Goal: Task Accomplishment & Management: Manage account settings

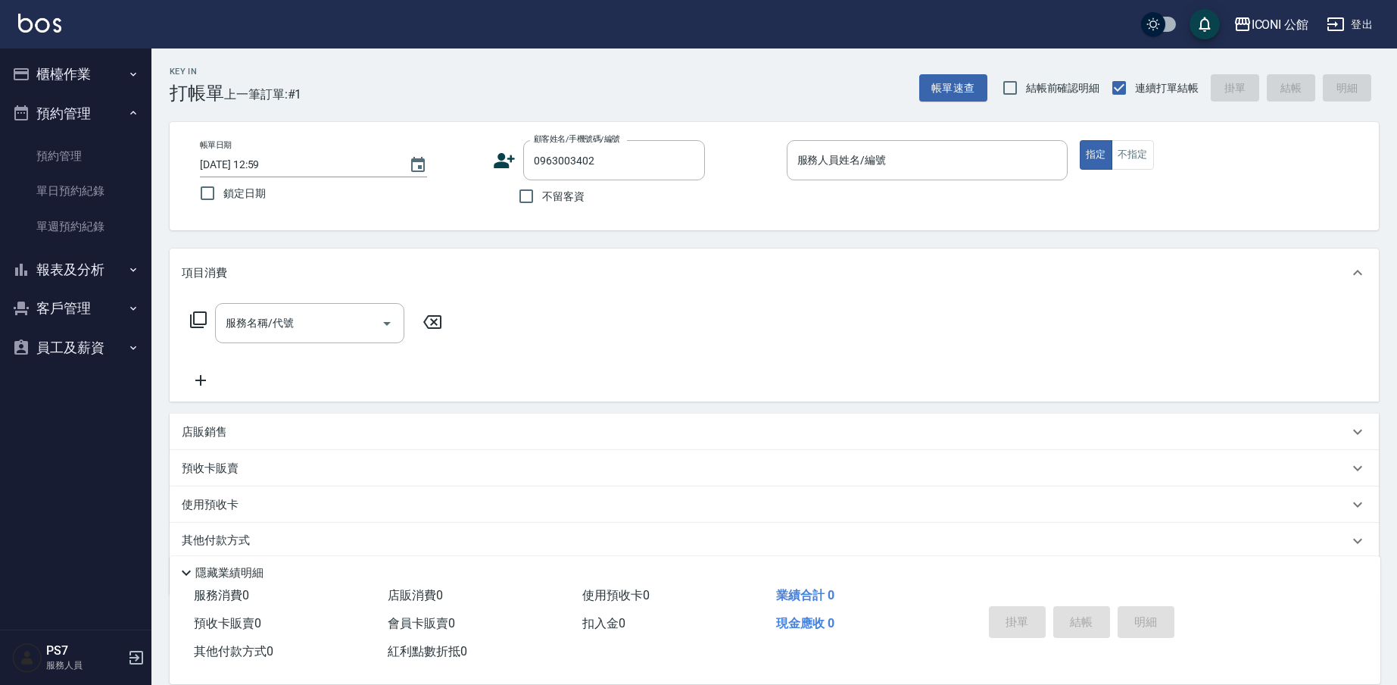
click at [508, 166] on icon at bounding box center [505, 160] width 21 height 15
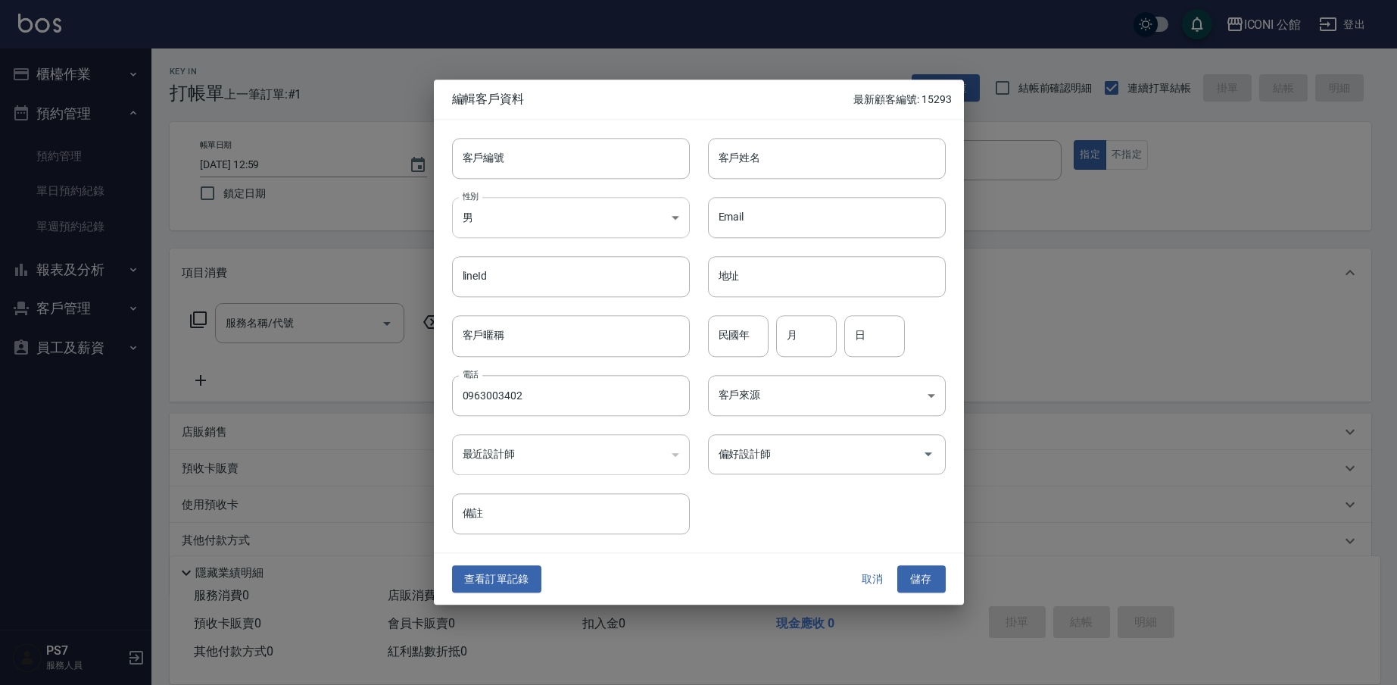
type input "0963003402"
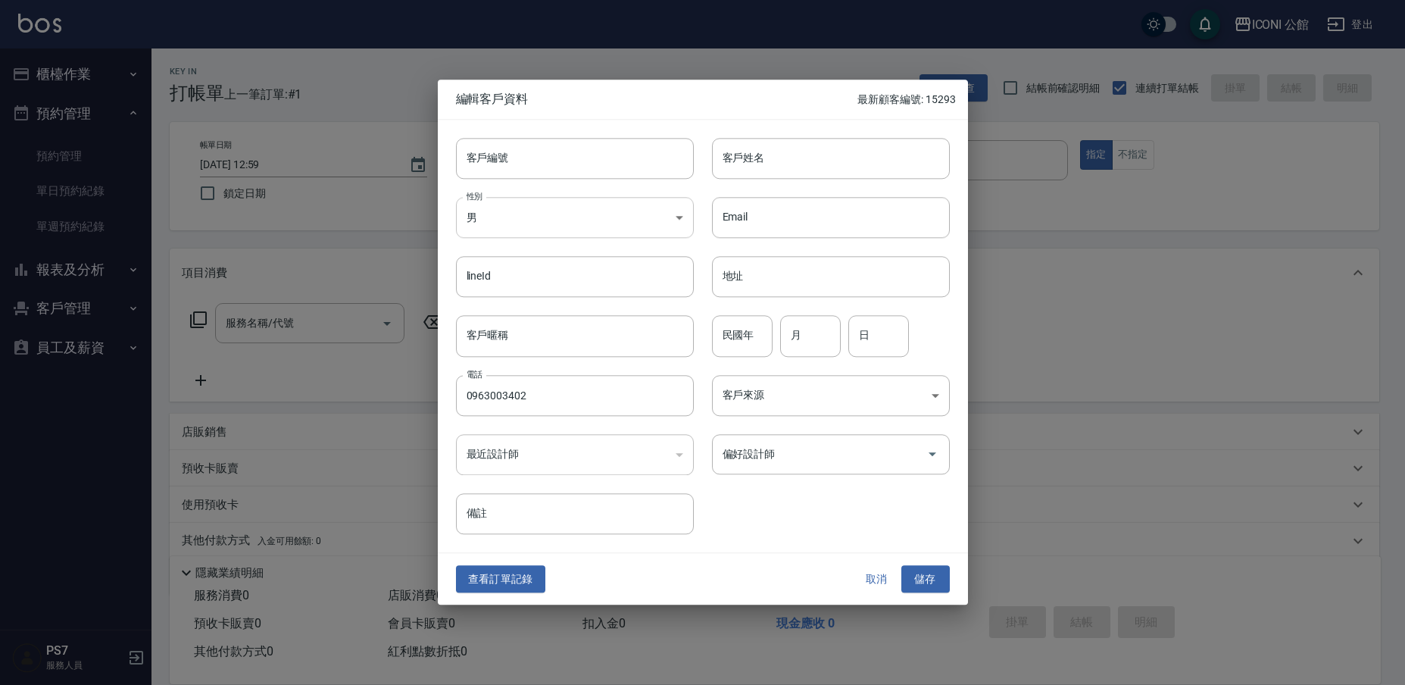
click at [493, 223] on body "ICONI 公館 登出 櫃檯作業 打帳單 帳單列表 掛單列表 座位開單 營業儀表板 現金收支登錄 高階收支登錄 材料自購登錄 每日結帳 排班表 現場電腦打卡 …" at bounding box center [702, 370] width 1405 height 741
click at [507, 307] on li "女" at bounding box center [575, 307] width 238 height 25
type input "[DEMOGRAPHIC_DATA]"
click at [510, 173] on input "客戶編號" at bounding box center [575, 158] width 238 height 41
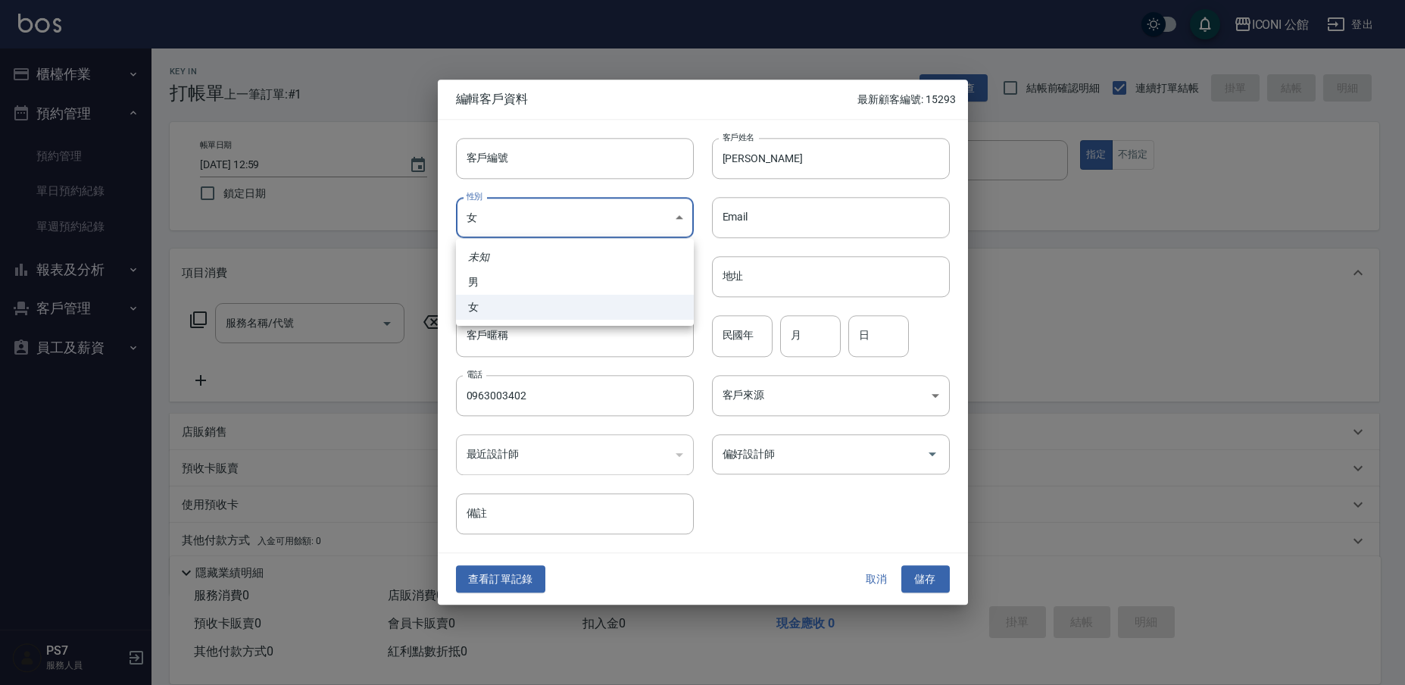
click at [857, 183] on div at bounding box center [702, 342] width 1405 height 685
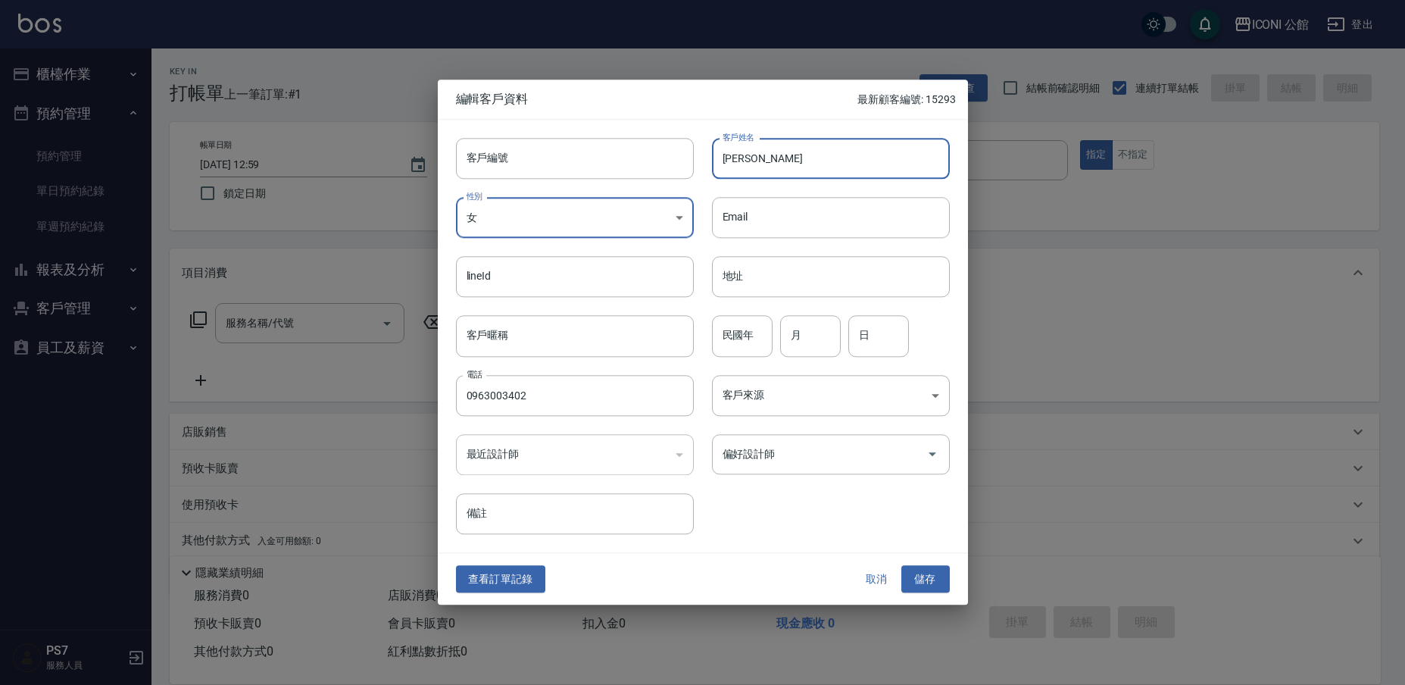
click at [853, 166] on input "[PERSON_NAME]" at bounding box center [831, 158] width 238 height 41
type input "[PERSON_NAME]"
drag, startPoint x: 558, startPoint y: 457, endPoint x: 554, endPoint y: 476, distance: 19.3
click at [559, 460] on div "​" at bounding box center [575, 454] width 238 height 41
click at [641, 470] on div "​" at bounding box center [575, 454] width 238 height 41
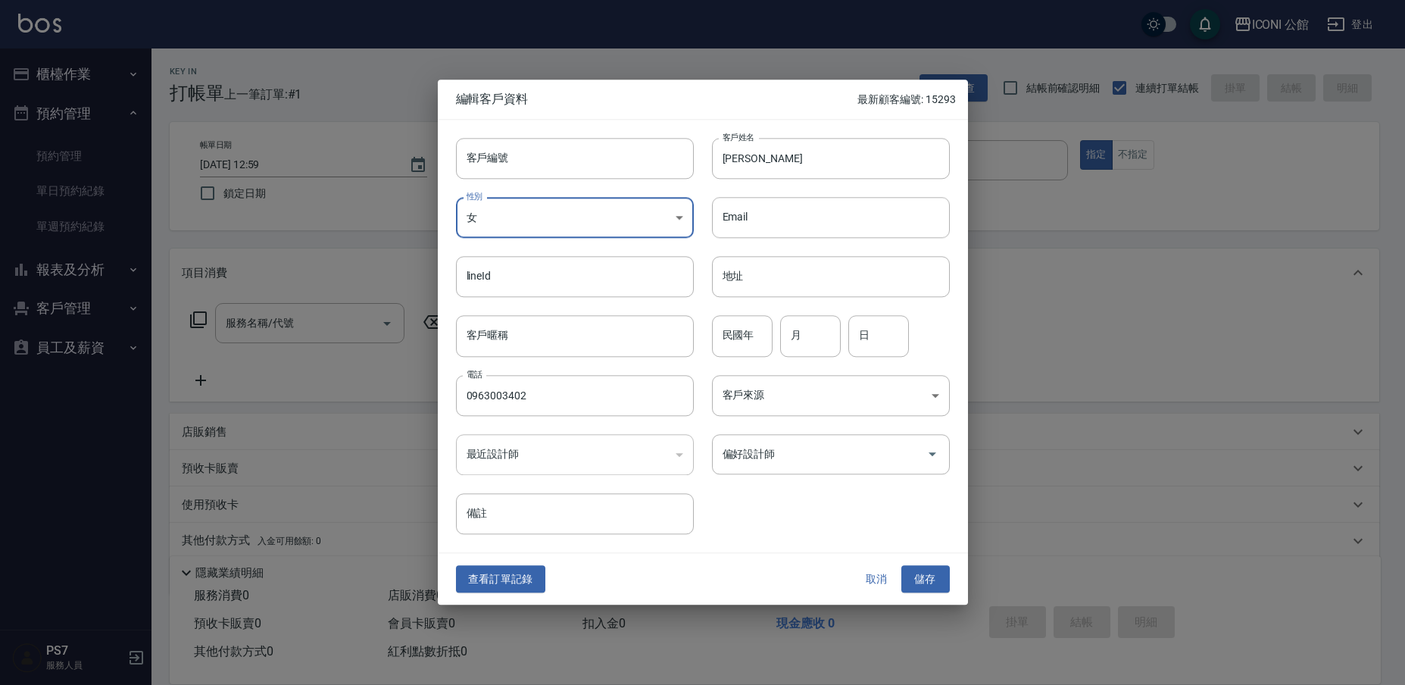
click at [619, 463] on div "​" at bounding box center [575, 454] width 238 height 41
click at [499, 226] on body "ICONI 公館 登出 櫃檯作業 打帳單 帳單列表 掛單列表 座位開單 營業儀表板 現金收支登錄 高階收支登錄 材料自購登錄 每日結帳 排班表 現場電腦打卡 …" at bounding box center [702, 370] width 1405 height 741
click at [492, 441] on div at bounding box center [702, 342] width 1405 height 685
drag, startPoint x: 488, startPoint y: 457, endPoint x: 500, endPoint y: 443, distance: 18.8
click at [488, 457] on div "​" at bounding box center [575, 454] width 238 height 41
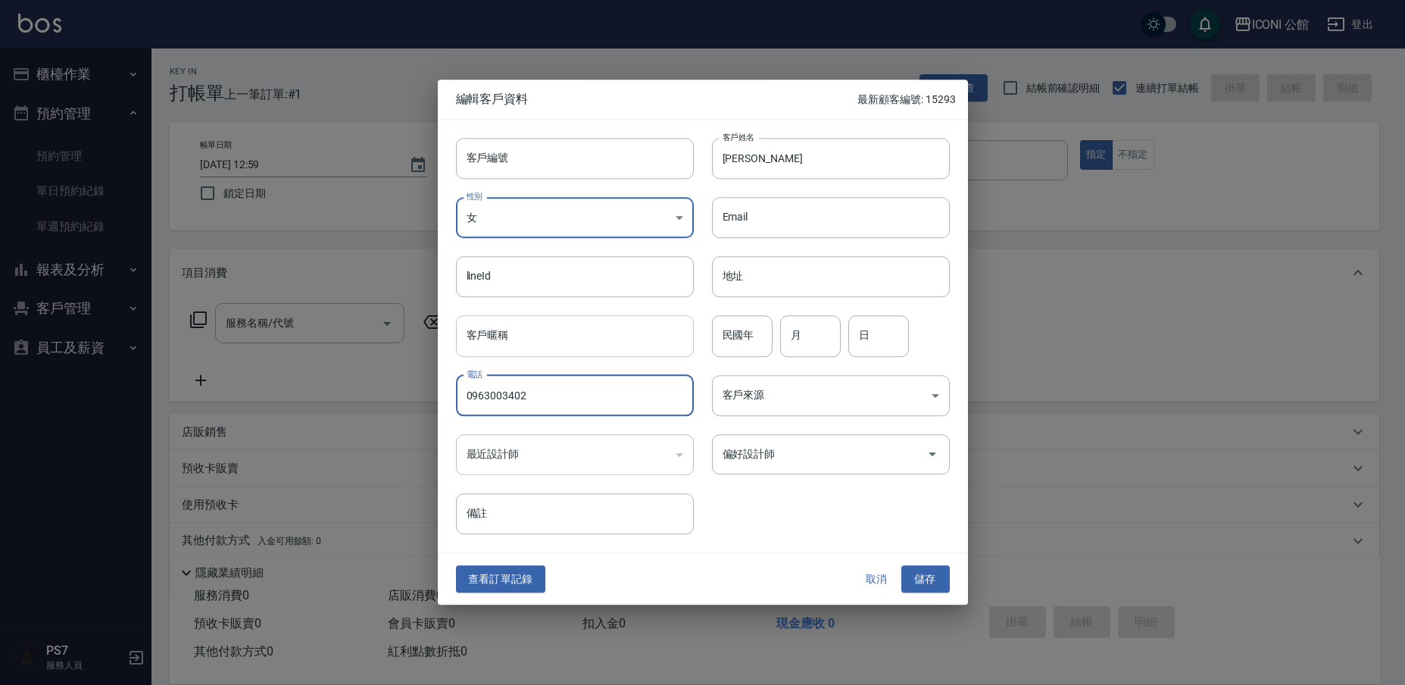
drag, startPoint x: 538, startPoint y: 389, endPoint x: 564, endPoint y: 352, distance: 45.0
click at [767, 526] on div "客戶編號 客戶編號 客戶姓名 [PERSON_NAME] 客戶姓名 性別 女 [DEMOGRAPHIC_DATA] 性別 Email Email lineId…" at bounding box center [694, 327] width 512 height 414
click at [555, 452] on div "​" at bounding box center [575, 454] width 238 height 41
click at [676, 454] on div "​" at bounding box center [575, 454] width 238 height 41
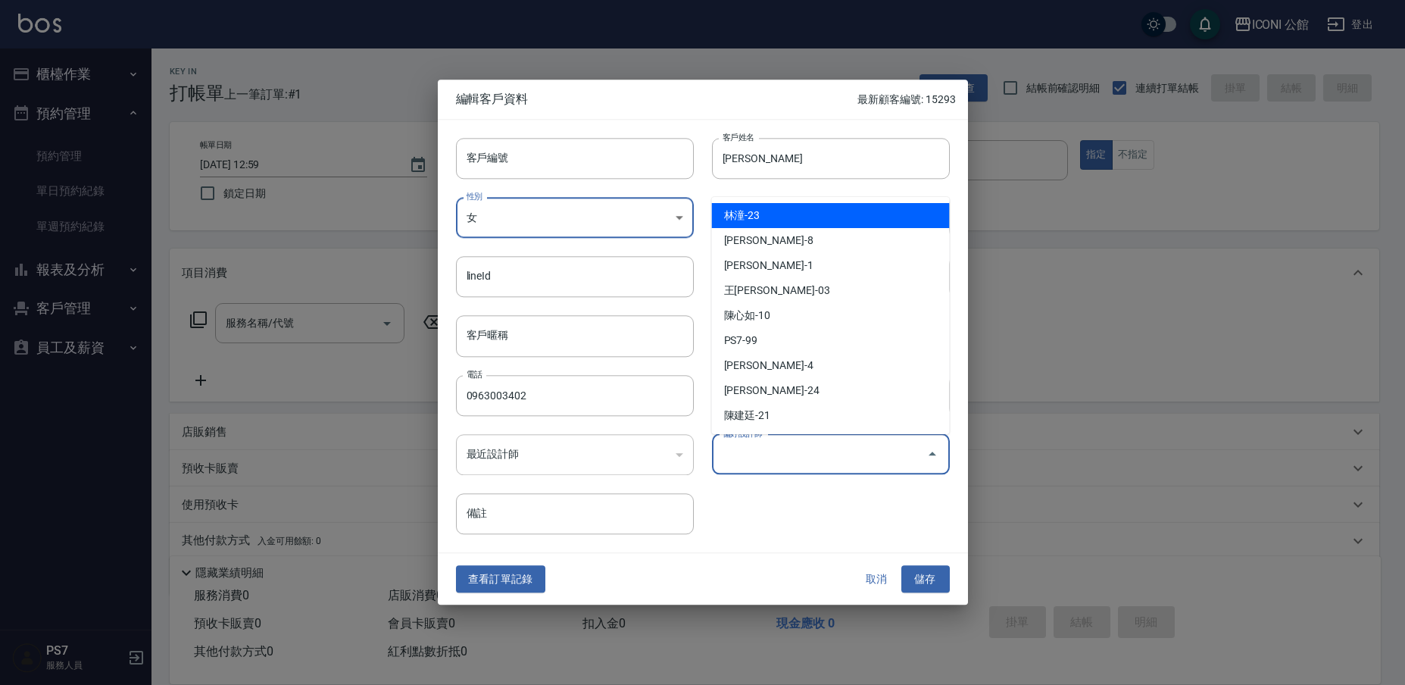
click at [766, 451] on input "偏好設計師" at bounding box center [819, 454] width 201 height 27
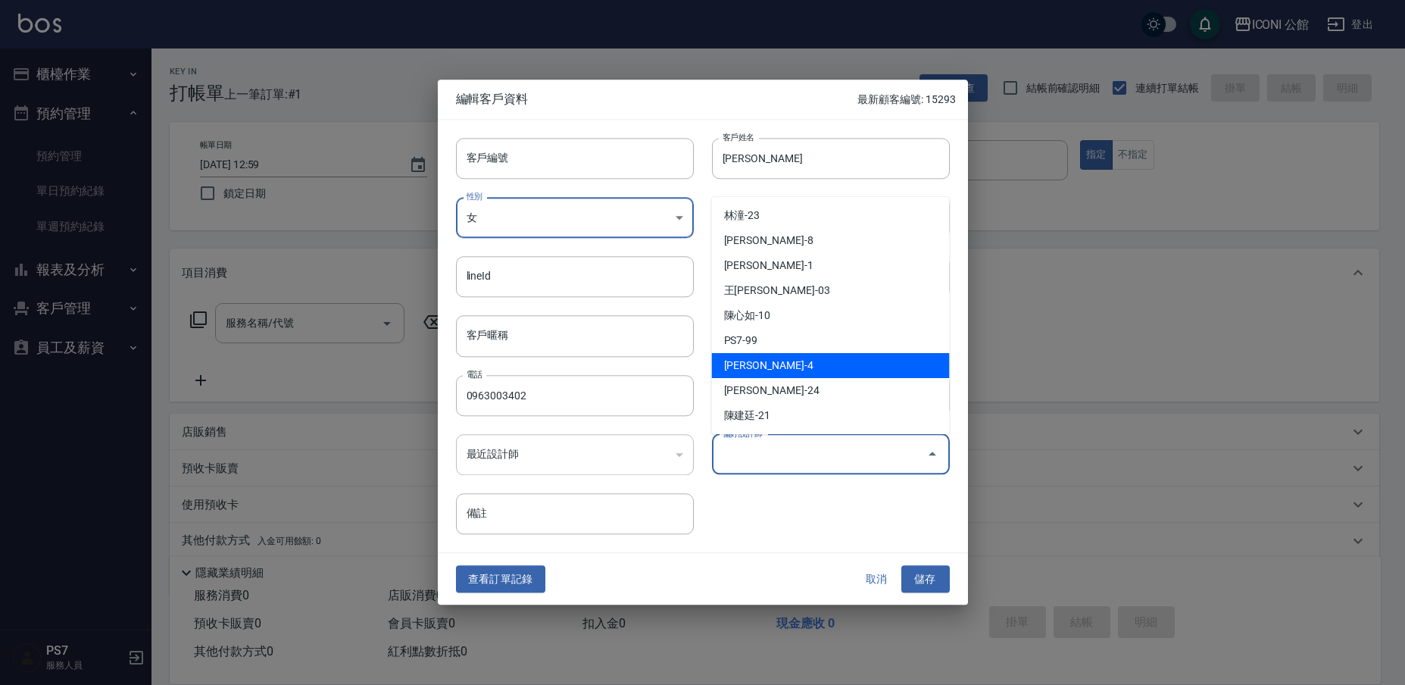
click at [758, 356] on li "[PERSON_NAME]-4" at bounding box center [831, 365] width 238 height 25
type input "林育如"
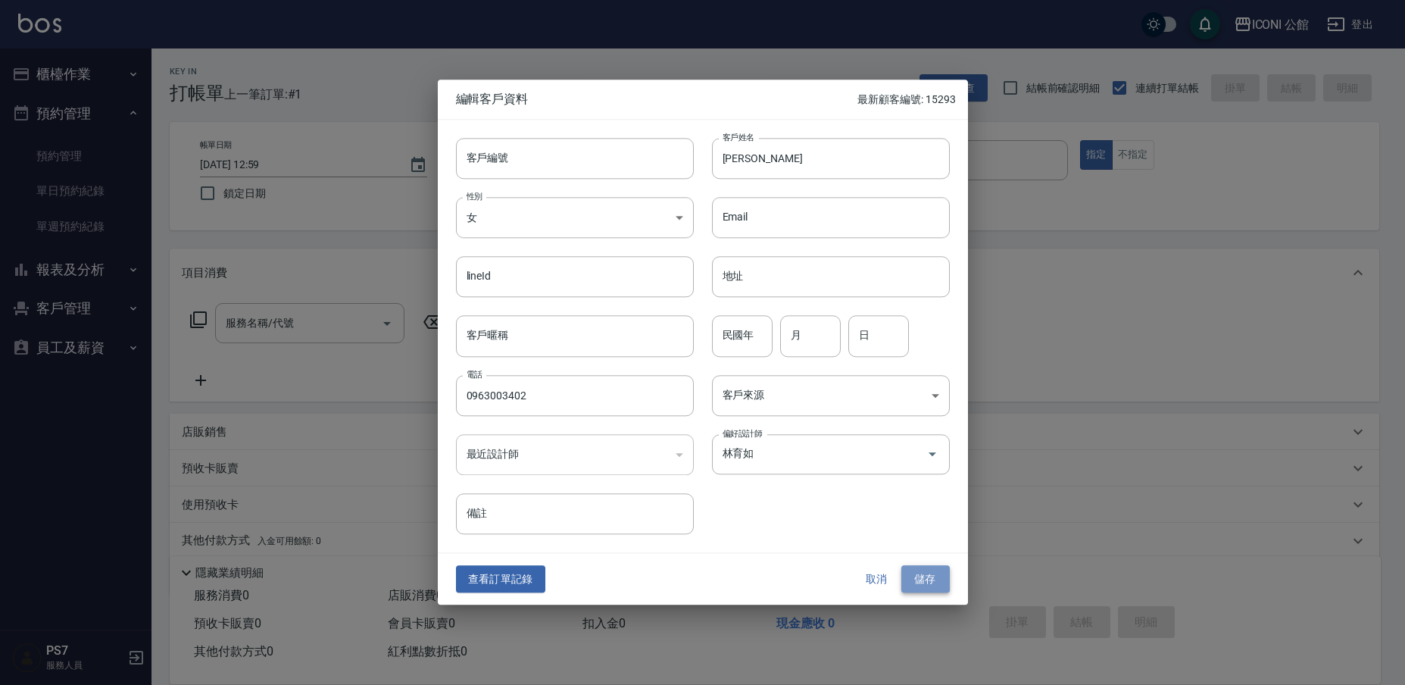
click at [930, 573] on button "儲存" at bounding box center [925, 579] width 48 height 28
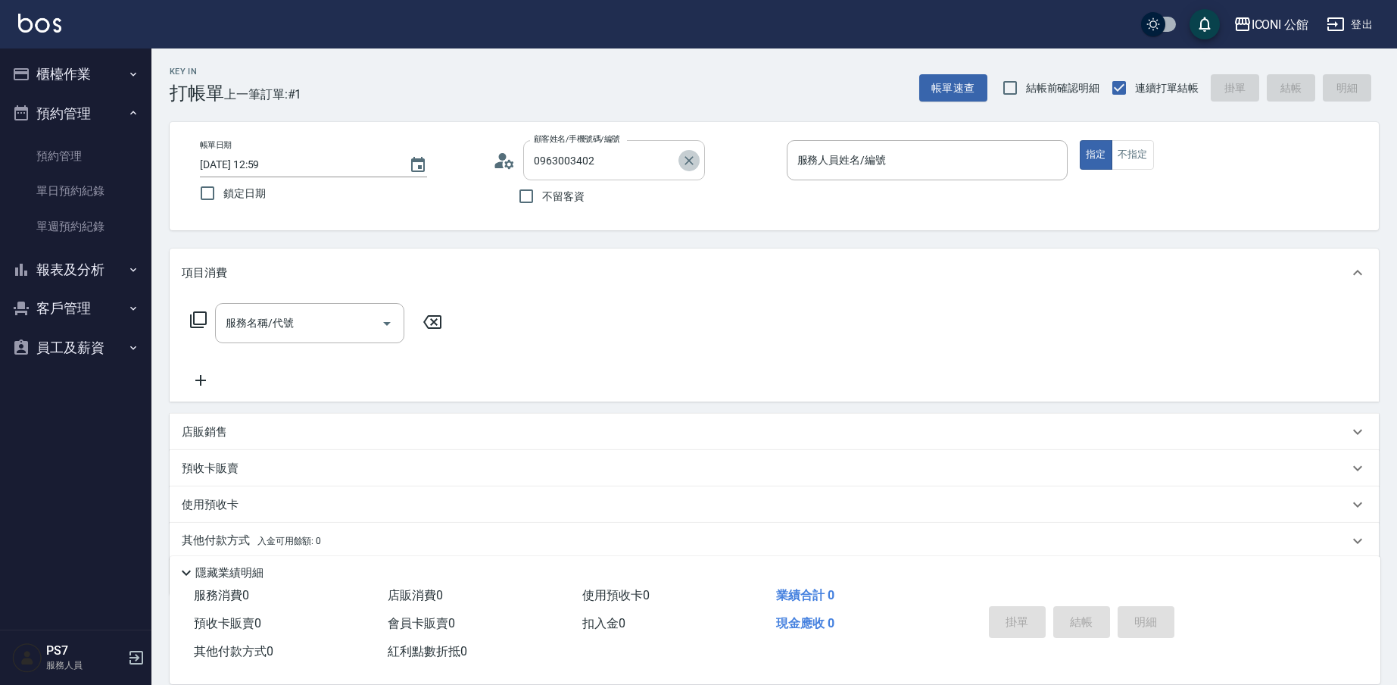
click at [688, 158] on icon "Clear" at bounding box center [689, 160] width 15 height 15
click at [601, 154] on input "顧客姓名/手機號碼/編號" at bounding box center [602, 160] width 145 height 27
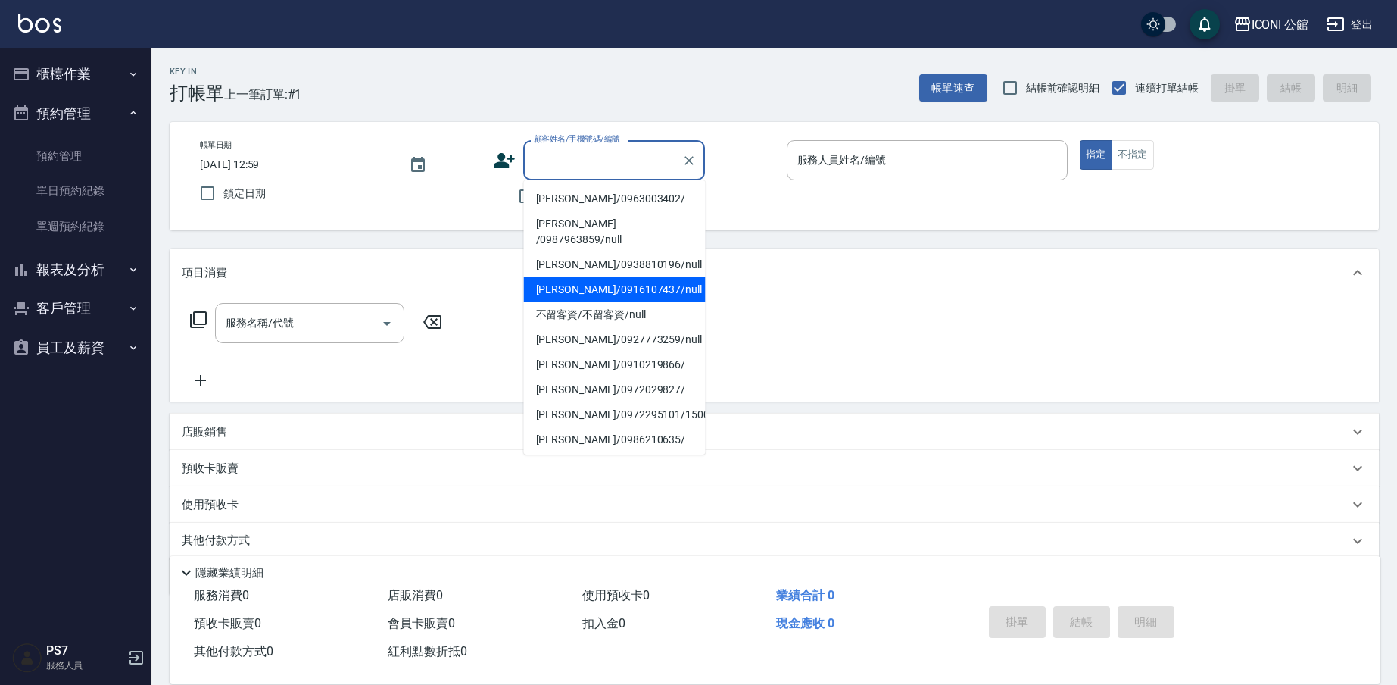
click at [541, 192] on li "[PERSON_NAME]/0963003402/" at bounding box center [615, 198] width 182 height 25
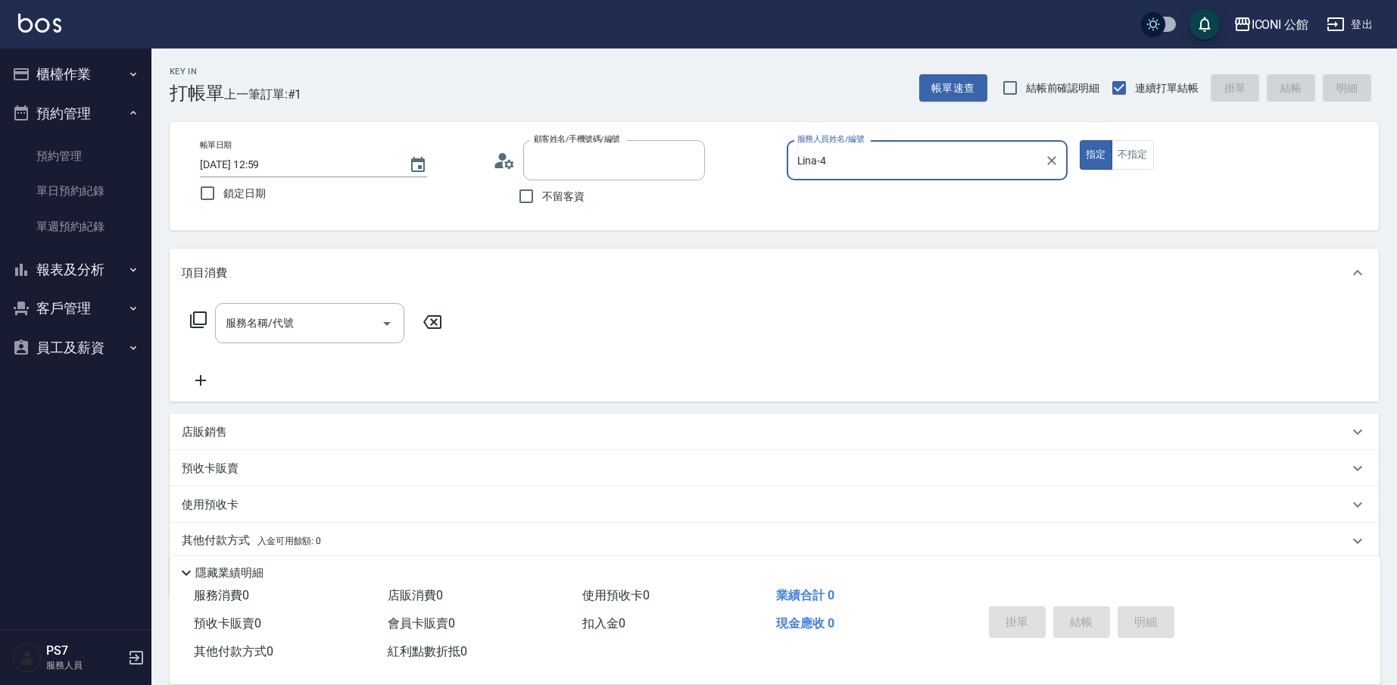
type input "[PERSON_NAME]/0963003402/"
type input "Lina-4"
click at [202, 467] on p "預收卡販賣" at bounding box center [210, 468] width 57 height 16
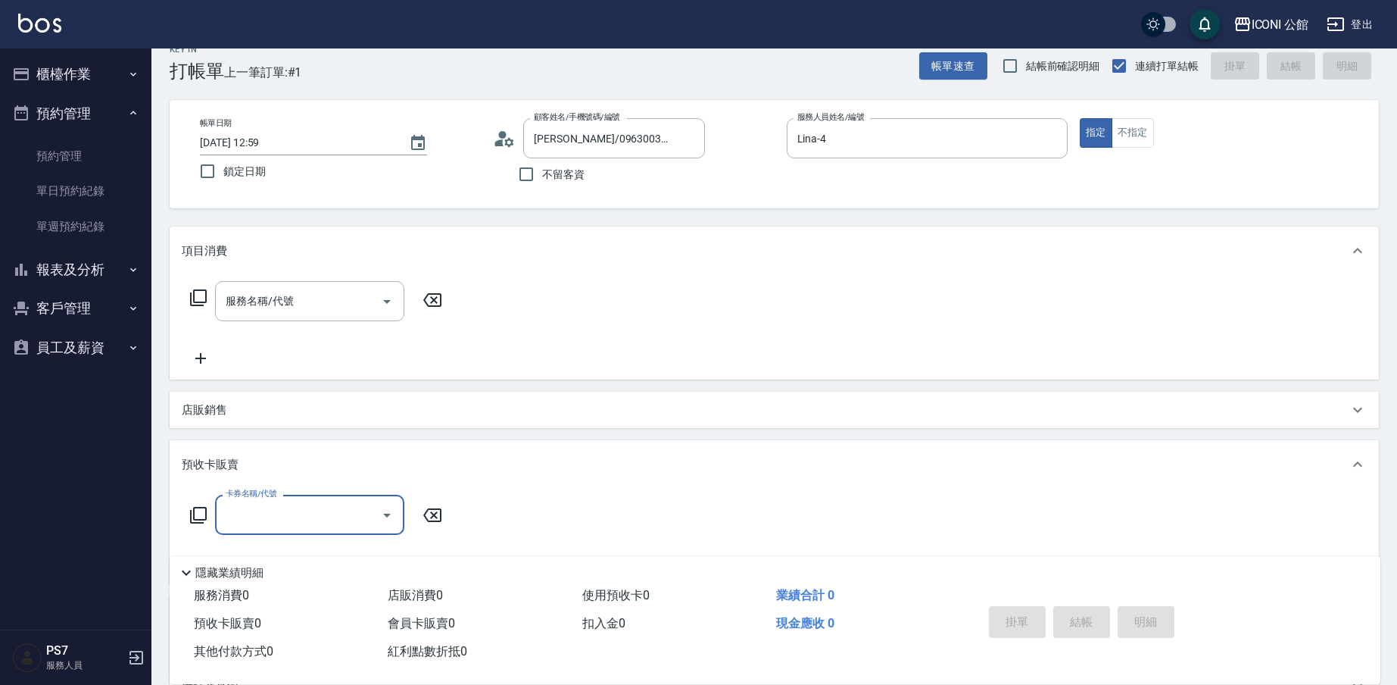
scroll to position [90, 0]
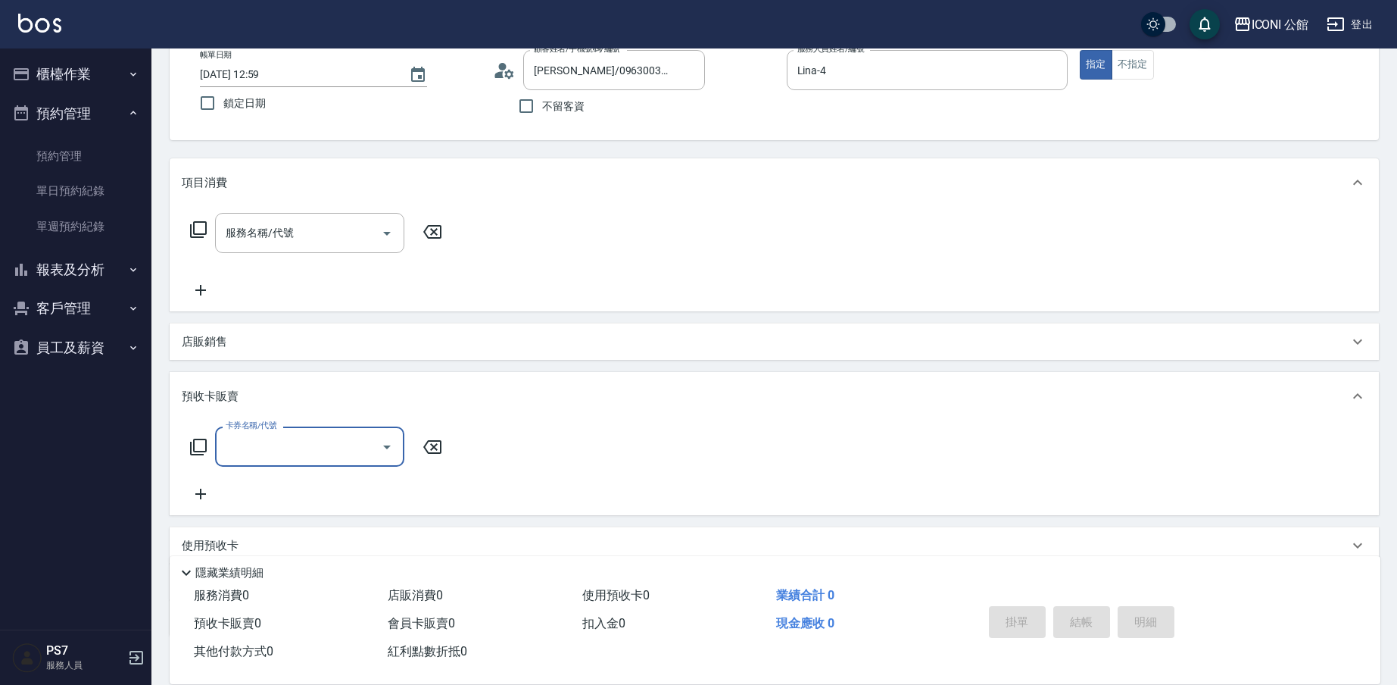
click at [198, 440] on icon at bounding box center [198, 446] width 17 height 17
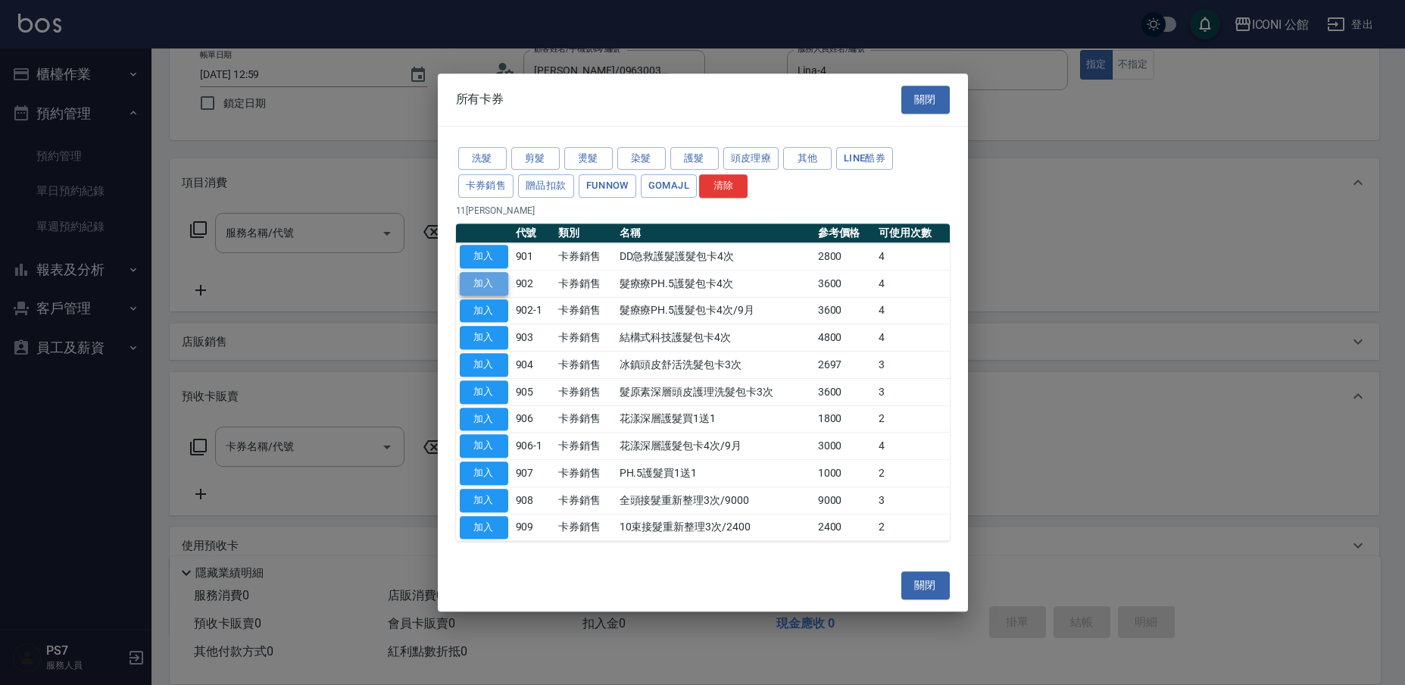
click at [479, 290] on button "加入" at bounding box center [484, 283] width 48 height 23
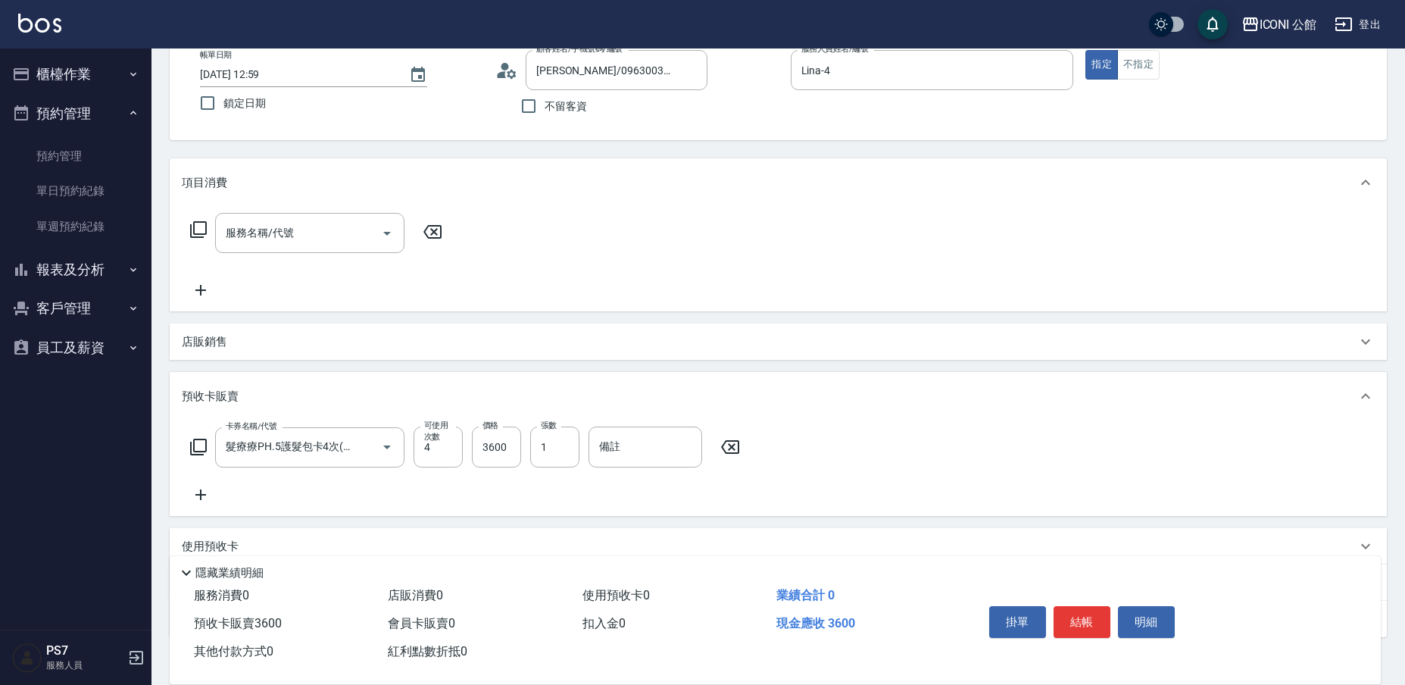
type input "髮療療PH.5護髮包卡4次(902)"
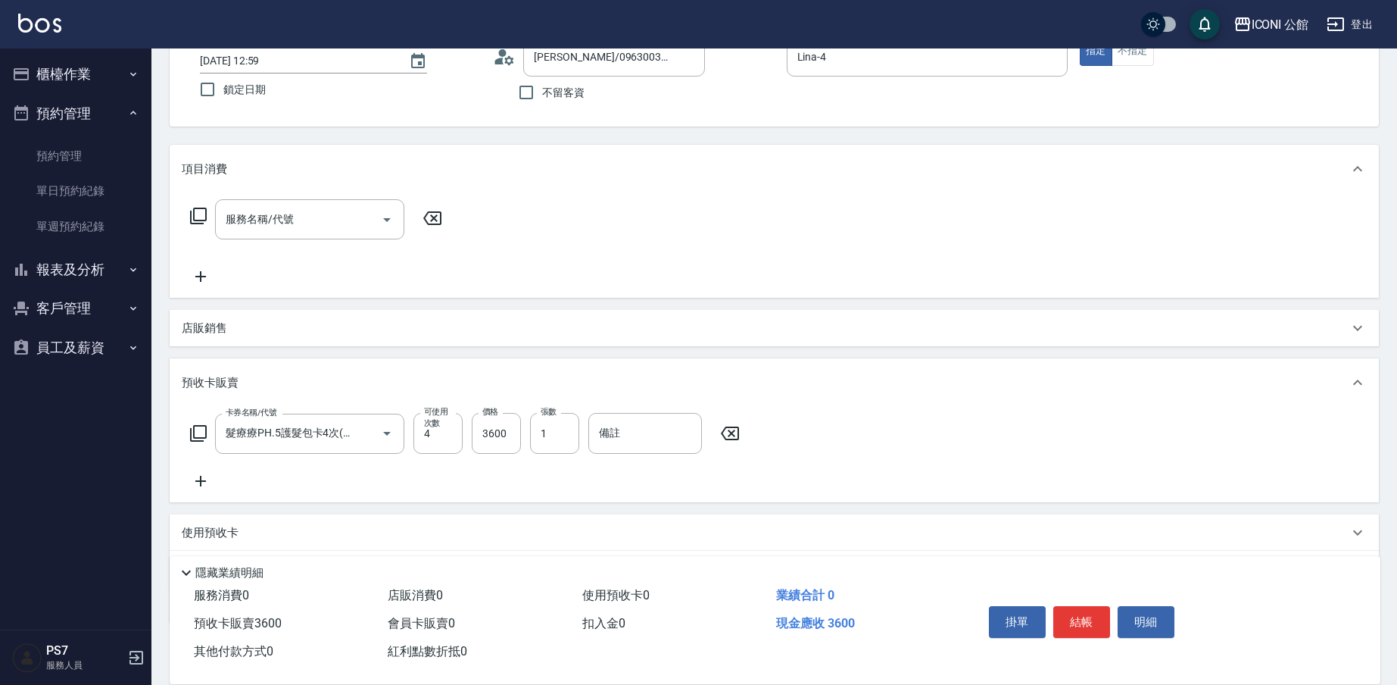
scroll to position [188, 0]
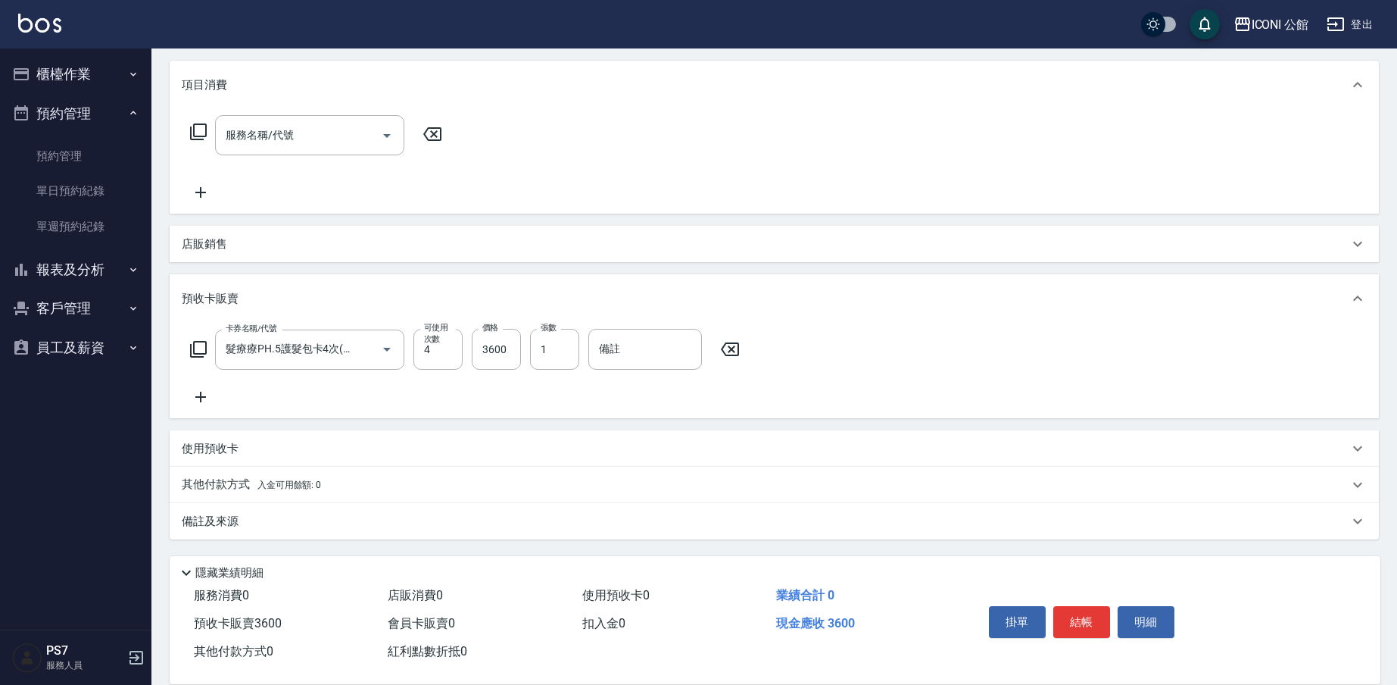
click at [211, 479] on p "其他付款方式 入金可用餘額: 0" at bounding box center [251, 484] width 139 height 17
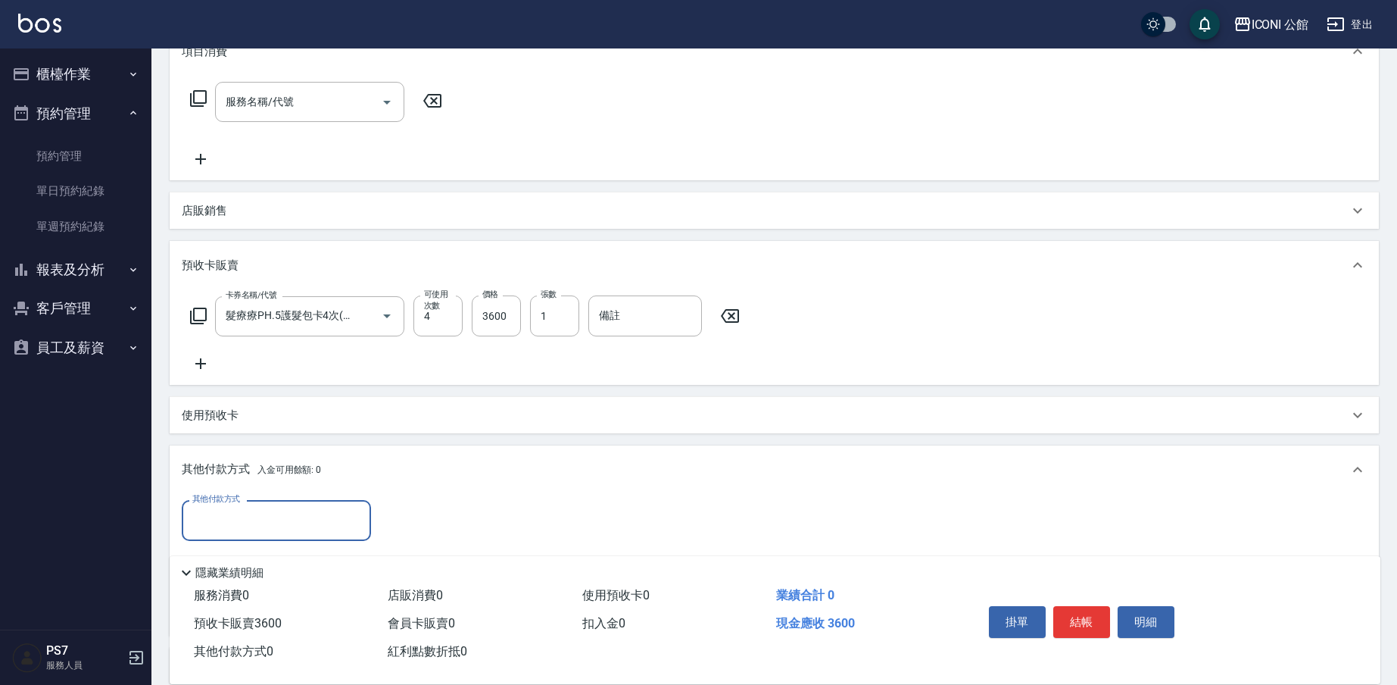
scroll to position [367, 0]
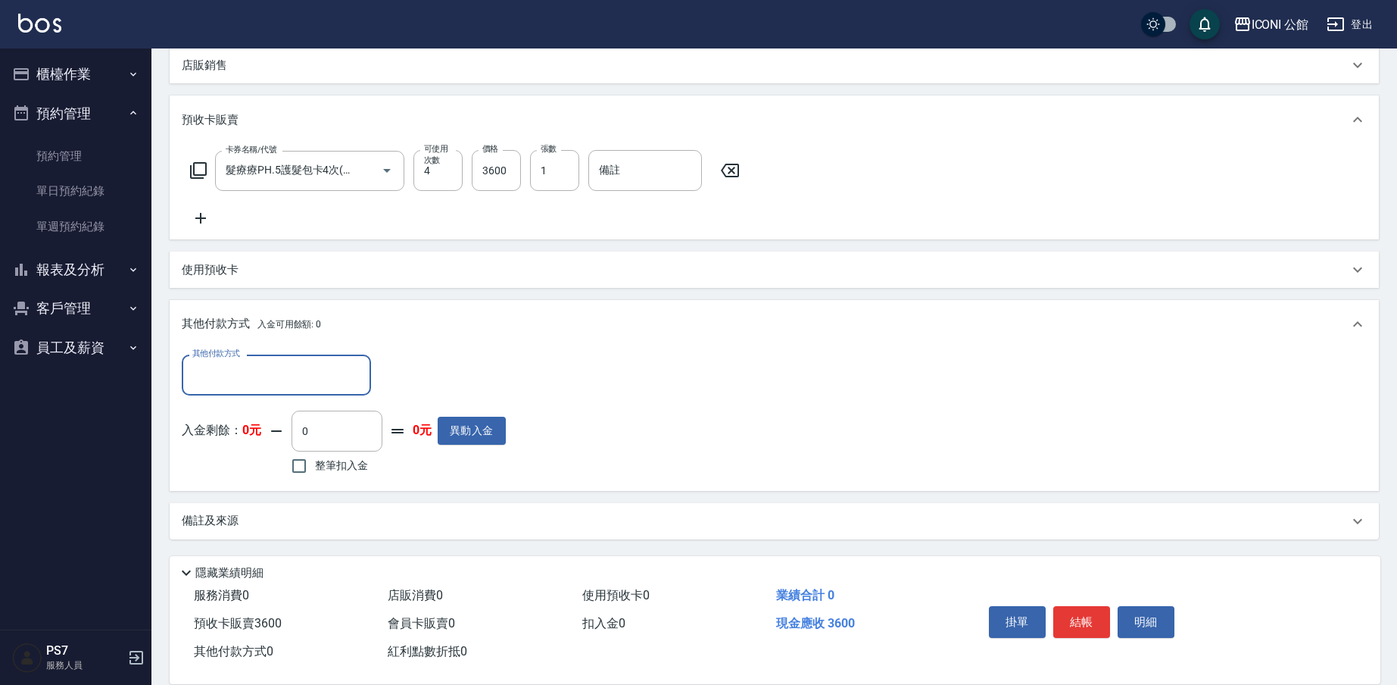
click at [246, 395] on div "其他付款方式 其他付款方式 入金剩餘： 0元 0 ​ 整筆扣入金 0元 異動入金" at bounding box center [344, 415] width 324 height 123
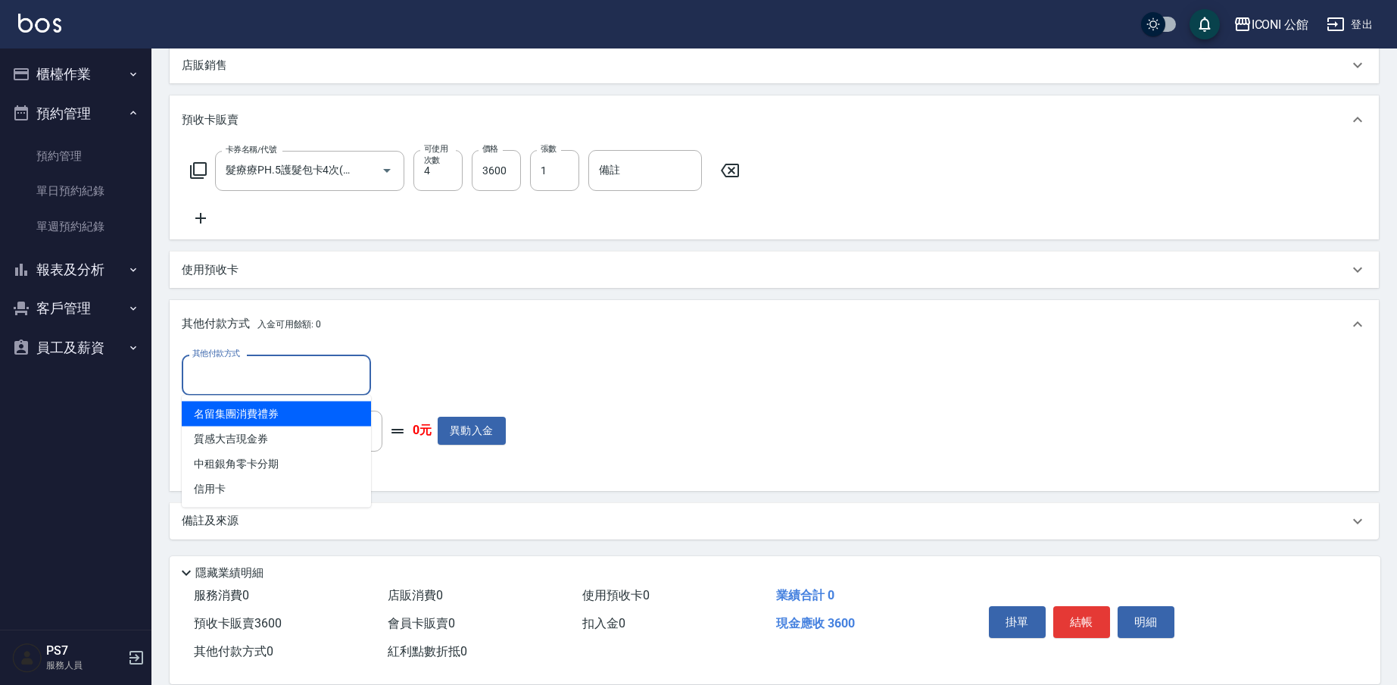
click at [244, 372] on input "其他付款方式" at bounding box center [277, 374] width 176 height 27
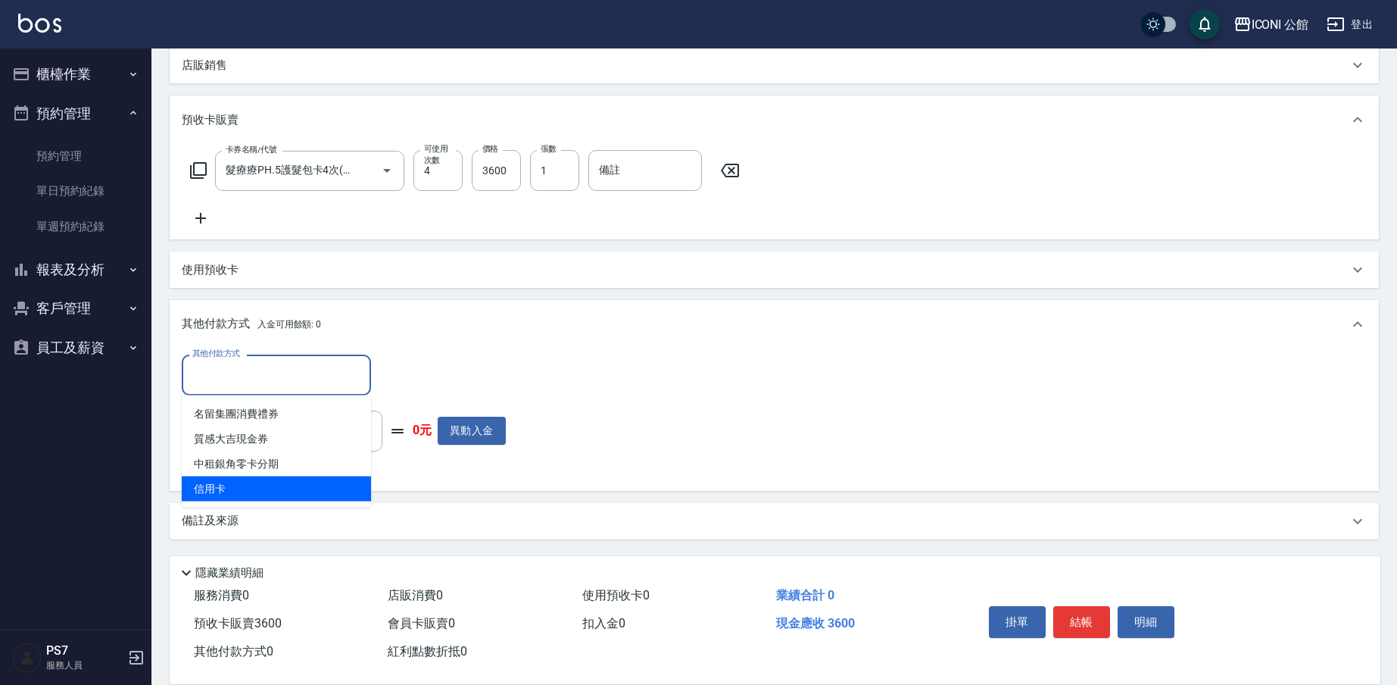
click at [228, 488] on span "信用卡" at bounding box center [276, 488] width 189 height 25
type input "信用卡"
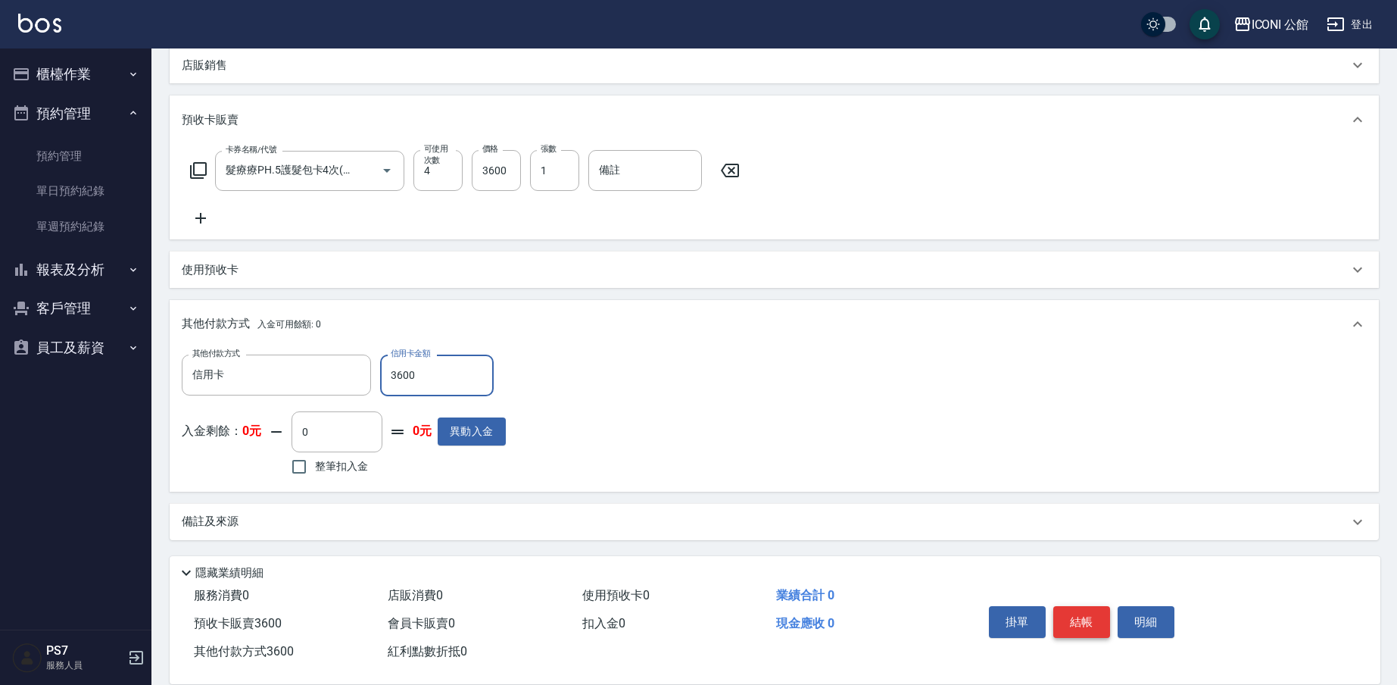
type input "3600"
click at [1078, 618] on button "結帳" at bounding box center [1081, 622] width 57 height 32
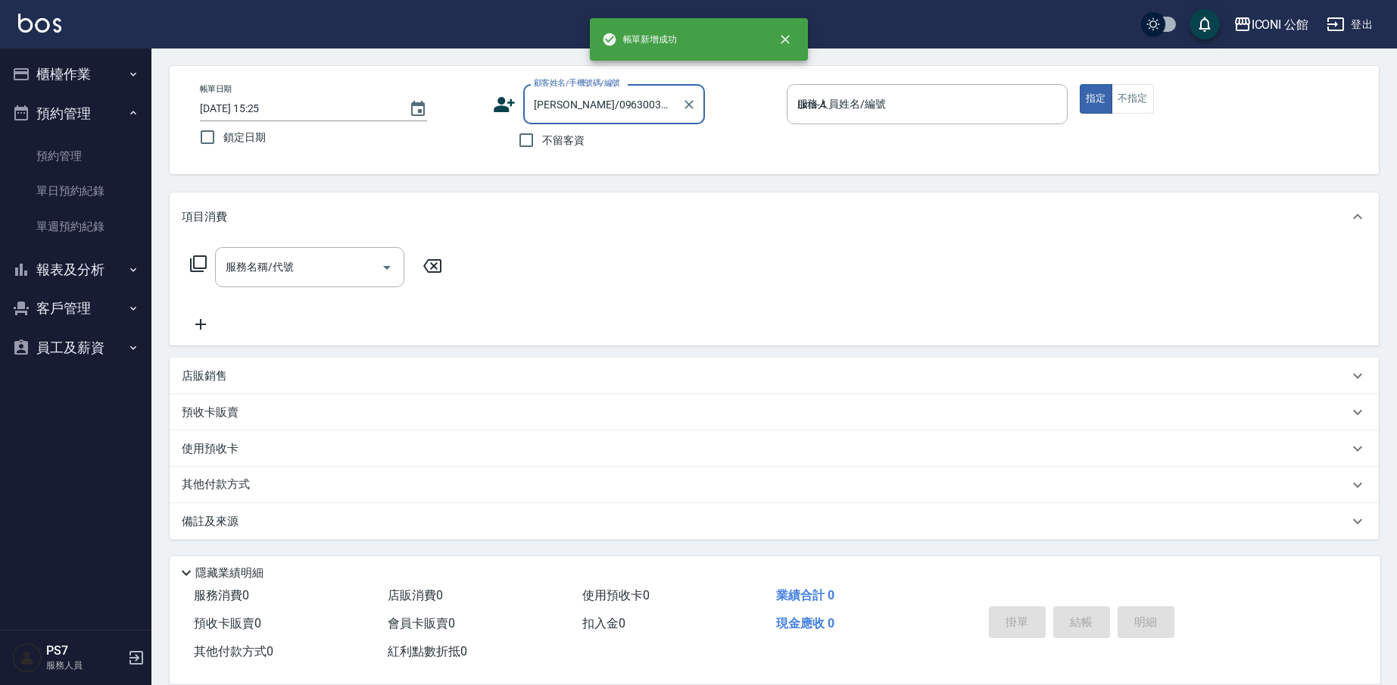
type input "[DATE] 15:25"
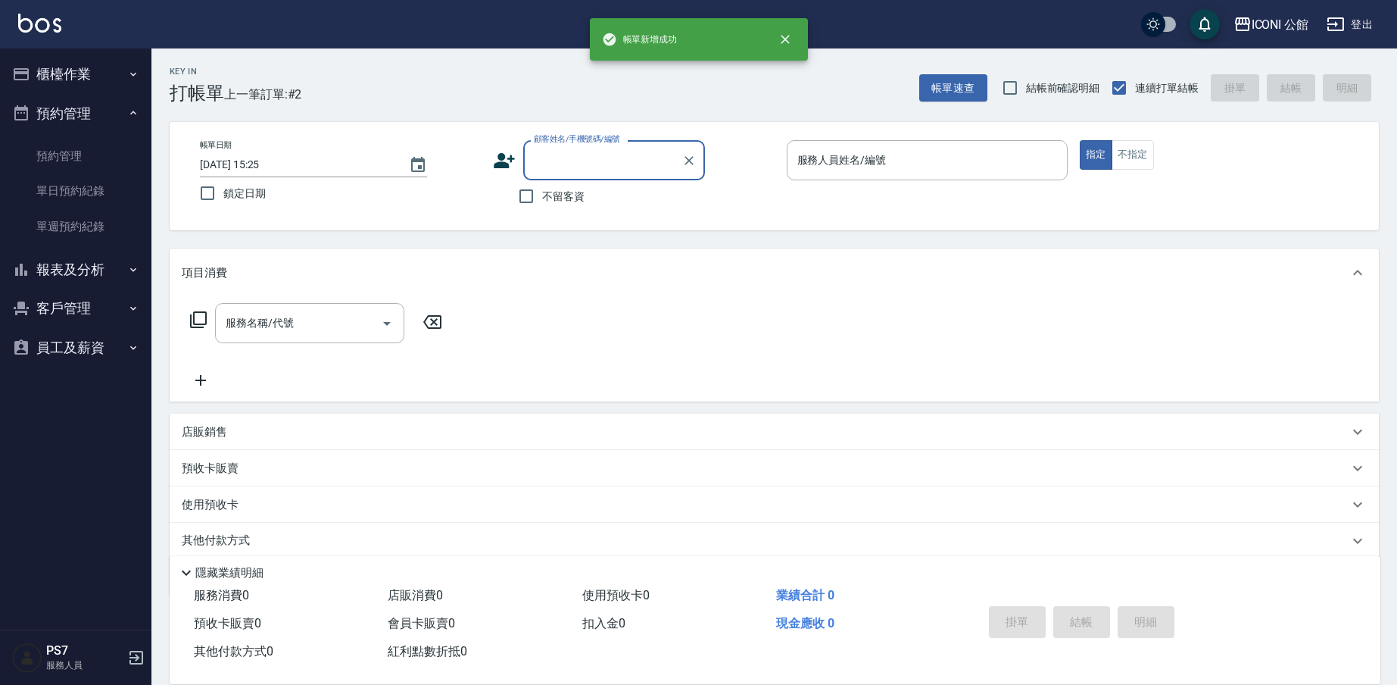
click at [593, 169] on input "顧客姓名/手機號碼/編號" at bounding box center [602, 160] width 145 height 27
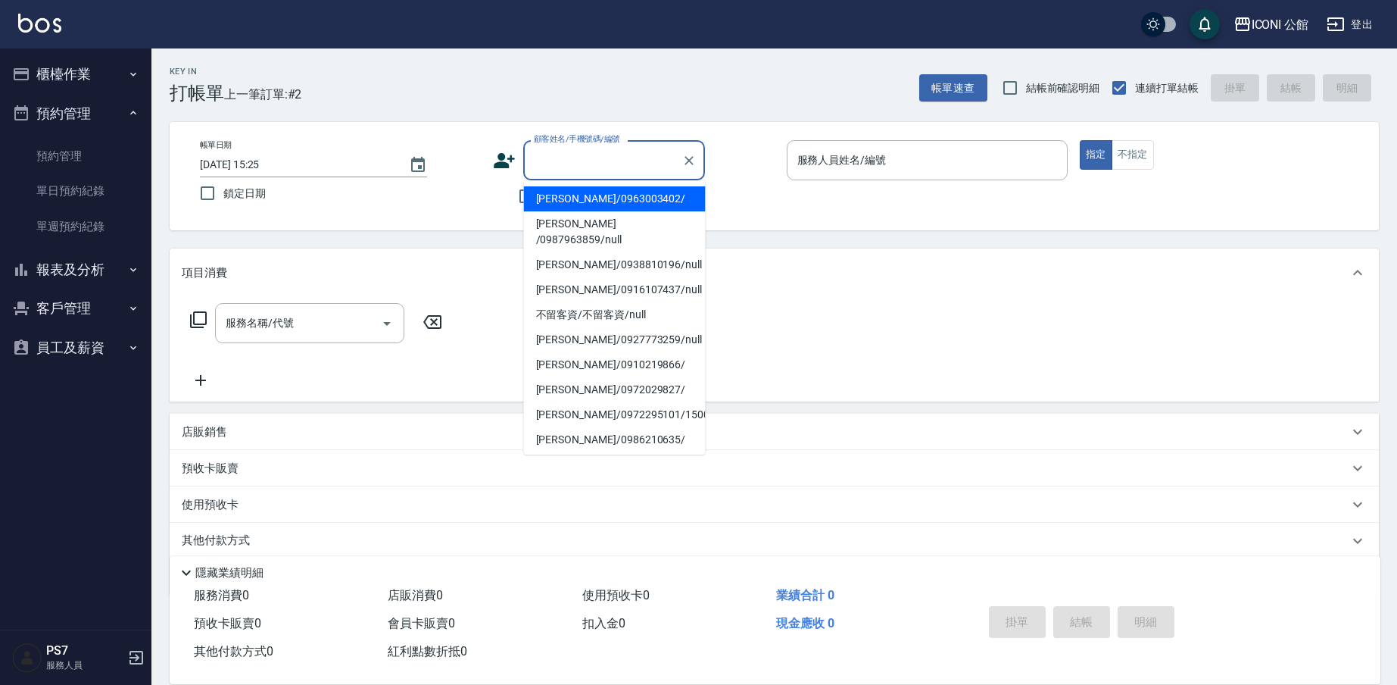
click at [587, 206] on li "[PERSON_NAME]/0963003402/" at bounding box center [615, 198] width 182 height 25
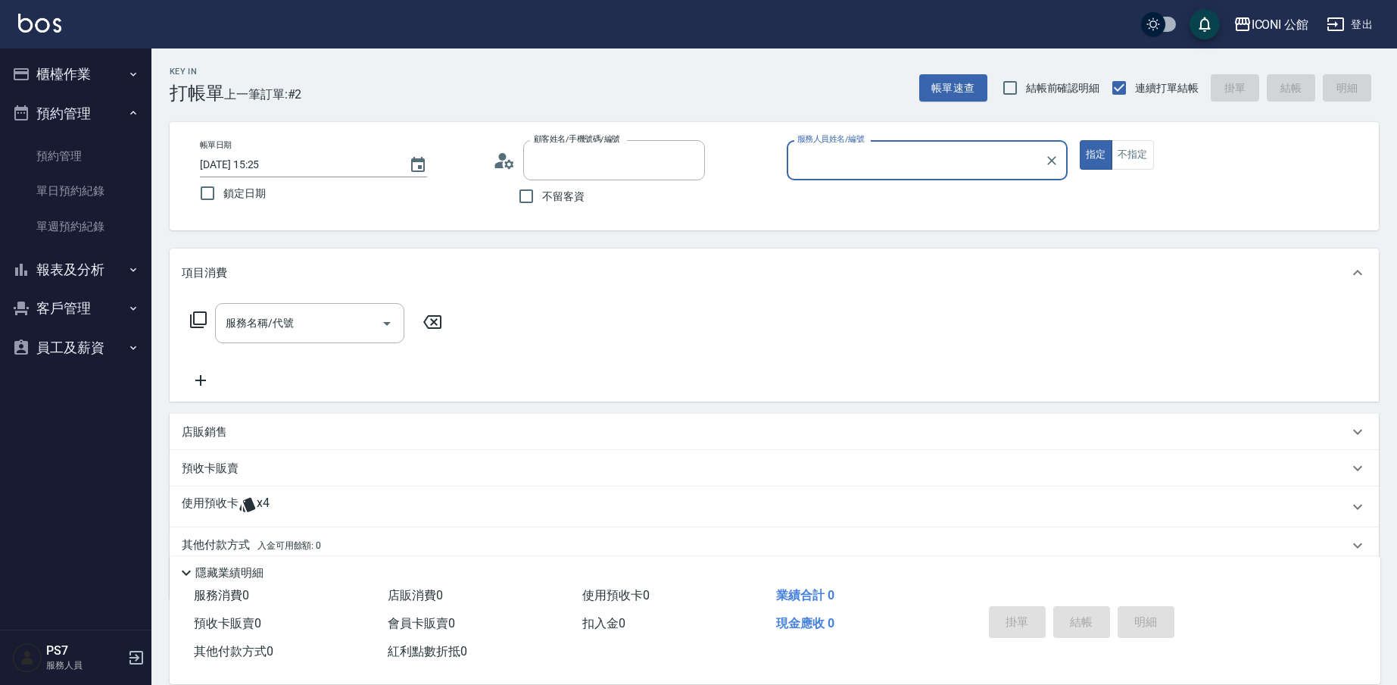
type input "[PERSON_NAME]/0963003402/"
type input "Lina-4"
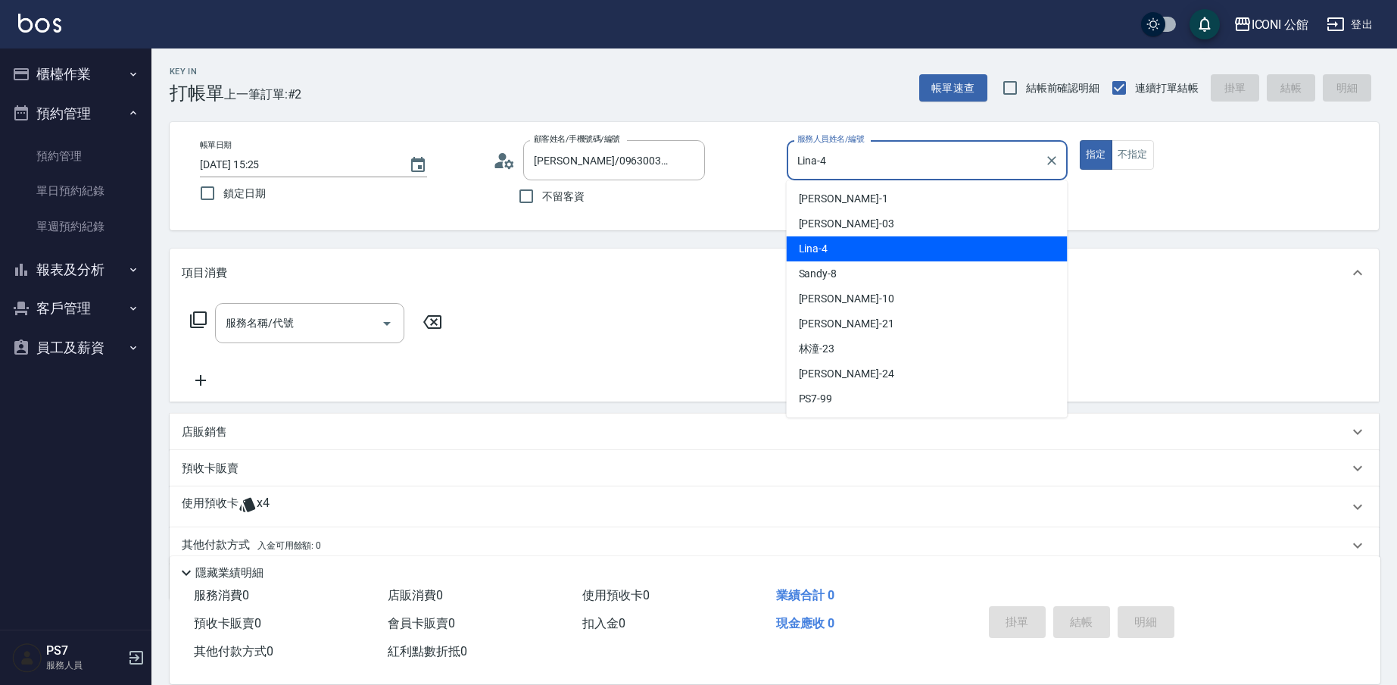
click at [816, 163] on input "Lina-4" at bounding box center [916, 160] width 245 height 27
click at [823, 248] on span "Lina -4" at bounding box center [814, 249] width 30 height 16
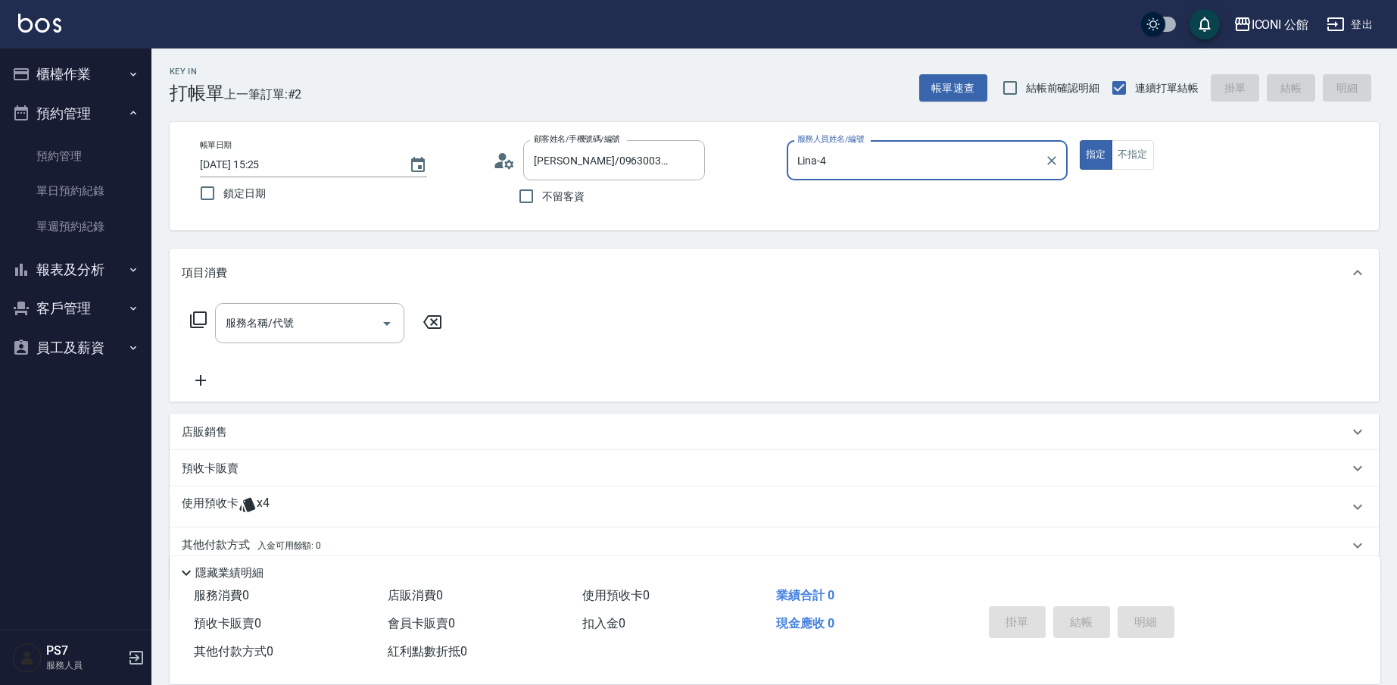
click at [214, 499] on p "使用預收卡" at bounding box center [210, 506] width 57 height 23
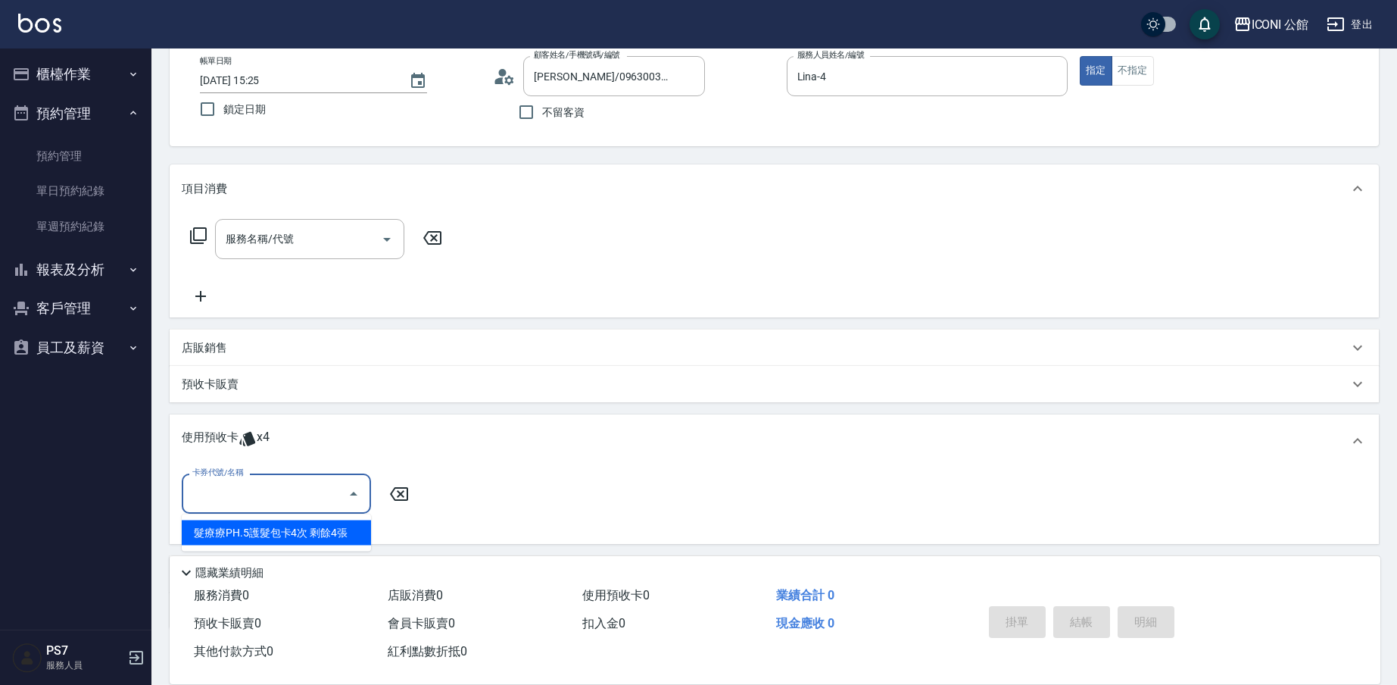
click at [236, 487] on input "卡券代號/名稱" at bounding box center [265, 493] width 153 height 27
click at [240, 532] on div "髮療療PH.5護髮包卡4次 剩餘4張" at bounding box center [276, 532] width 189 height 25
type input "髮療療PH.5護髮包卡4次"
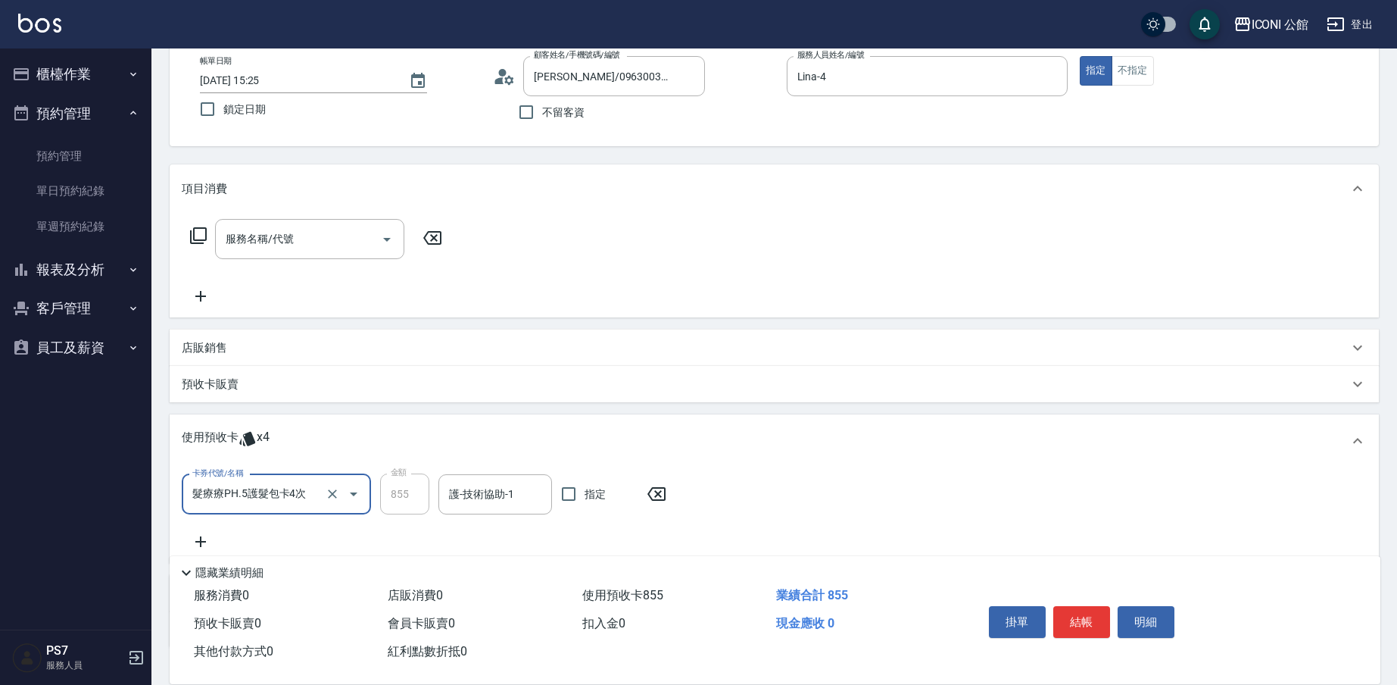
click at [427, 504] on input "855" at bounding box center [404, 493] width 49 height 41
click at [485, 496] on input "護-技術協助-1" at bounding box center [495, 494] width 100 height 27
type input "Lina-4"
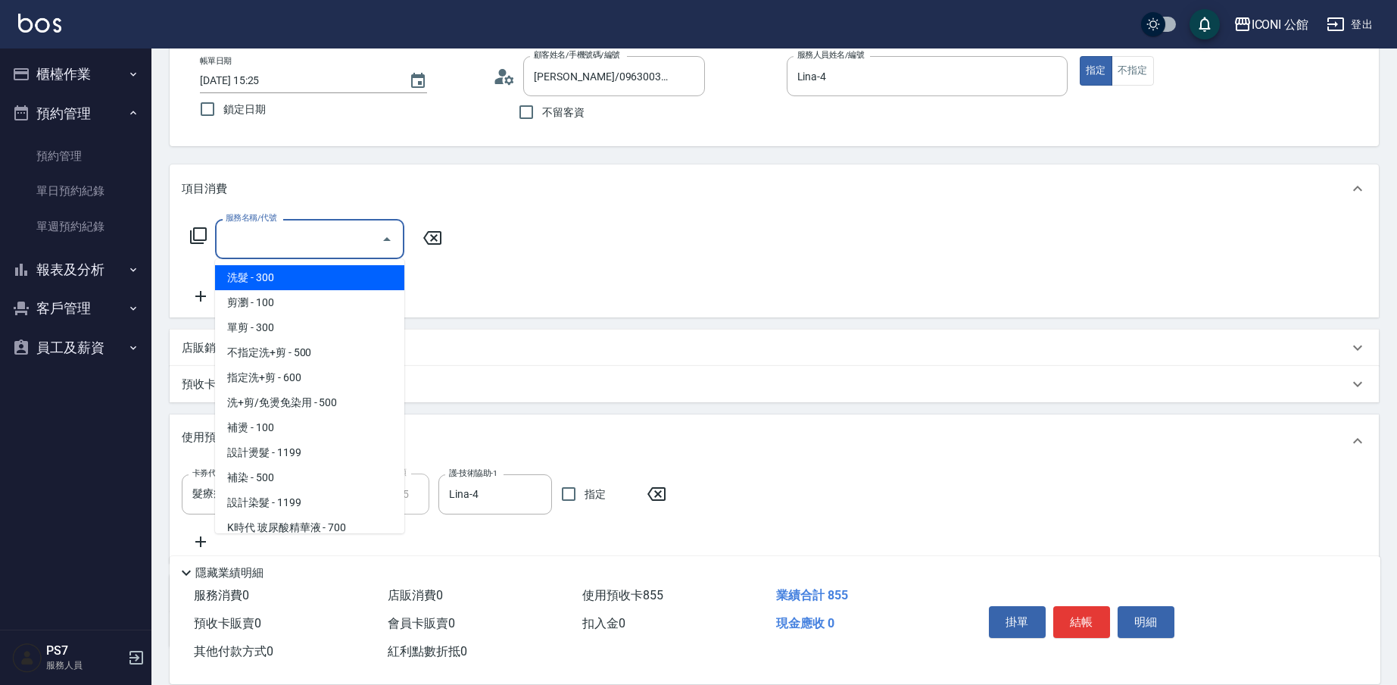
click at [234, 234] on input "服務名稱/代號" at bounding box center [298, 239] width 153 height 27
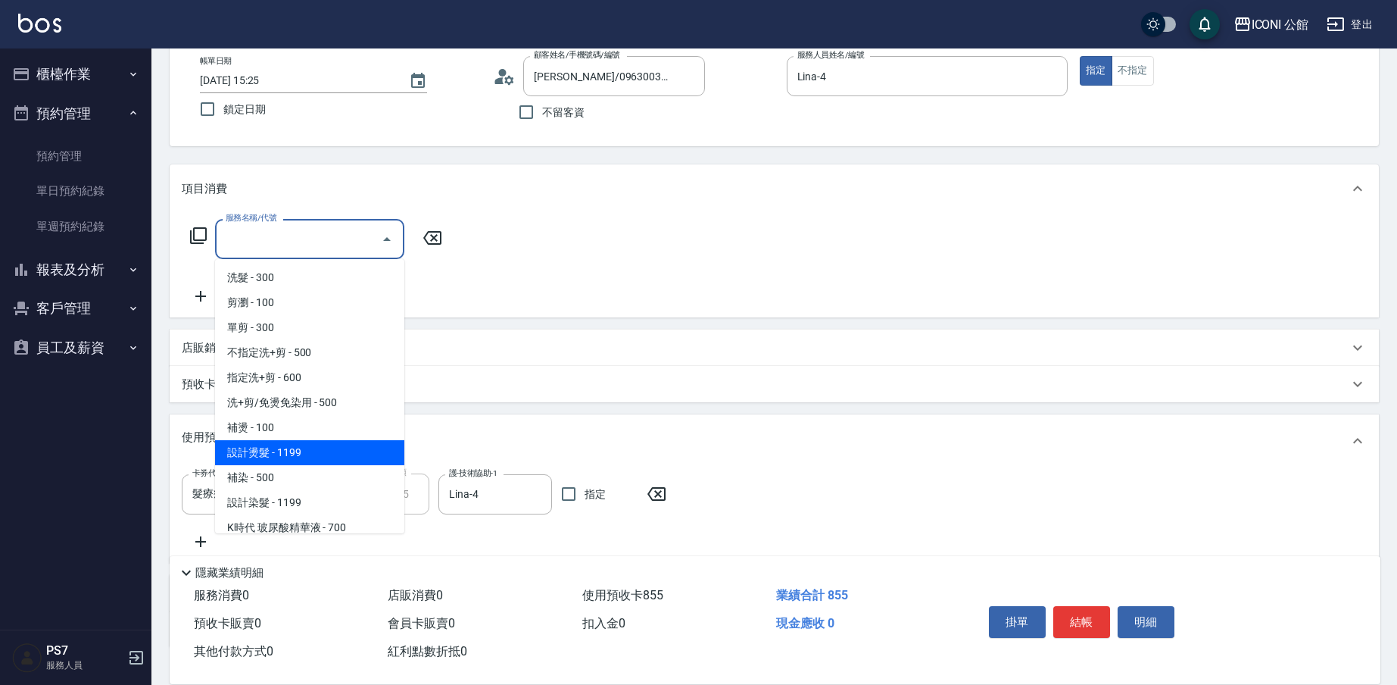
drag, startPoint x: 295, startPoint y: 493, endPoint x: 286, endPoint y: 443, distance: 50.9
click at [286, 443] on ul "洗髮 - 300 剪瀏 - 100 單剪 - 300 不指定洗+剪 - 500 指定洗+剪 - 600 洗+剪/免燙免染用 - 500 補燙 - 100 設計…" at bounding box center [309, 396] width 189 height 274
click at [282, 450] on span "設計燙髮 - 1199" at bounding box center [309, 452] width 189 height 25
type input "設計燙髮(302)"
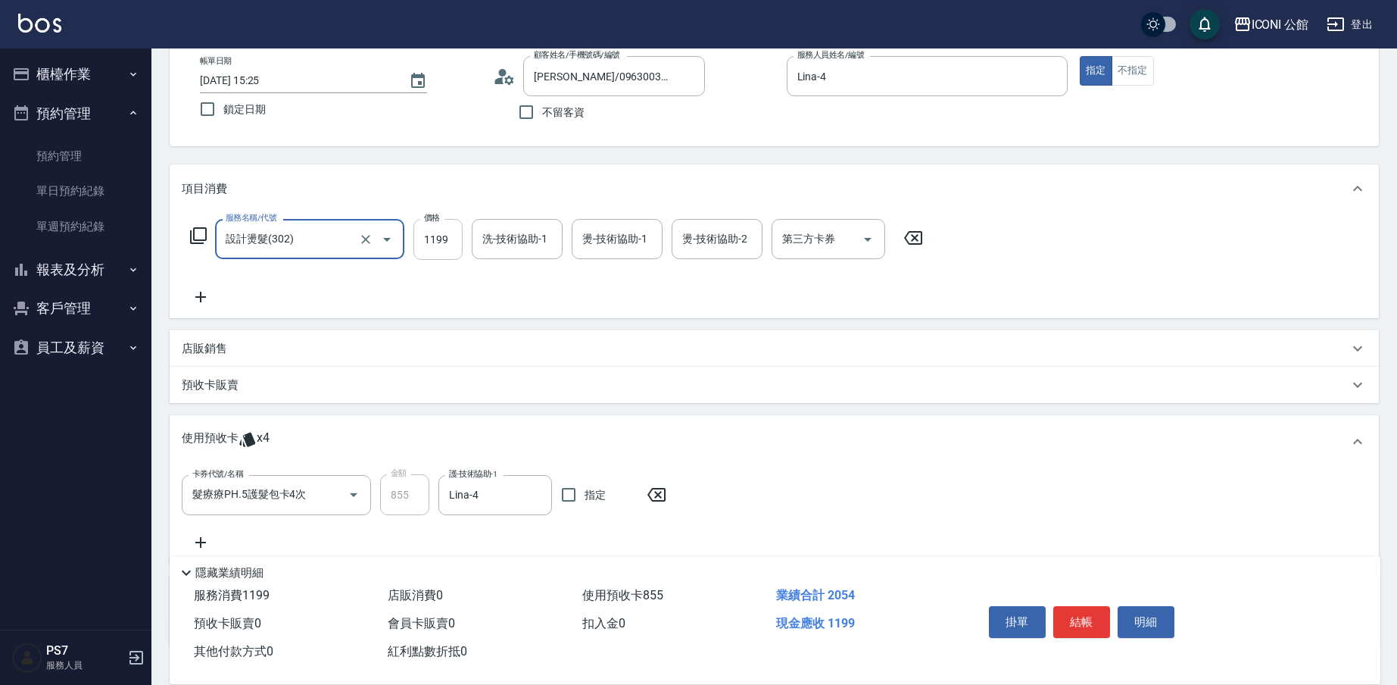
click at [437, 245] on input "1199" at bounding box center [438, 239] width 49 height 41
click at [513, 254] on div "洗-技術協助-1" at bounding box center [517, 239] width 91 height 40
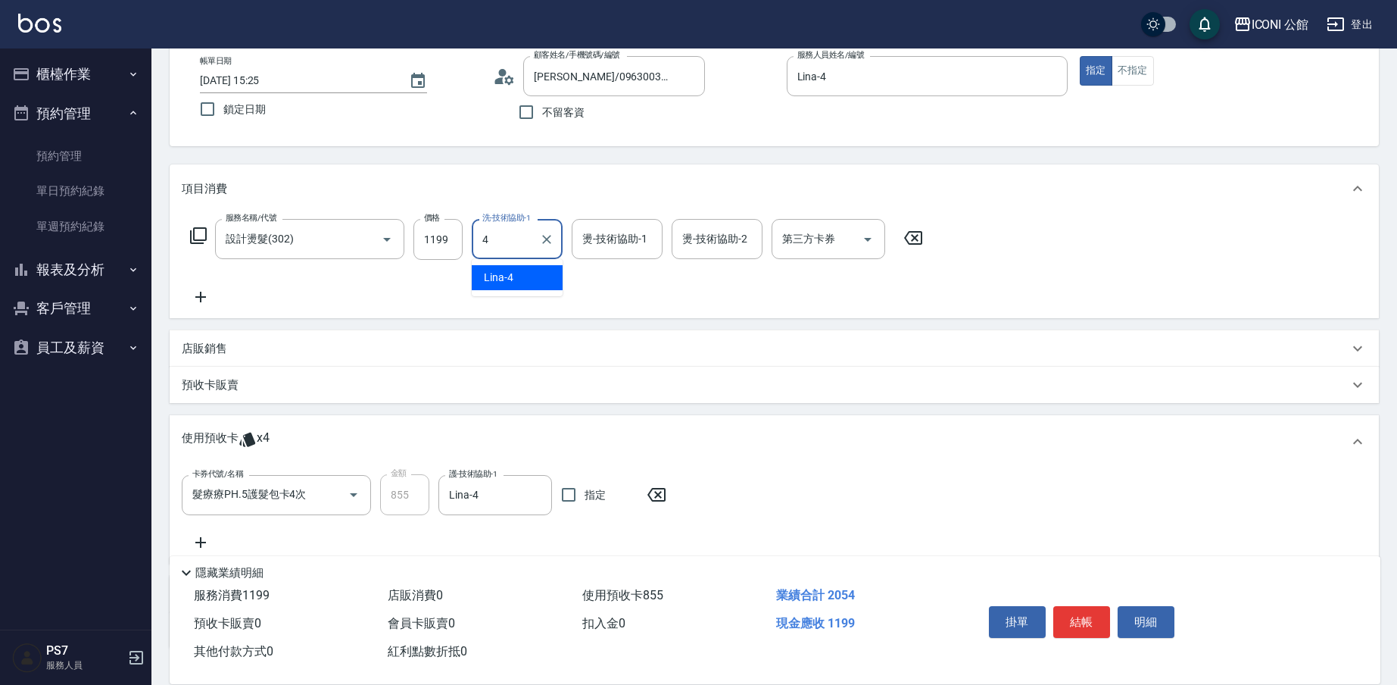
type input "Lina-4"
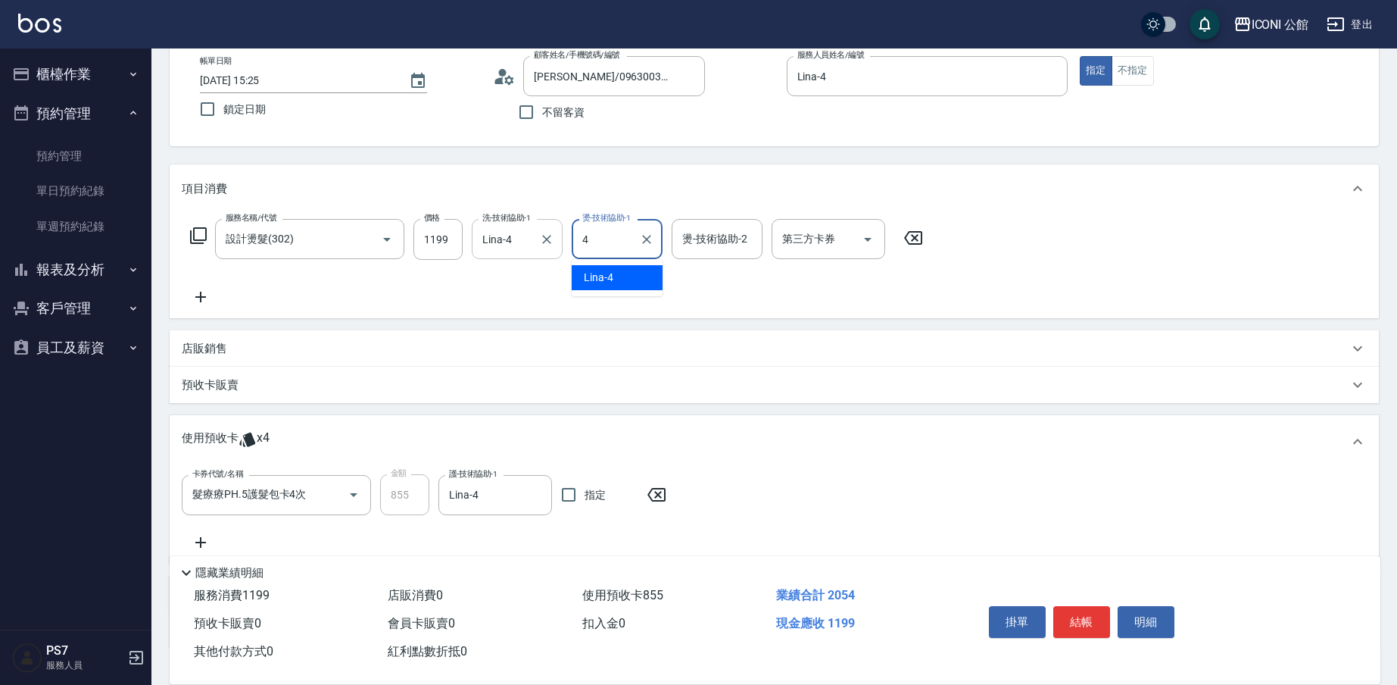
type input "Lina-4"
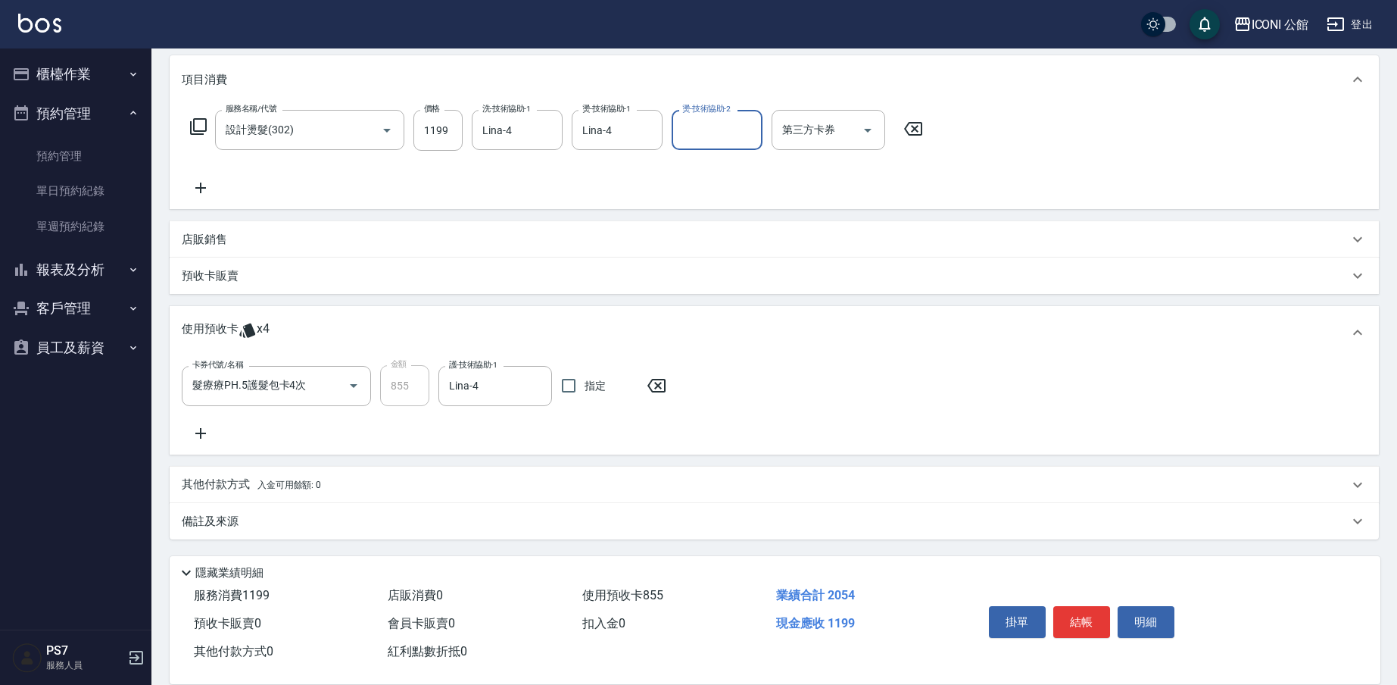
click at [220, 488] on p "其他付款方式 入金可用餘額: 0" at bounding box center [251, 484] width 139 height 17
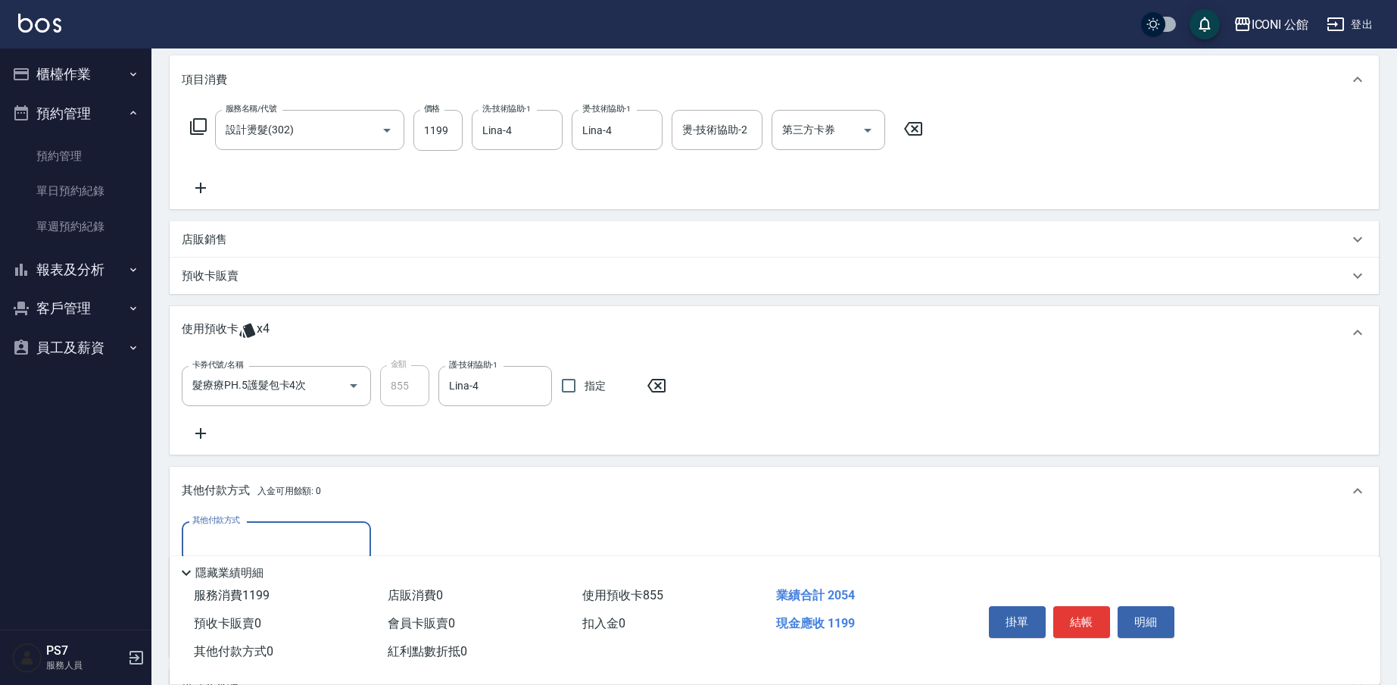
scroll to position [0, 0]
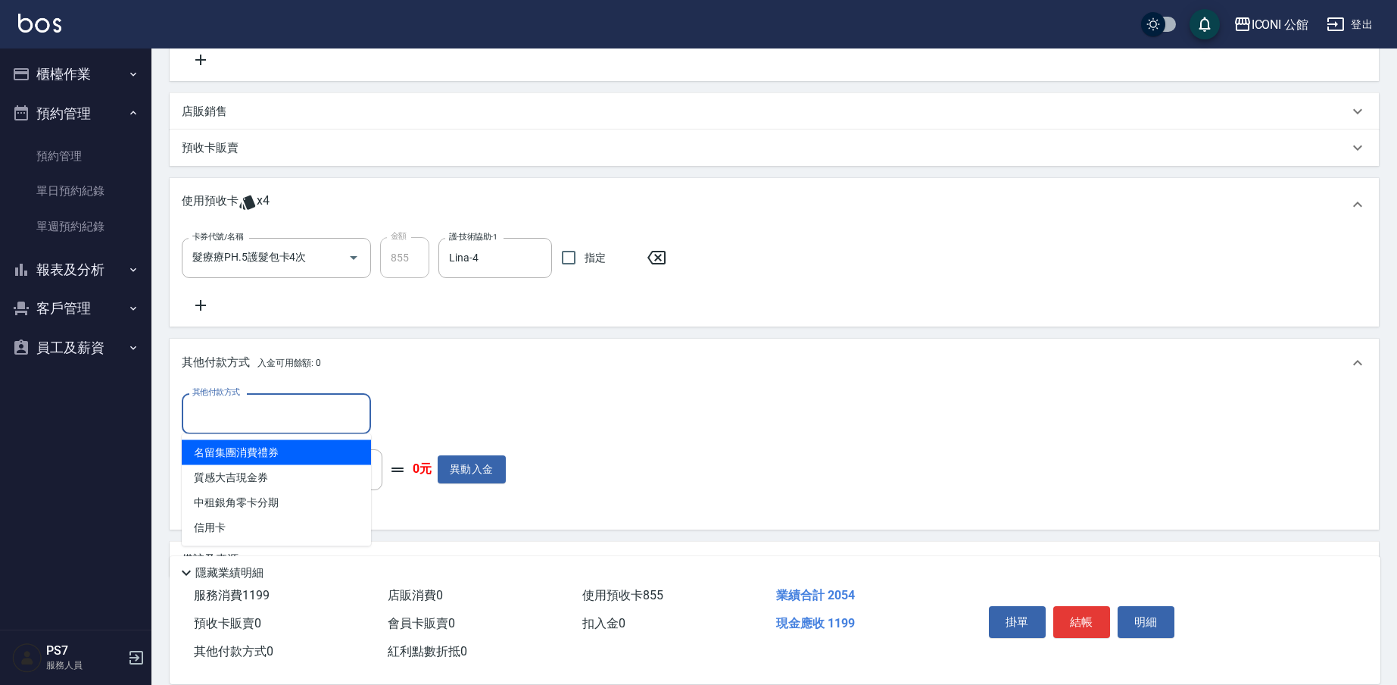
click at [248, 426] on input "其他付款方式" at bounding box center [277, 413] width 176 height 27
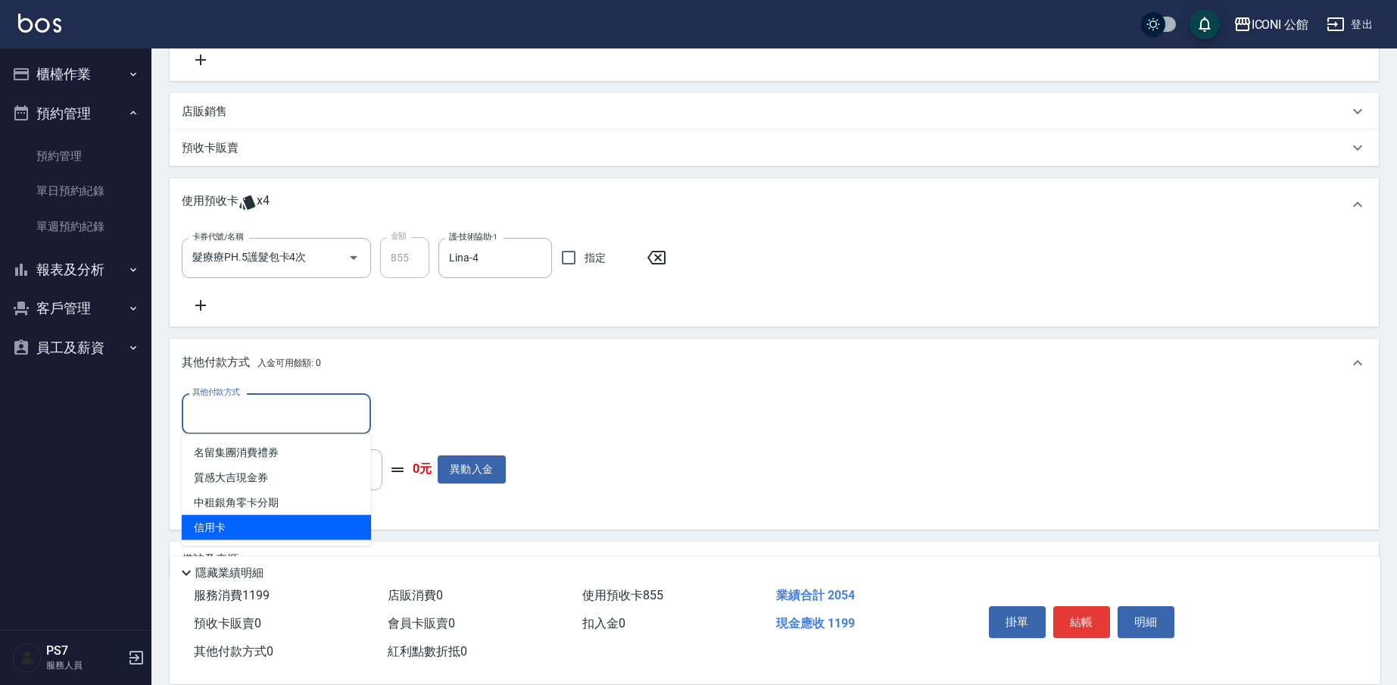
click at [233, 526] on span "信用卡" at bounding box center [276, 527] width 189 height 25
type input "信用卡"
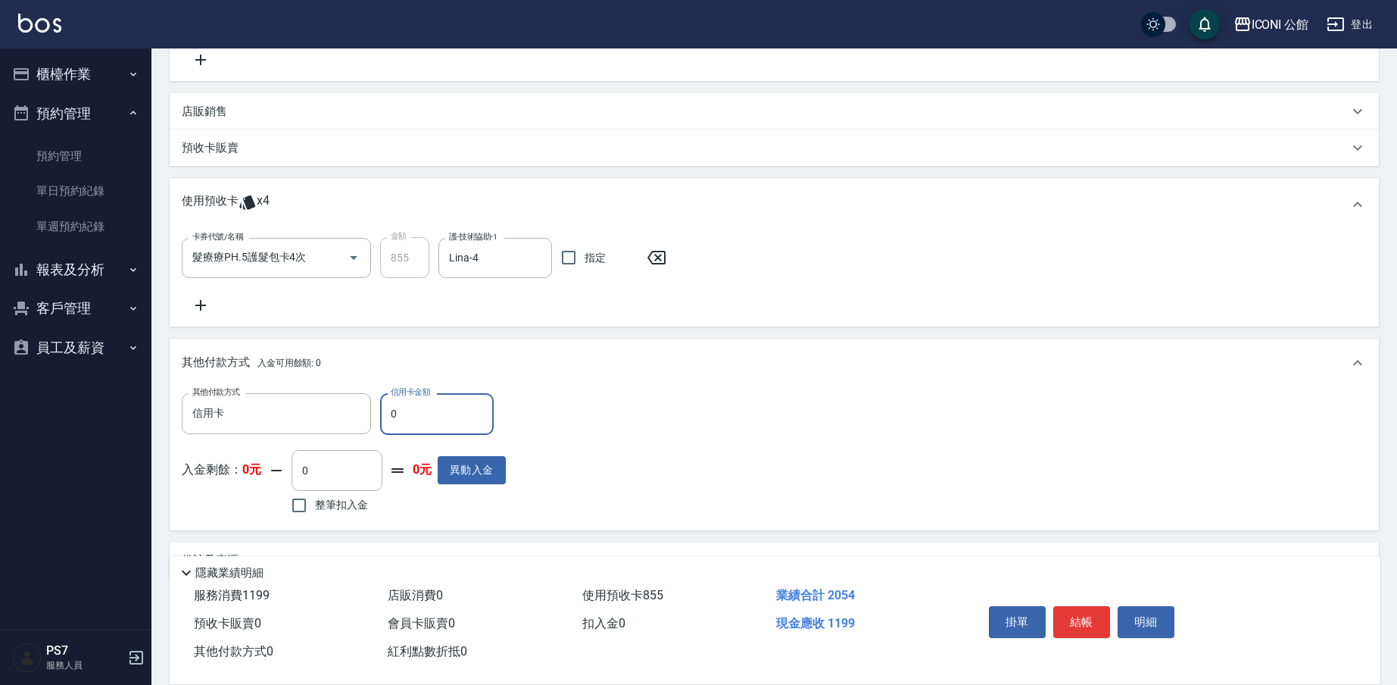
click at [402, 411] on input "0" at bounding box center [437, 413] width 114 height 41
type input "1199"
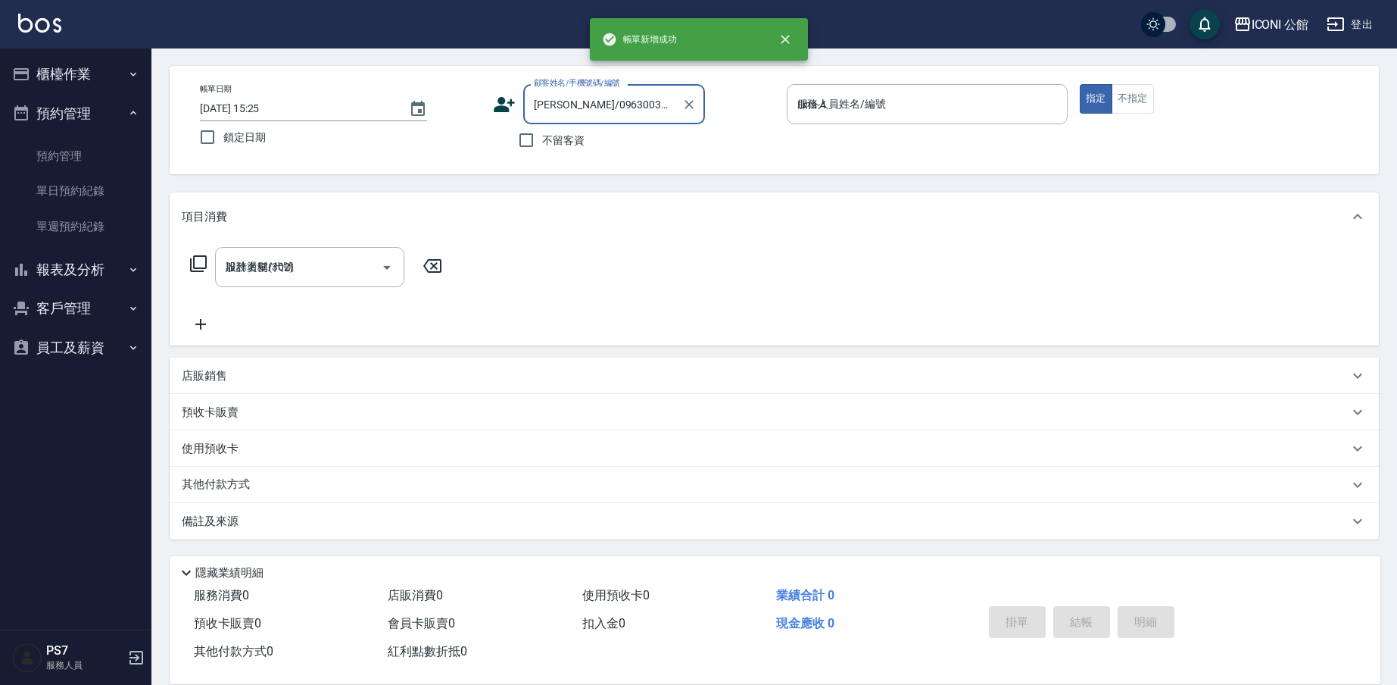
type input "[DATE] 15:26"
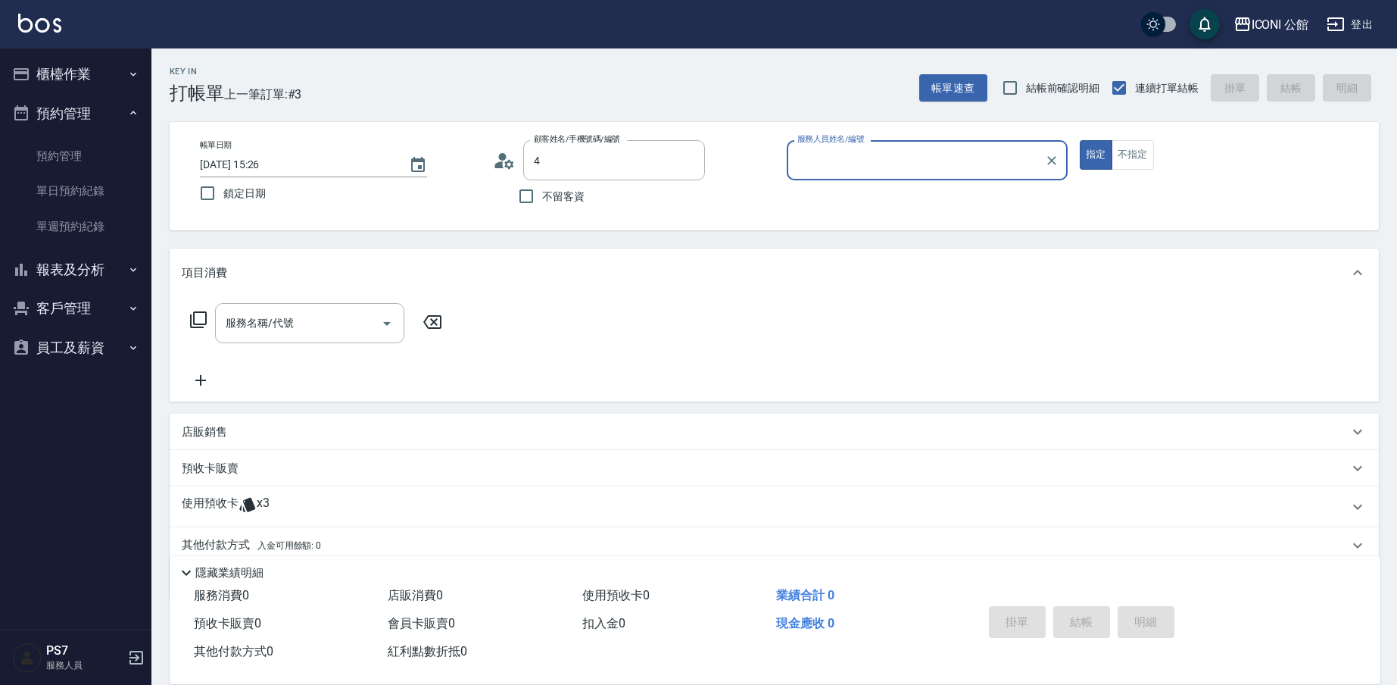
type input "[PERSON_NAME]/0963003402/"
type input "Lina-4"
type input "[PERSON_NAME]/0958933509/4"
click at [689, 153] on icon "Clear" at bounding box center [689, 160] width 15 height 15
click at [689, 165] on icon "Clear" at bounding box center [689, 160] width 15 height 15
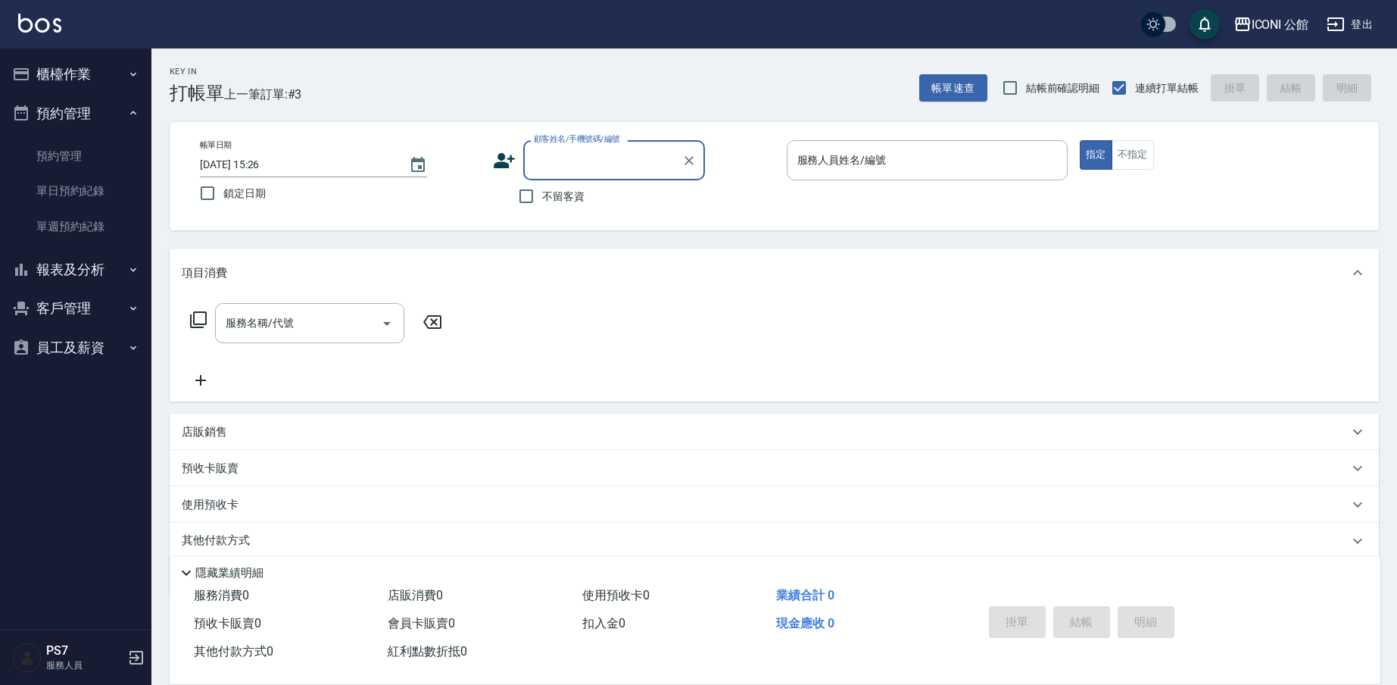
click at [627, 162] on input "顧客姓名/手機號碼/編號" at bounding box center [602, 160] width 145 height 27
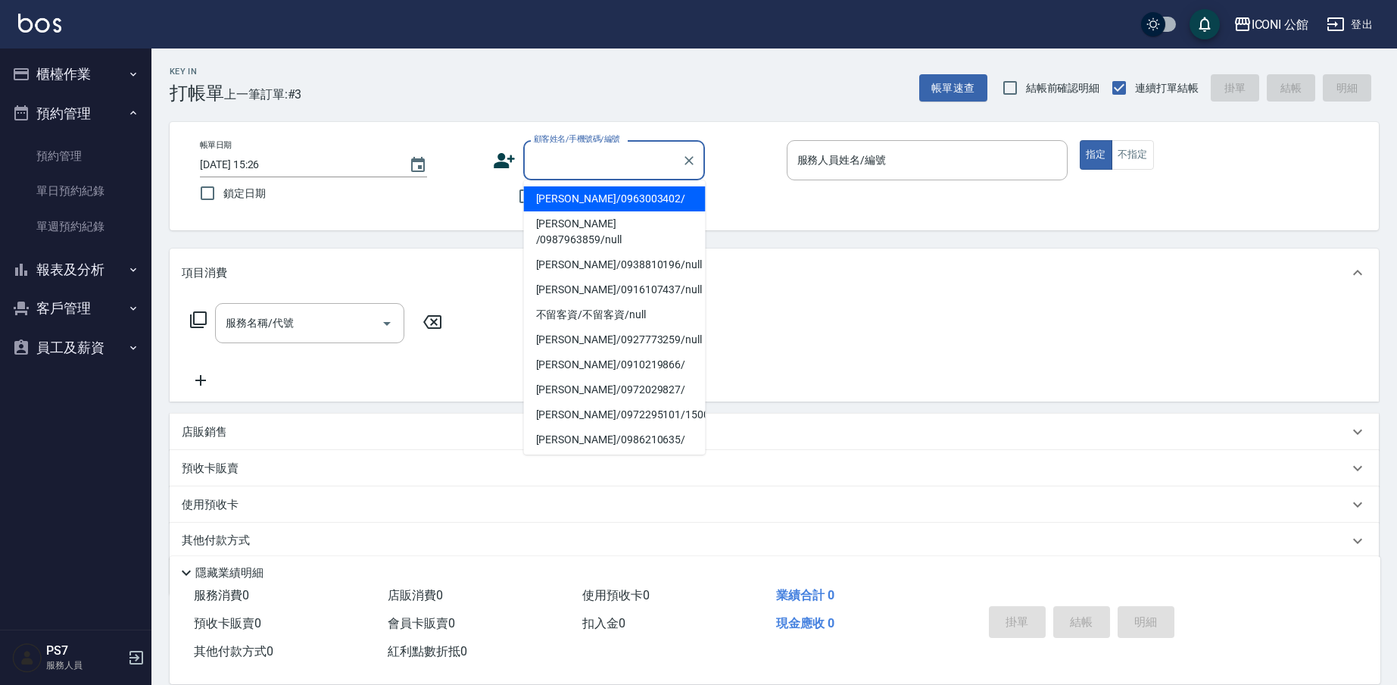
click at [604, 205] on li "[PERSON_NAME]/0963003402/" at bounding box center [615, 198] width 182 height 25
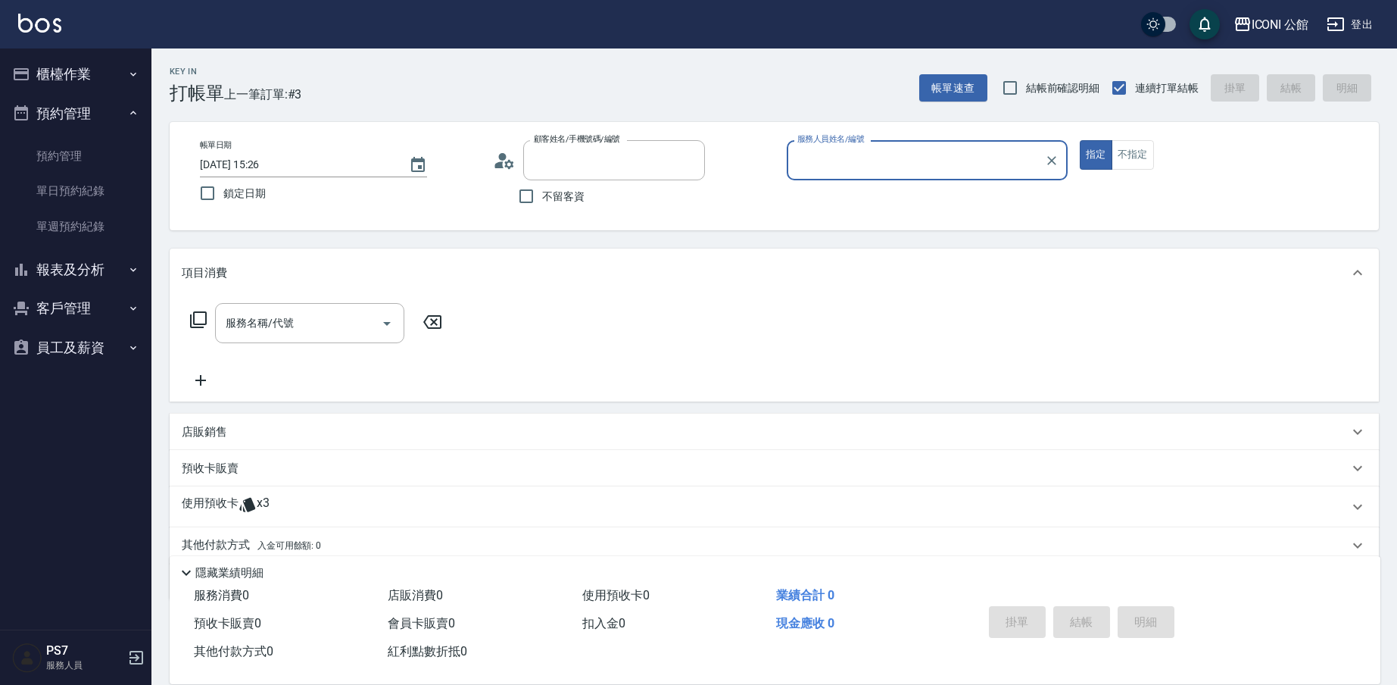
type input "[PERSON_NAME]/0963003402/"
type input "Lina-4"
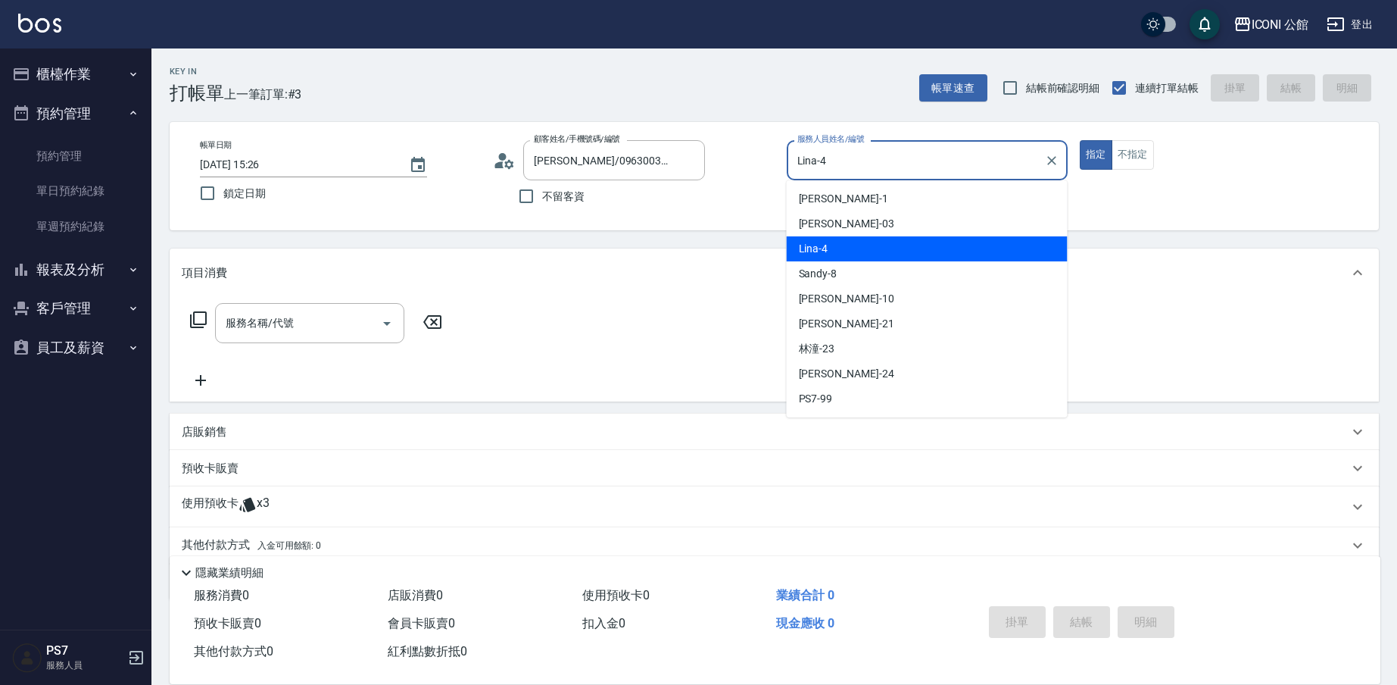
click at [869, 158] on input "Lina-4" at bounding box center [916, 160] width 245 height 27
drag, startPoint x: 854, startPoint y: 236, endPoint x: 851, endPoint y: 244, distance: 8.9
click at [851, 244] on ul "[PERSON_NAME] -1 [PERSON_NAME] -03 [PERSON_NAME] -4 Sandy -8 [PERSON_NAME] -10 …" at bounding box center [927, 298] width 281 height 237
click at [851, 244] on div "Lina -4" at bounding box center [927, 248] width 281 height 25
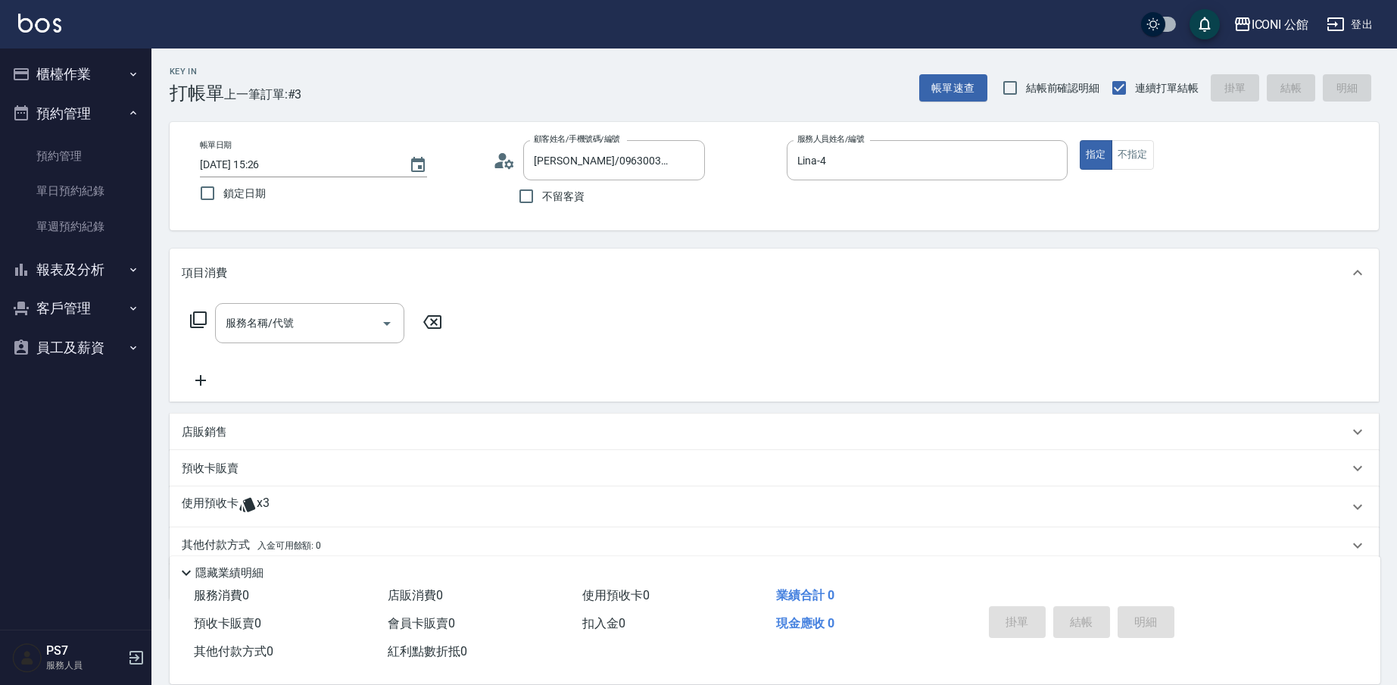
click at [194, 501] on p "使用預收卡" at bounding box center [210, 506] width 57 height 23
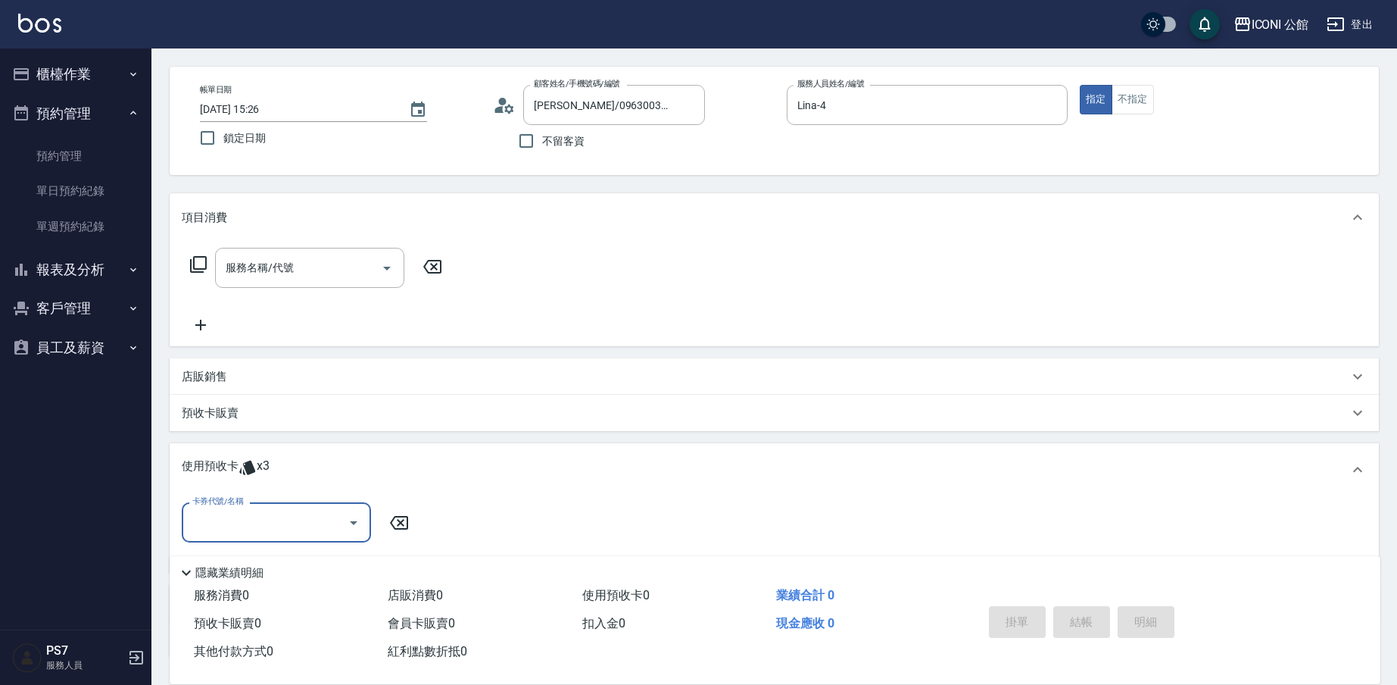
scroll to position [129, 0]
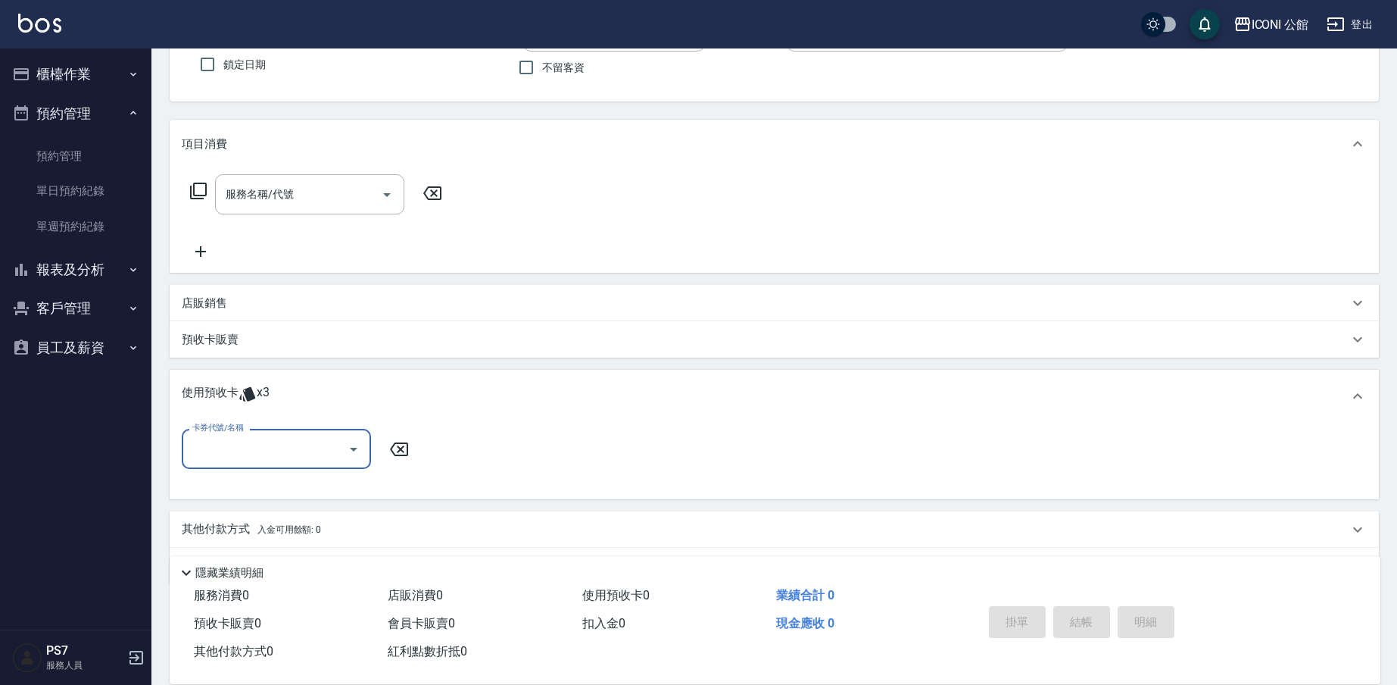
click at [274, 442] on input "卡券代號/名稱" at bounding box center [265, 448] width 153 height 27
click at [271, 493] on div "髮療療PH.5護髮包卡4次 剩餘3張" at bounding box center [276, 488] width 189 height 25
type input "髮療療PH.5護髮包卡4次"
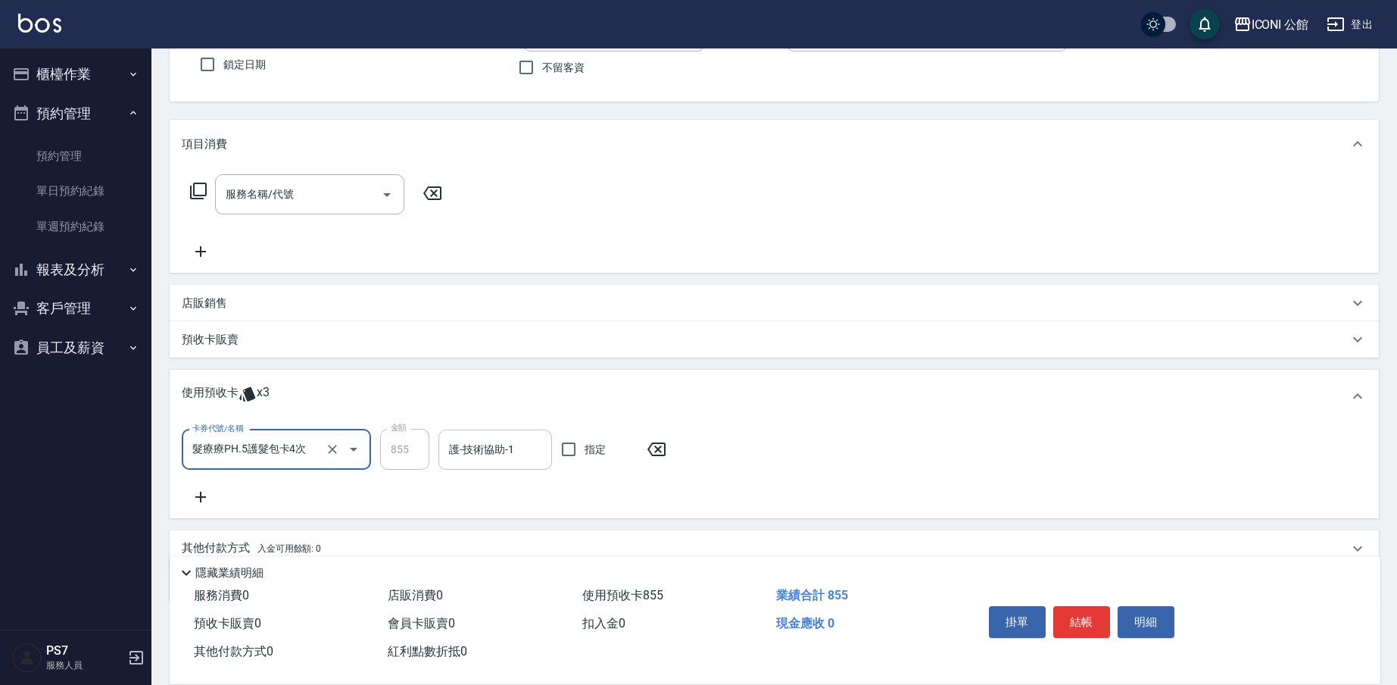
click at [473, 455] on input "護-技術協助-1" at bounding box center [495, 449] width 100 height 27
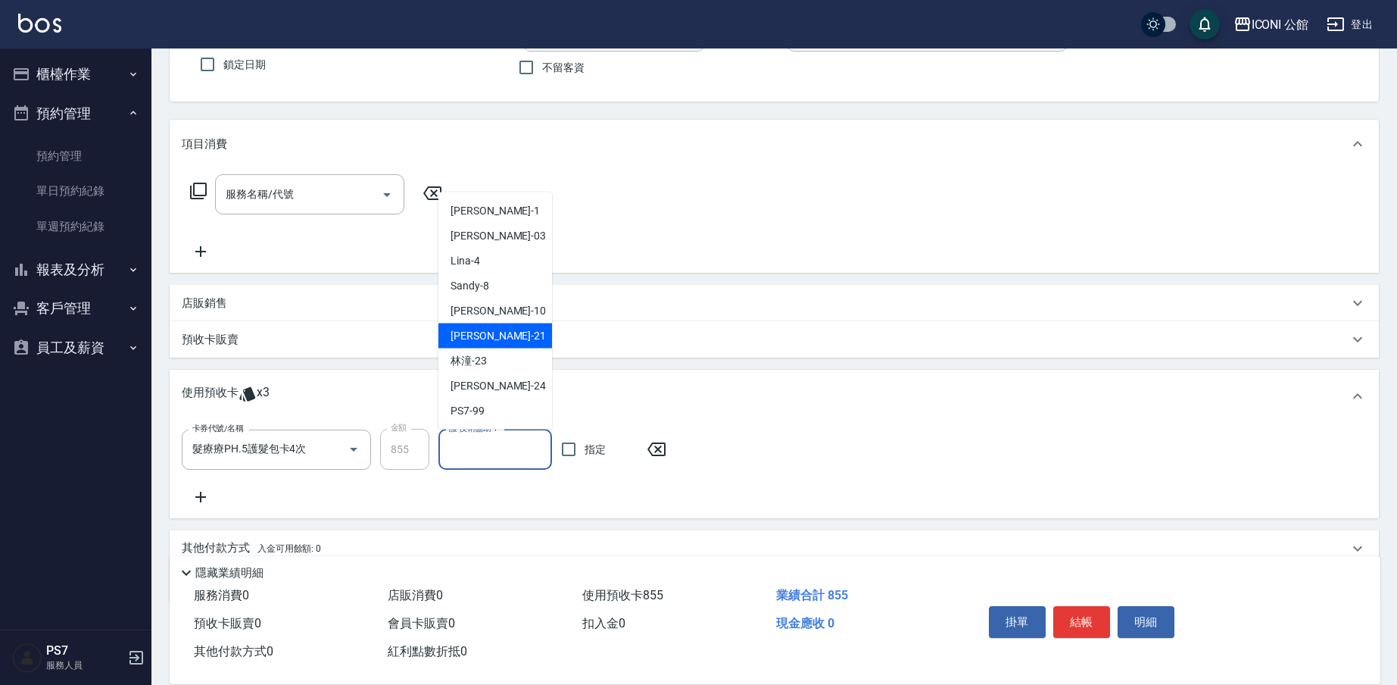
click at [481, 329] on span "[PERSON_NAME] -21" at bounding box center [498, 336] width 95 height 16
type input "[PERSON_NAME]-21"
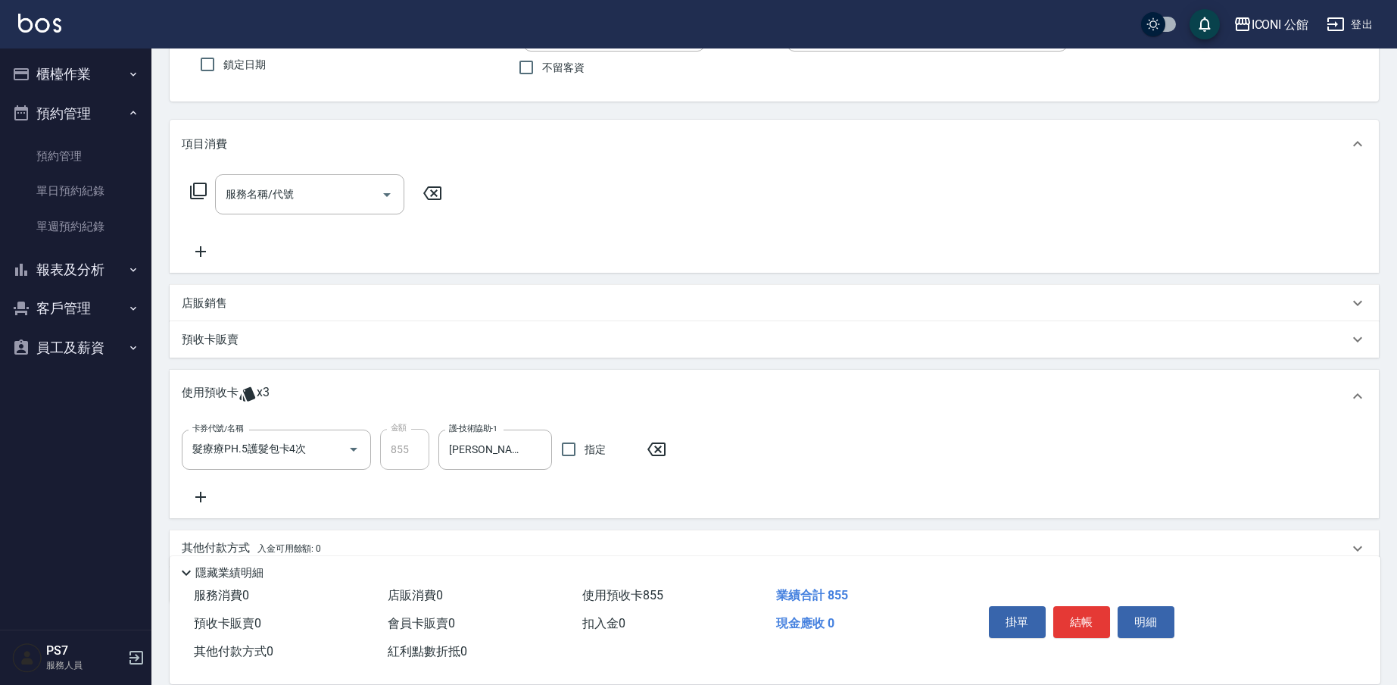
click at [244, 198] on input "服務名稱/代號" at bounding box center [298, 194] width 153 height 27
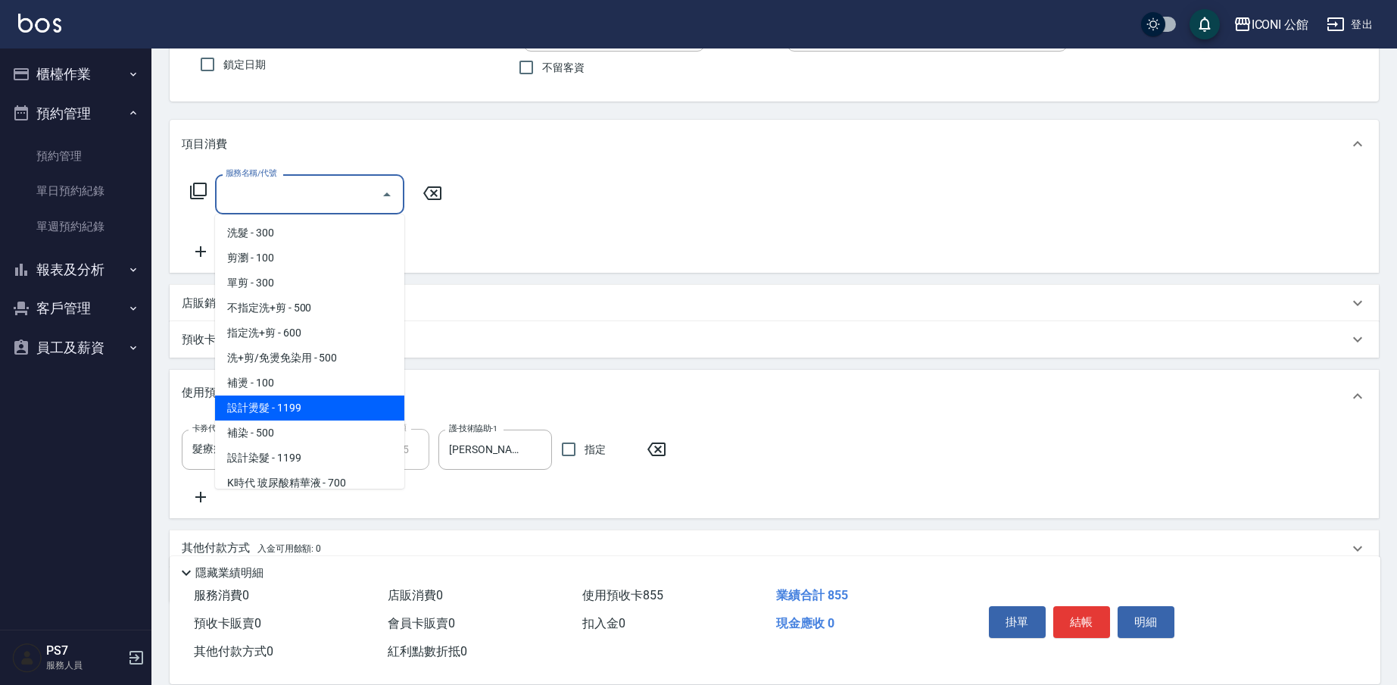
click at [275, 406] on span "設計燙髮 - 1199" at bounding box center [309, 407] width 189 height 25
type input "設計燙髮(302)"
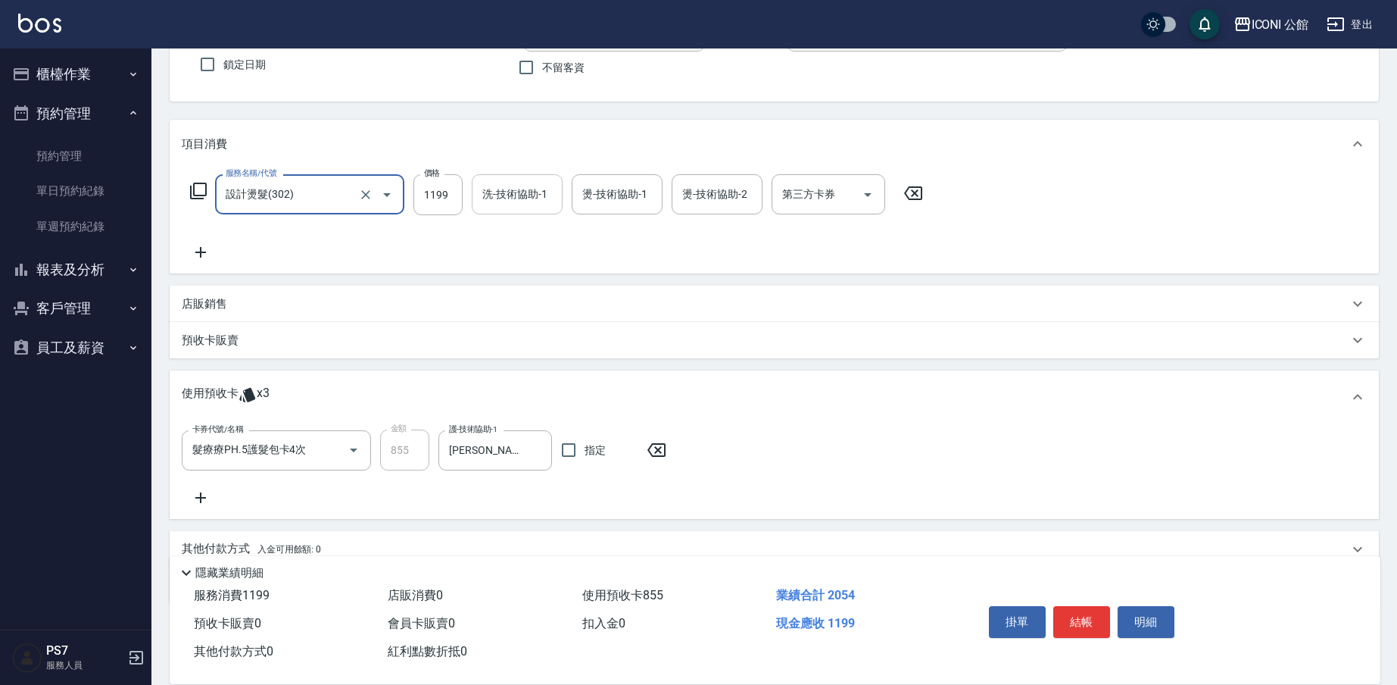
click at [476, 202] on div "洗-技術協助-1" at bounding box center [517, 194] width 91 height 40
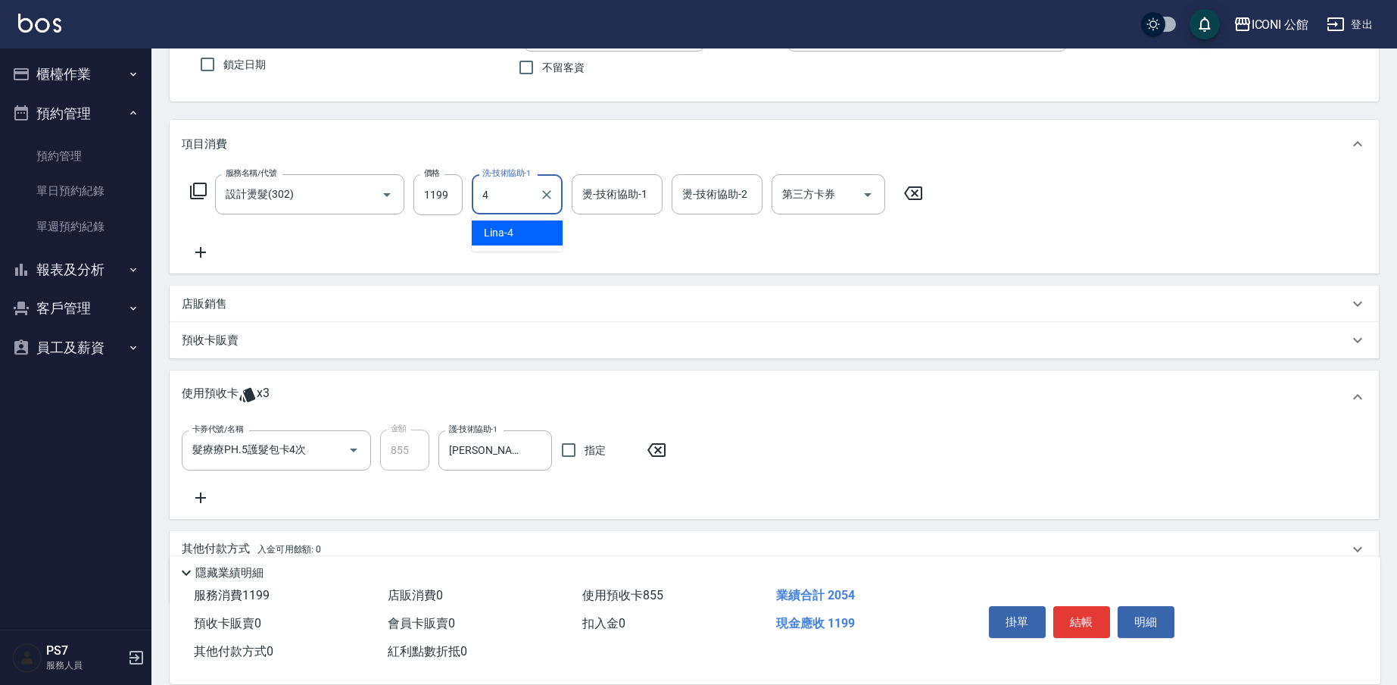
type input "Lina-4"
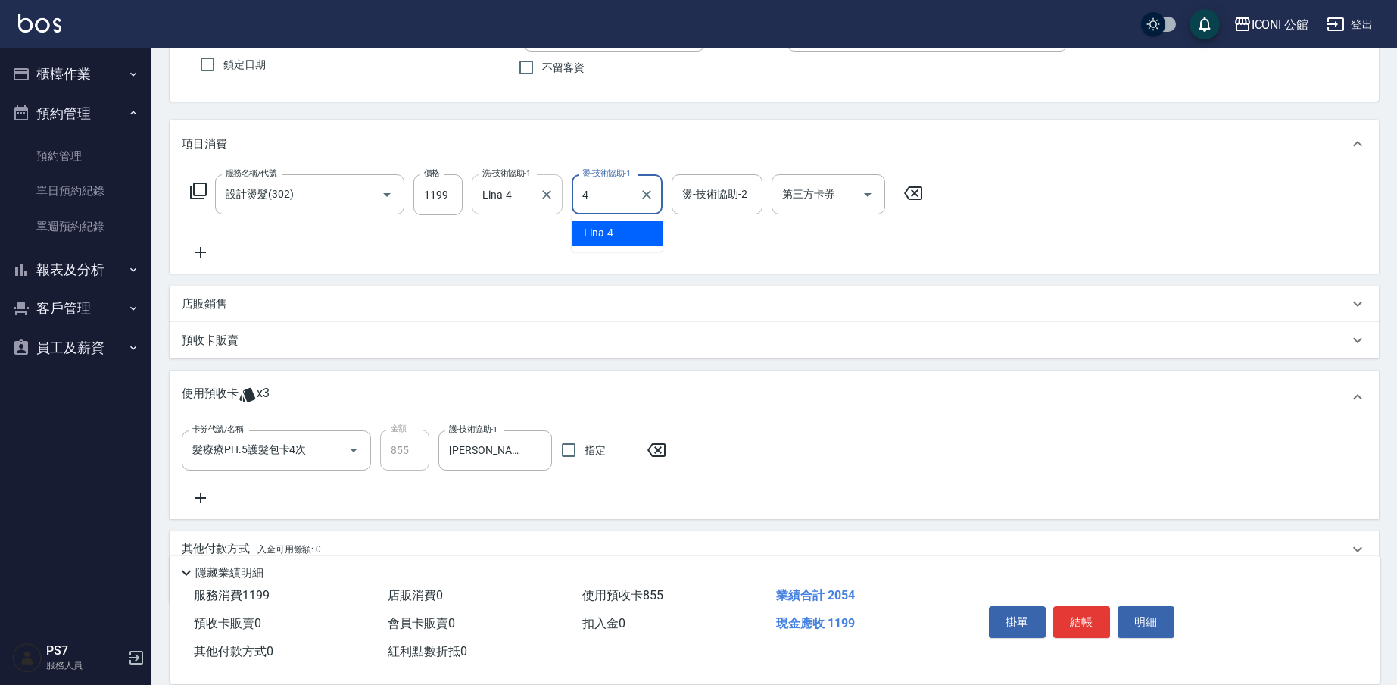
type input "Lina-4"
click at [707, 206] on input "燙-技術協助-2" at bounding box center [717, 194] width 77 height 27
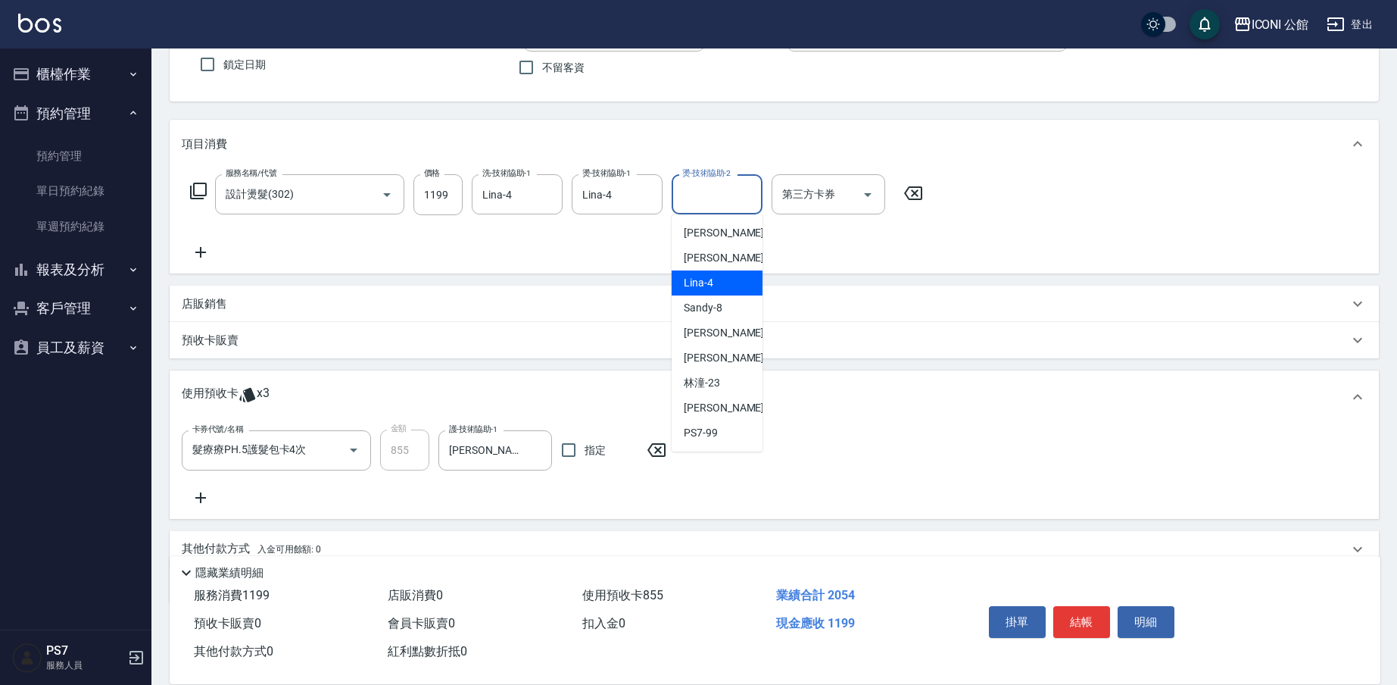
click at [732, 276] on div "Lina -4" at bounding box center [717, 282] width 91 height 25
type input "Lina-4"
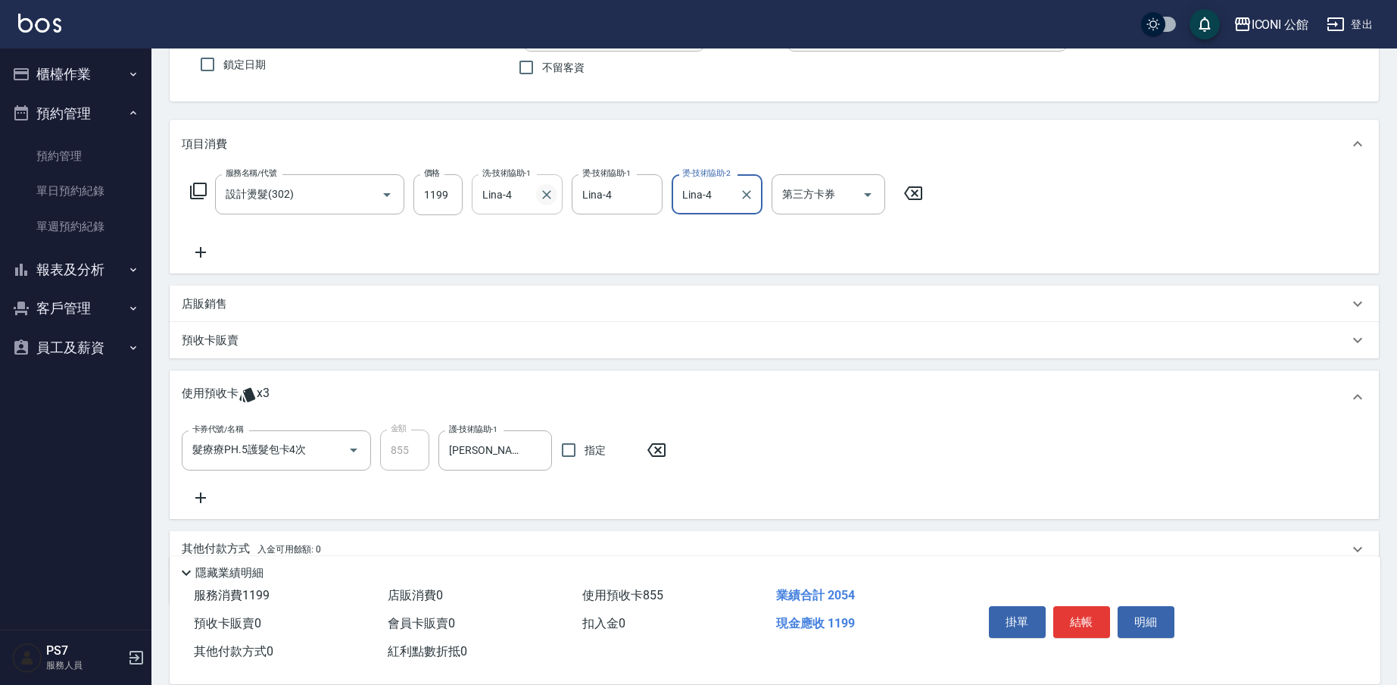
click at [555, 197] on button "Clear" at bounding box center [546, 194] width 21 height 21
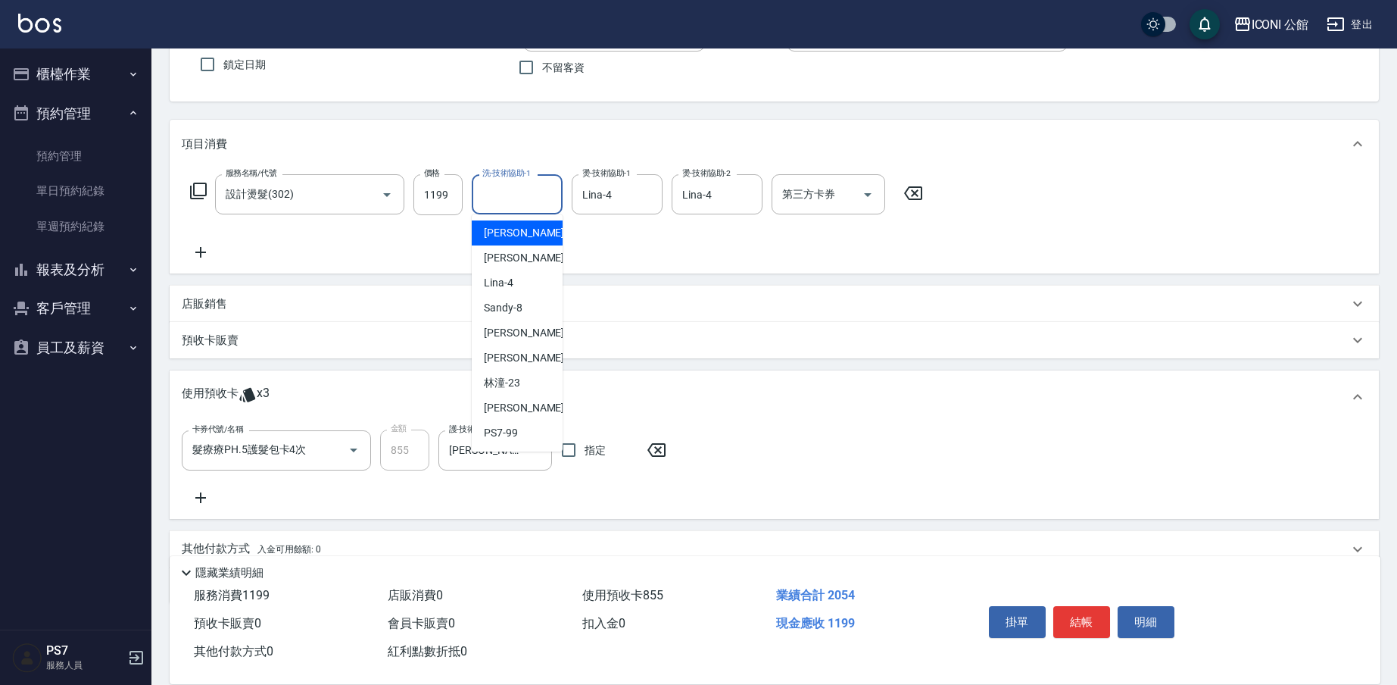
click at [533, 197] on input "洗-技術協助-1" at bounding box center [517, 194] width 77 height 27
click at [513, 357] on span "[PERSON_NAME] -21" at bounding box center [531, 358] width 95 height 16
type input "[PERSON_NAME]-21"
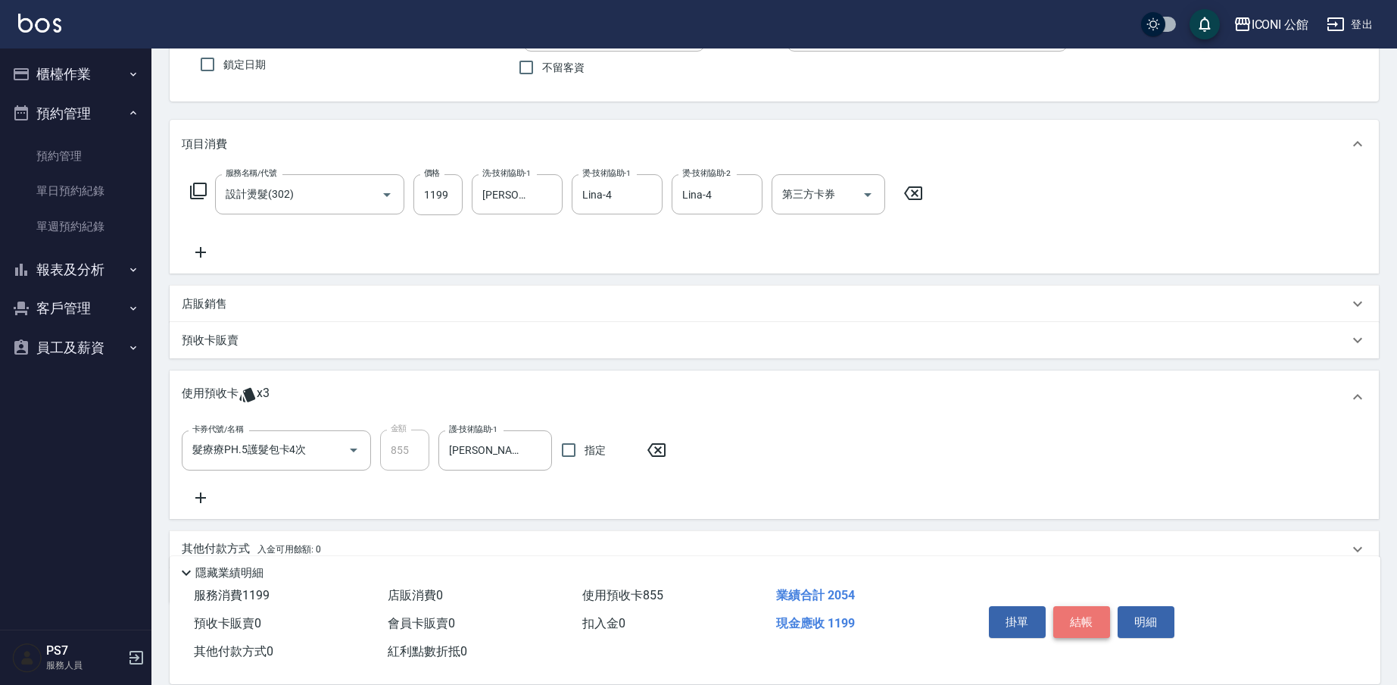
click at [1078, 613] on button "結帳" at bounding box center [1081, 622] width 57 height 32
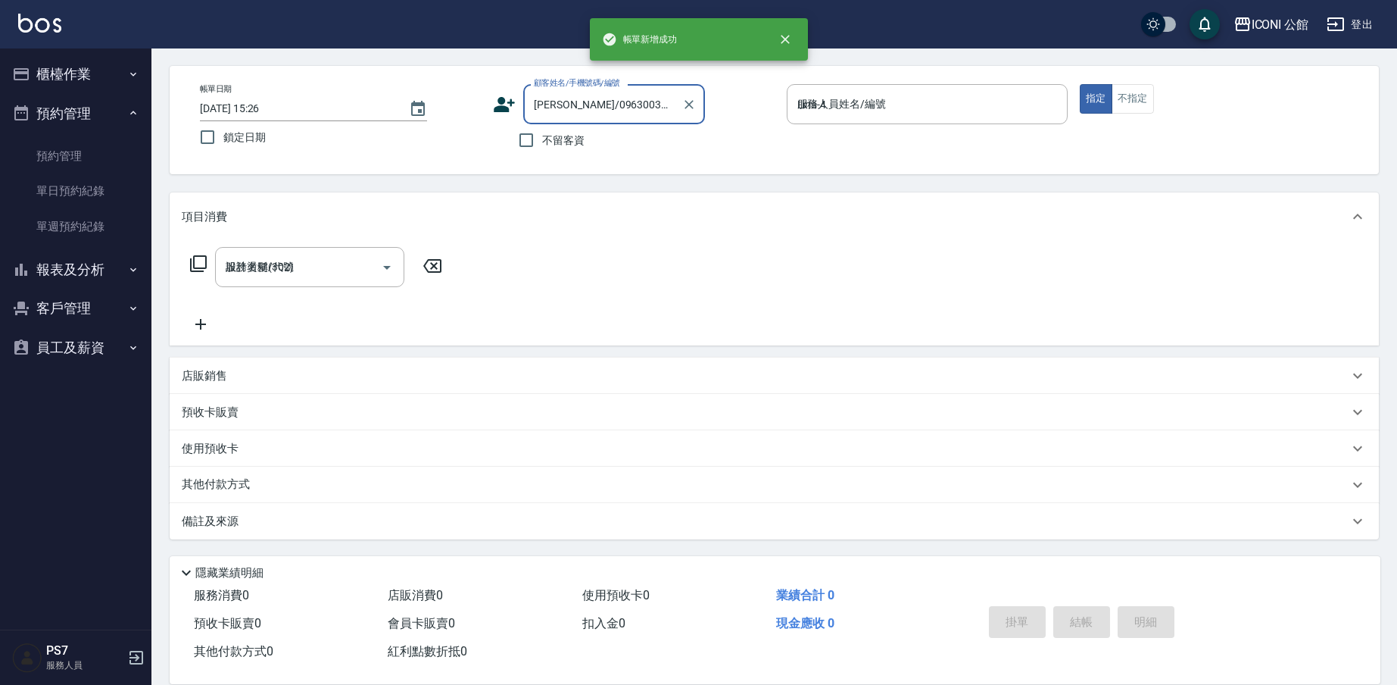
type input "[DATE] 15:27"
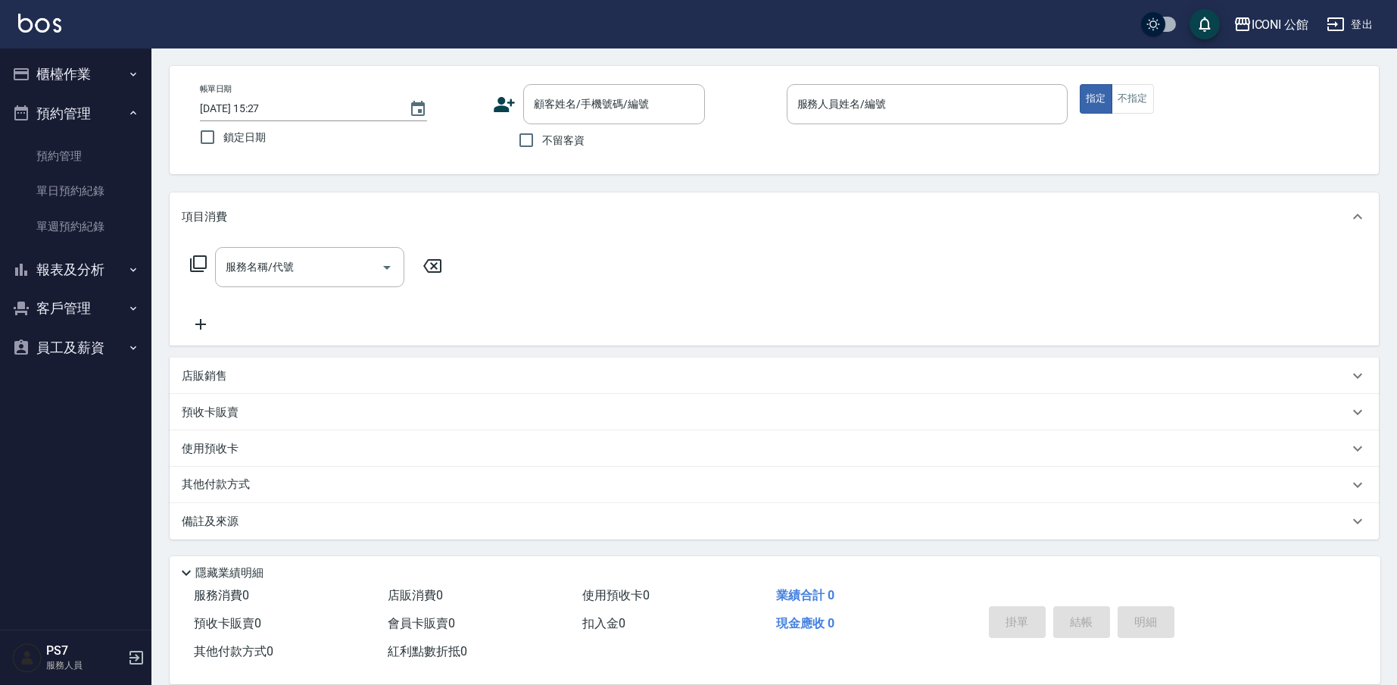
click at [554, 136] on span "不留客資" at bounding box center [563, 141] width 42 height 16
click at [542, 136] on input "不留客資" at bounding box center [526, 140] width 32 height 32
checkbox input "true"
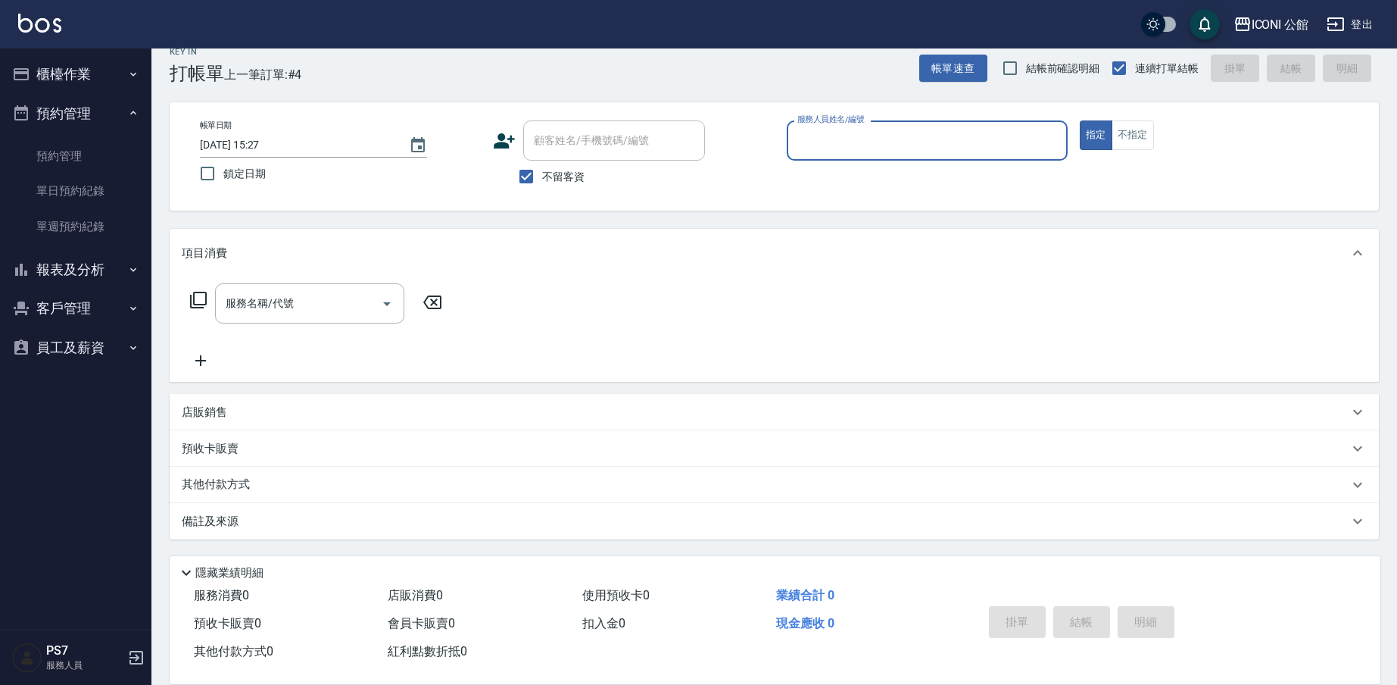
click at [829, 122] on label "服務人員姓名/編號" at bounding box center [830, 119] width 67 height 11
click at [829, 127] on input "服務人員姓名/編號" at bounding box center [927, 140] width 267 height 27
click at [829, 132] on input "服務人員姓名/編號" at bounding box center [927, 140] width 267 height 27
type input "Lina-4"
type button "true"
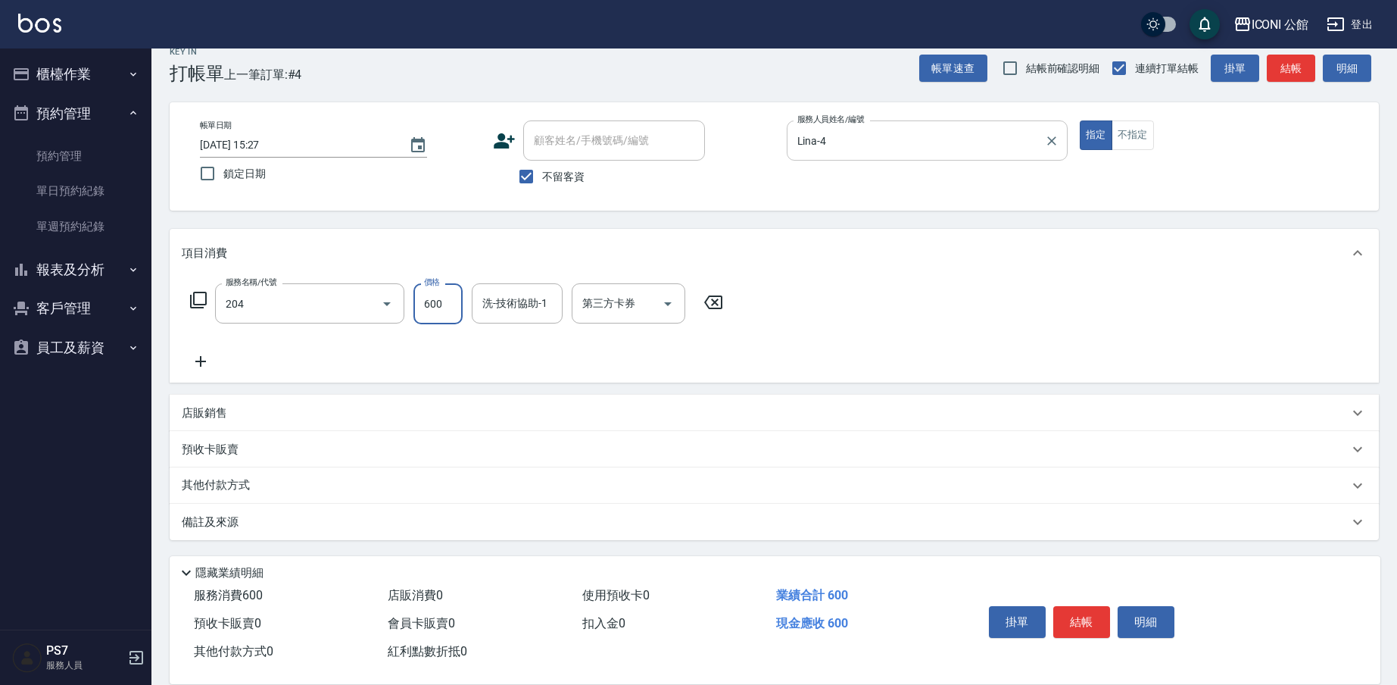
type input "指定洗+剪(204)"
type input "2"
type input "Lina-4"
click at [1085, 614] on button "結帳" at bounding box center [1081, 622] width 57 height 32
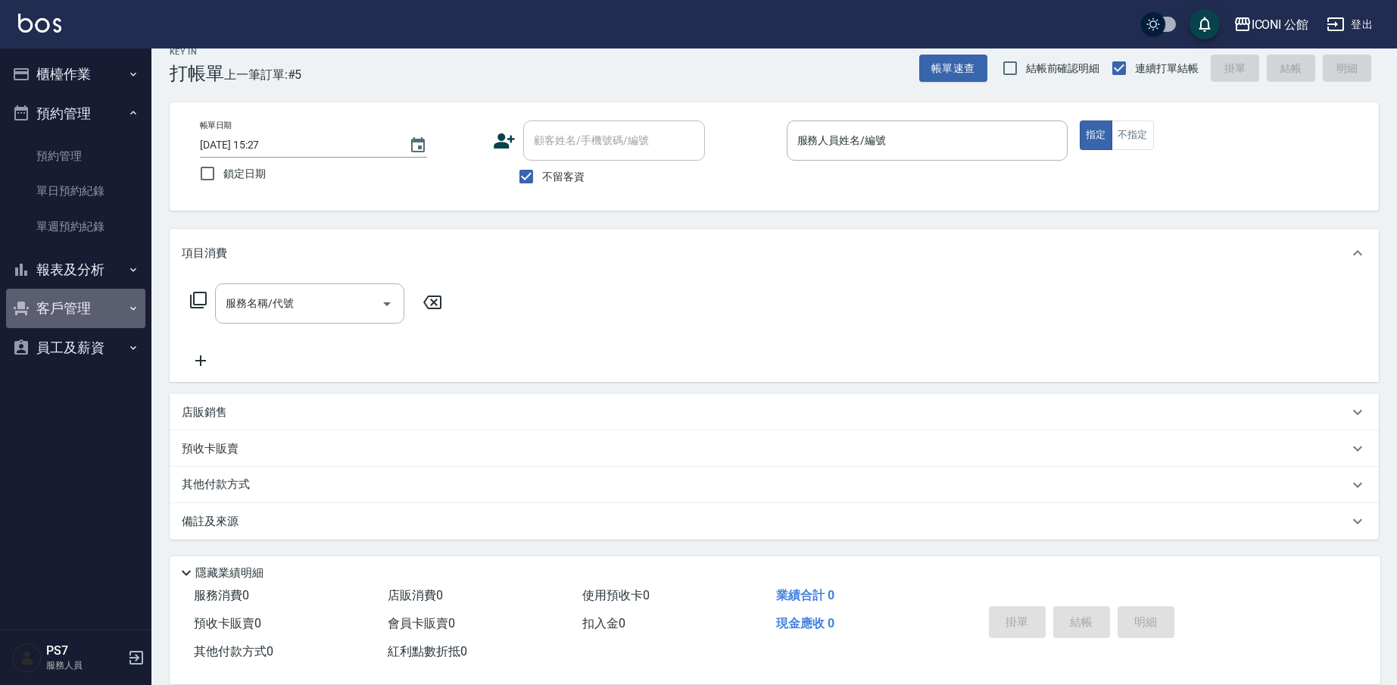
click at [76, 304] on button "客戶管理" at bounding box center [75, 308] width 139 height 39
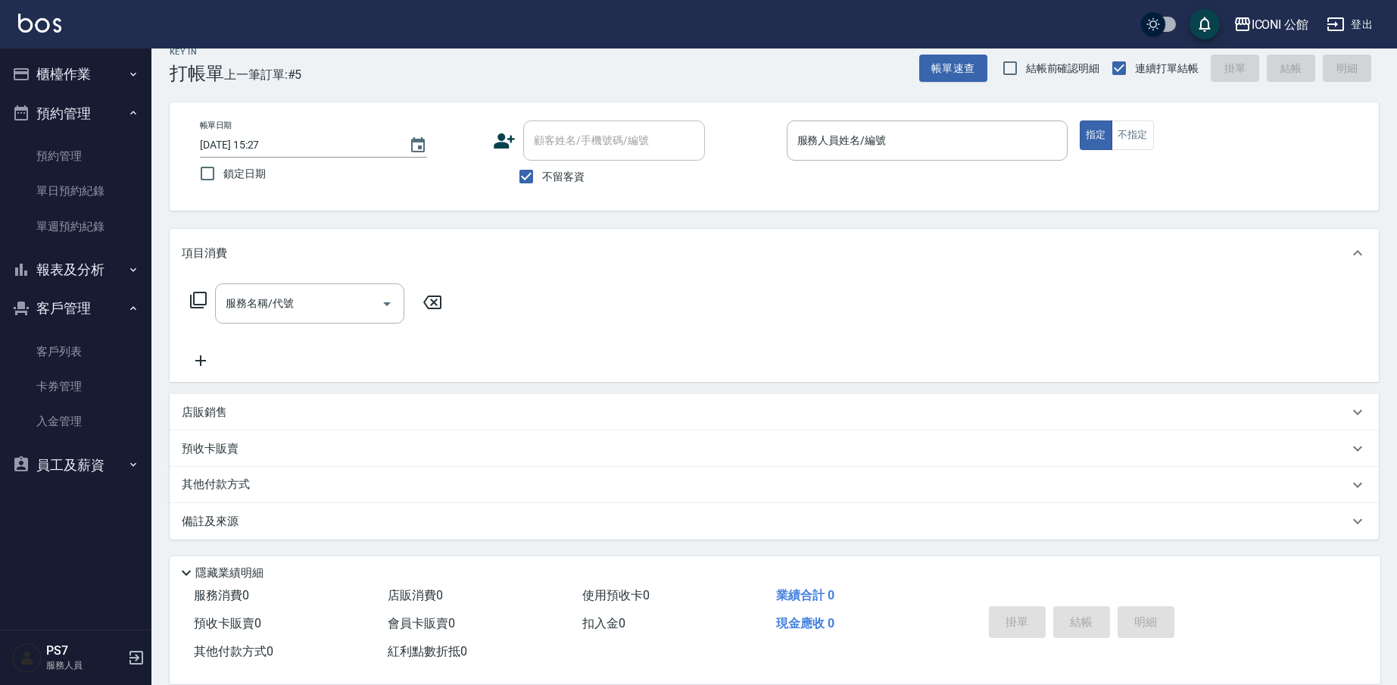
click at [72, 310] on button "客戶管理" at bounding box center [75, 308] width 139 height 39
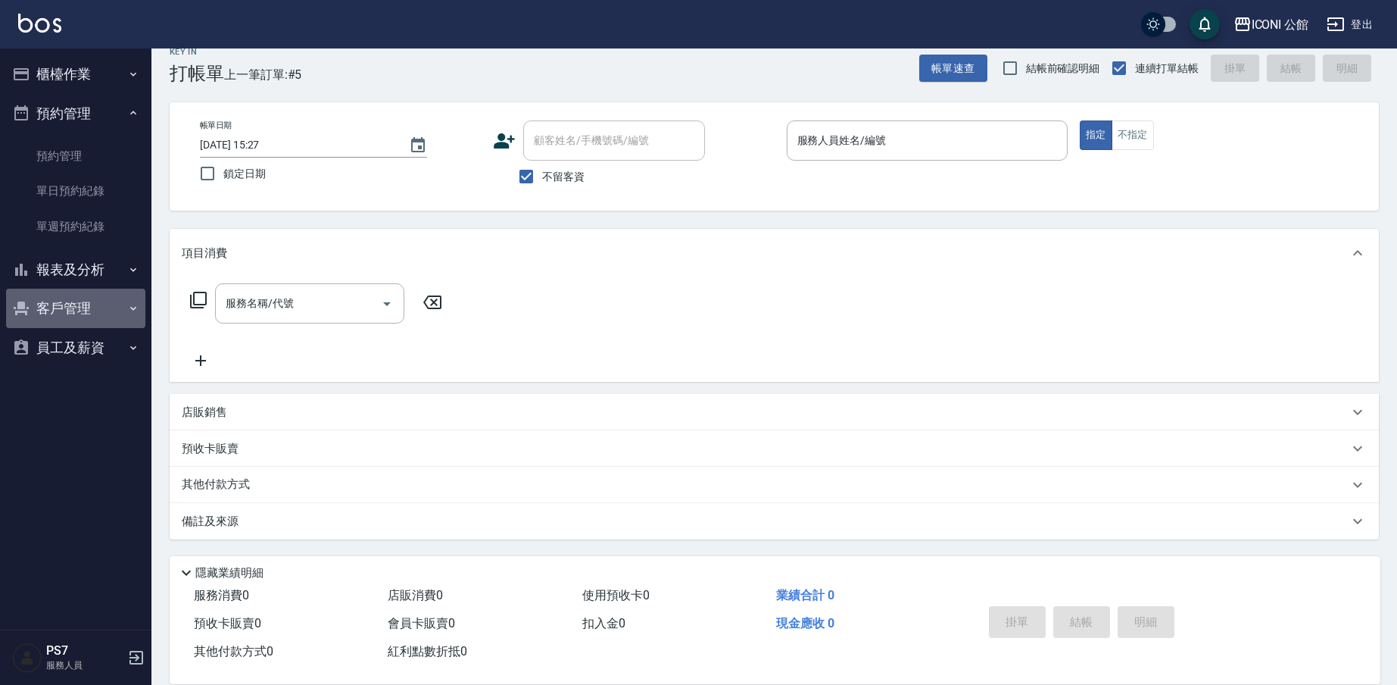
click at [73, 310] on button "客戶管理" at bounding box center [75, 308] width 139 height 39
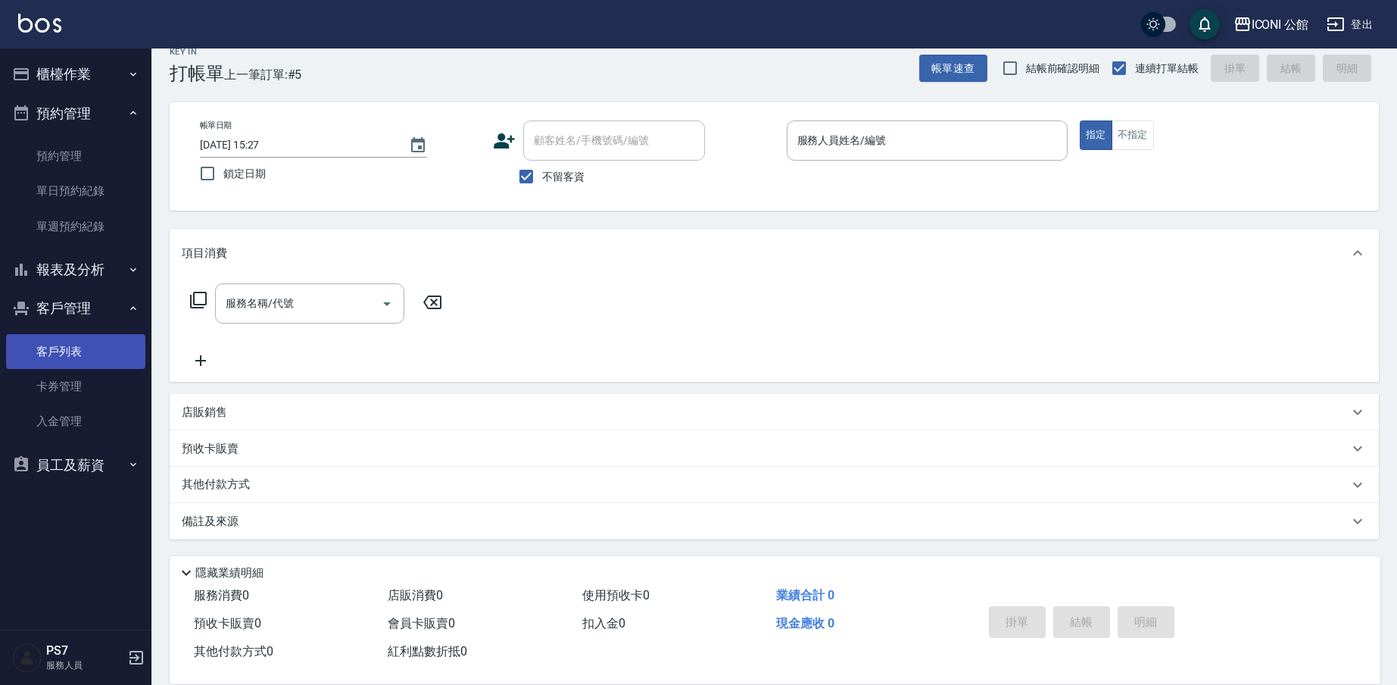
click at [72, 355] on link "客戶列表" at bounding box center [75, 351] width 139 height 35
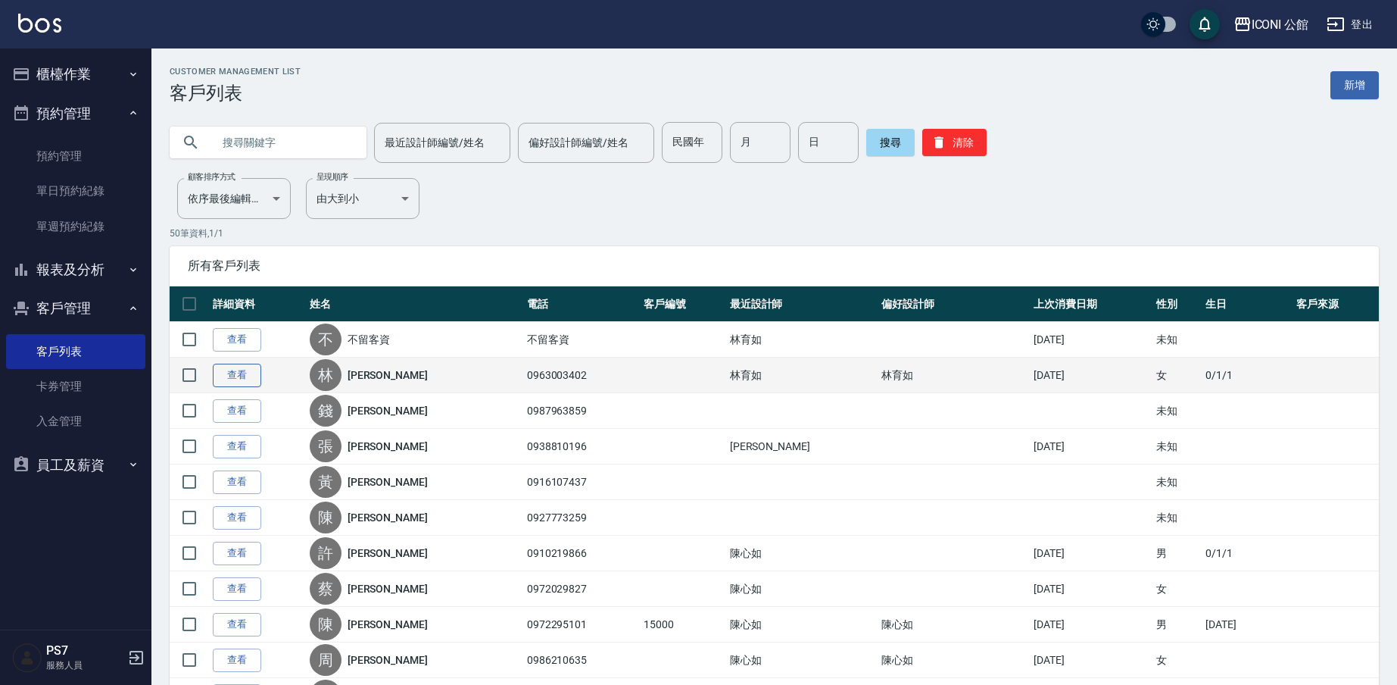
click at [225, 379] on link "查看" at bounding box center [237, 375] width 48 height 23
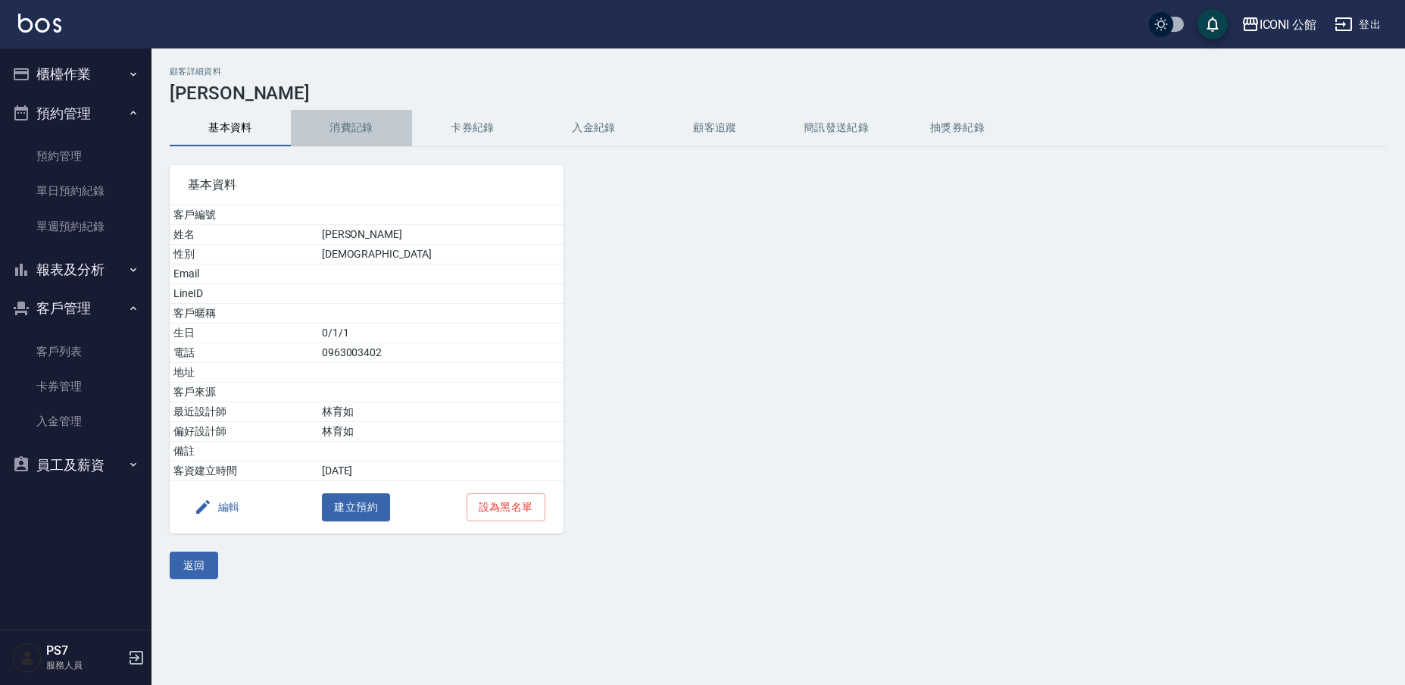
click at [369, 117] on button "消費記錄" at bounding box center [351, 128] width 121 height 36
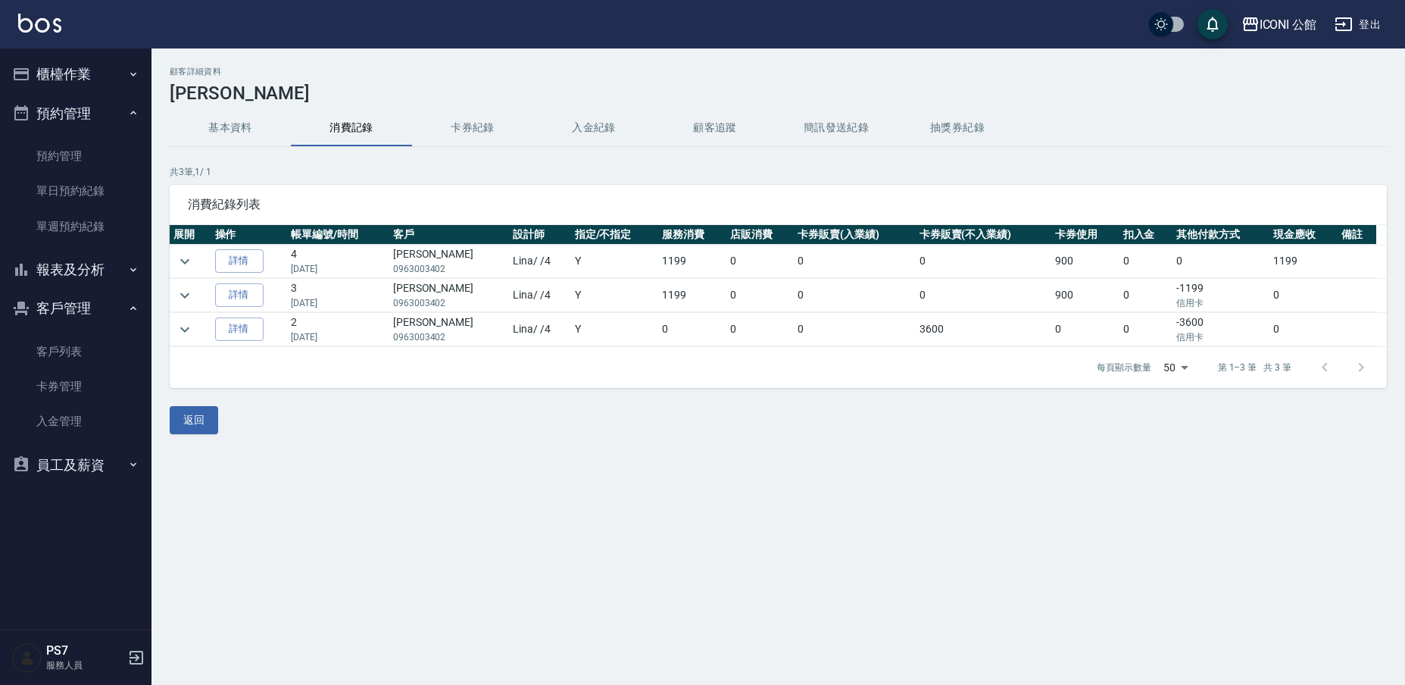
click at [474, 133] on button "卡券紀錄" at bounding box center [472, 128] width 121 height 36
